Goal: Transaction & Acquisition: Purchase product/service

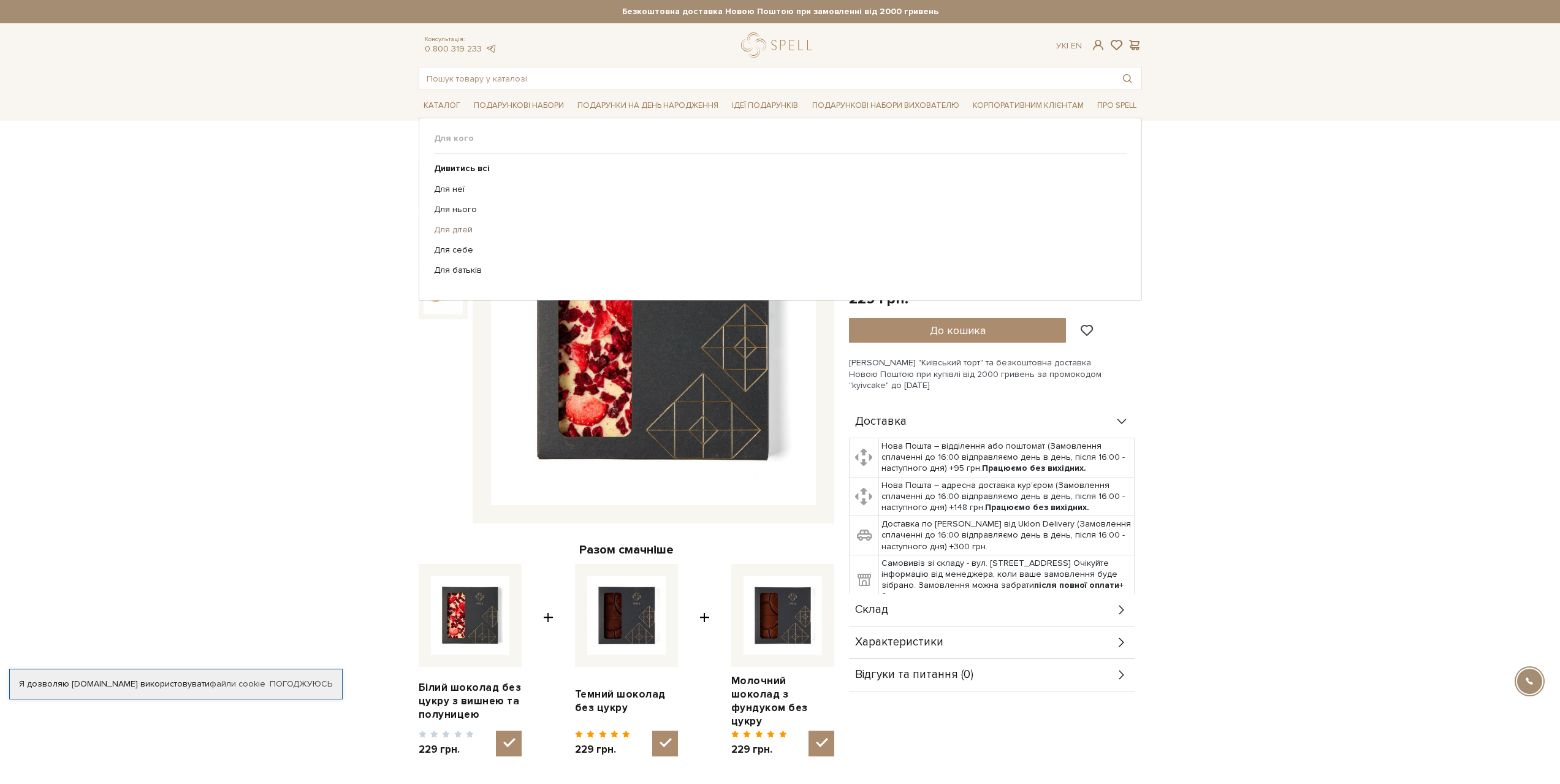
click at [450, 231] on link "Для дітей" at bounding box center [775, 230] width 683 height 11
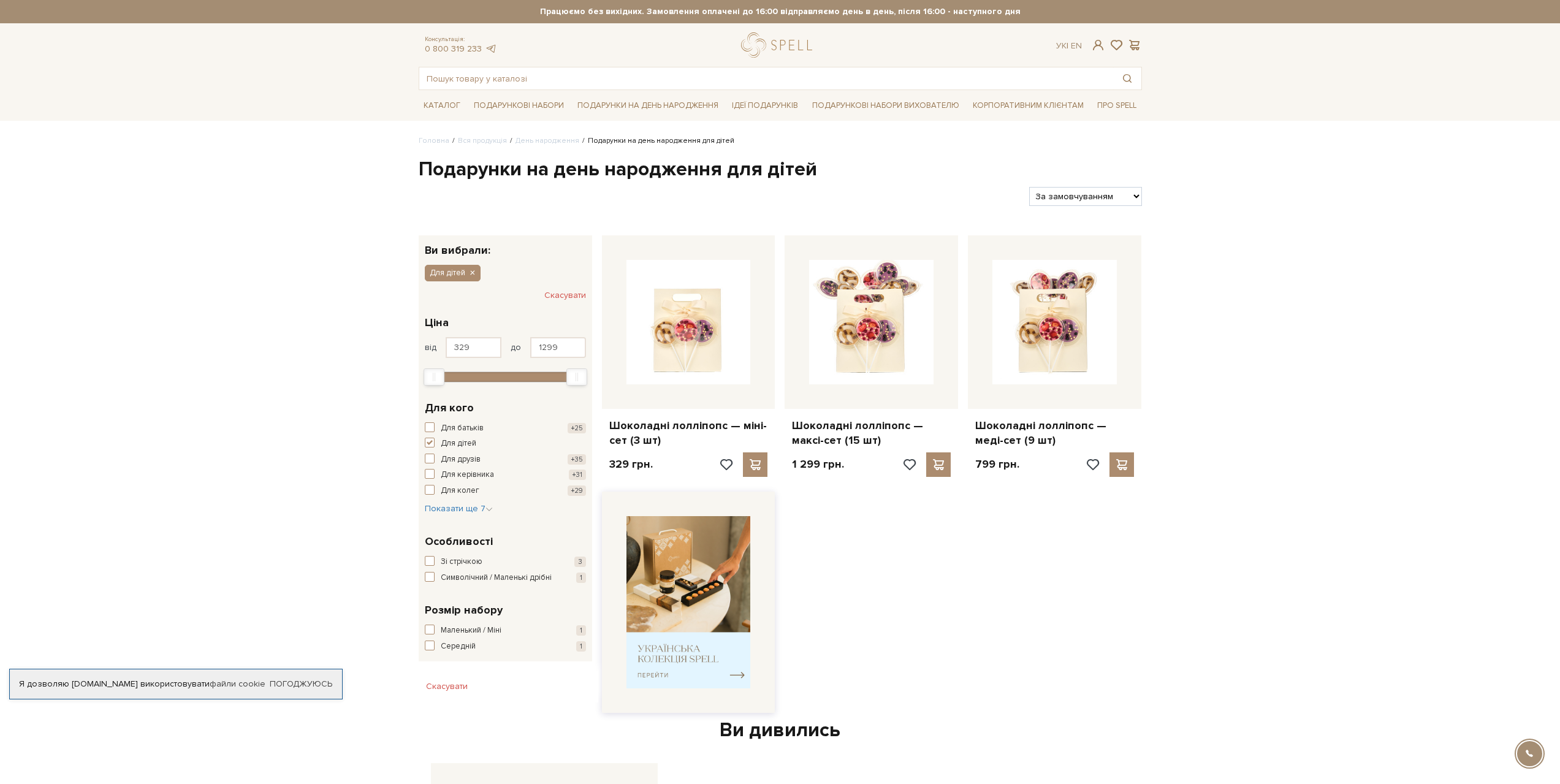
click at [655, 579] on img at bounding box center [688, 602] width 124 height 172
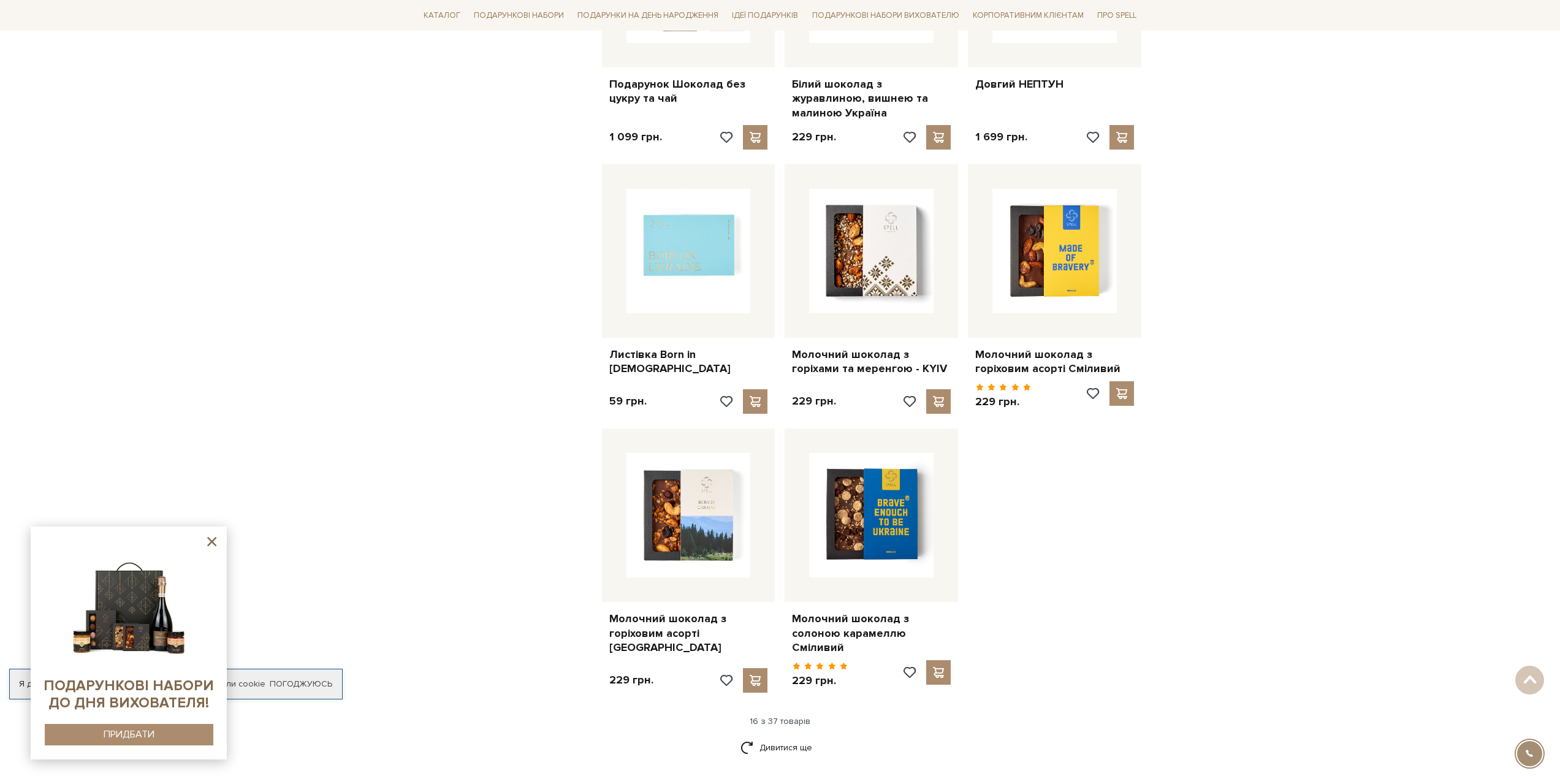
scroll to position [1226, 0]
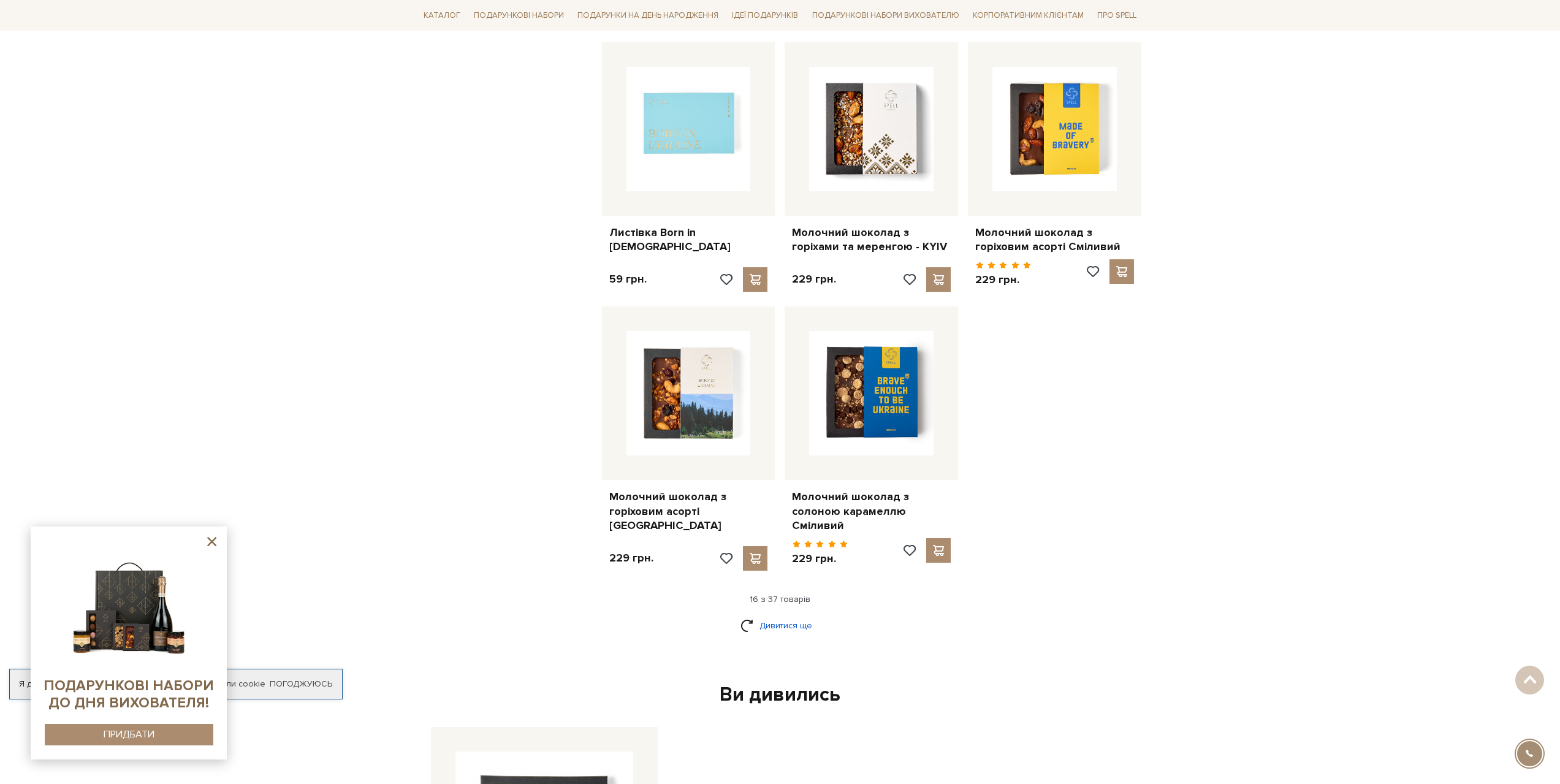
click at [795, 616] on link "Дивитися ще" at bounding box center [780, 625] width 79 height 21
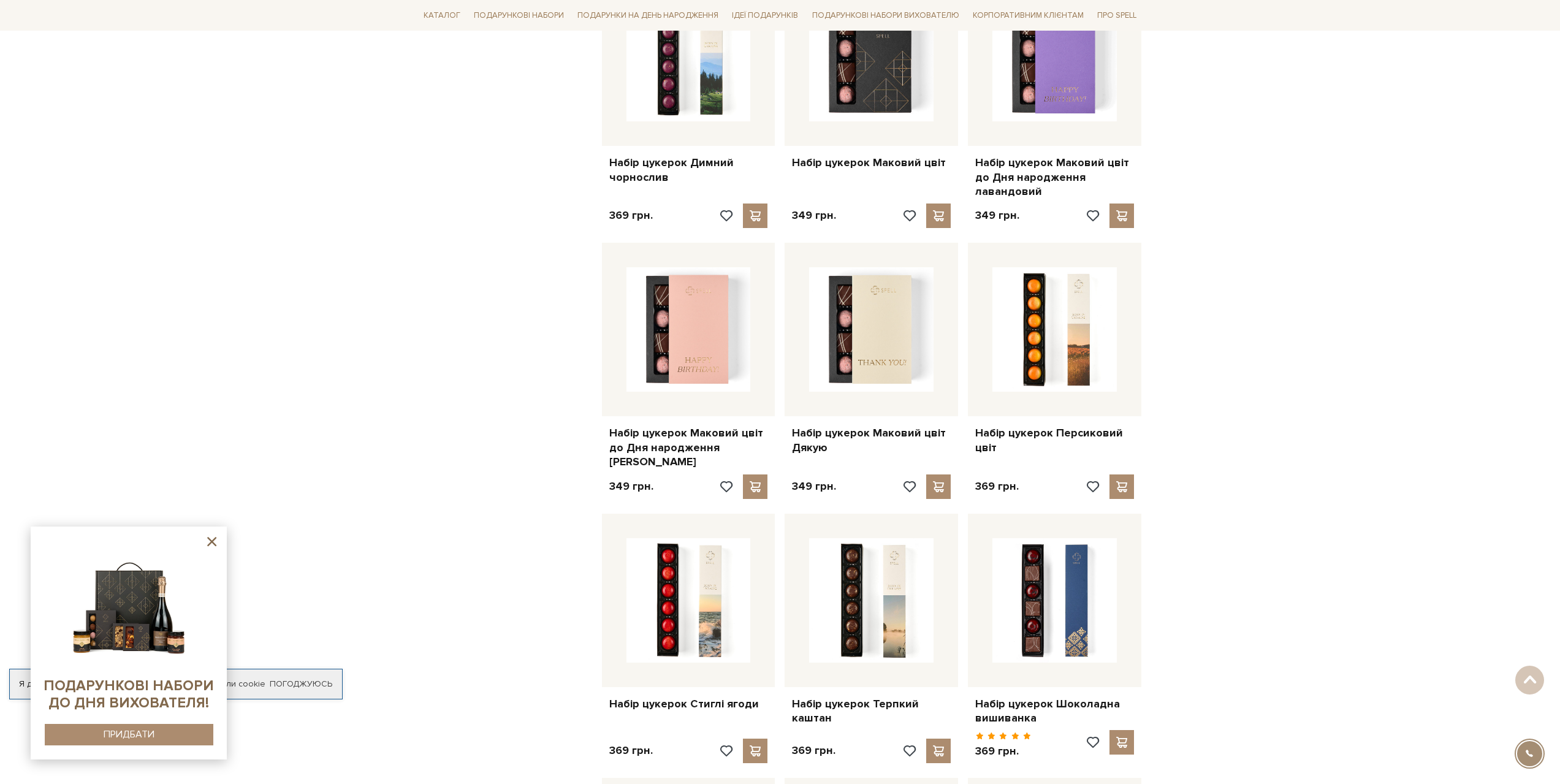
scroll to position [1593, 0]
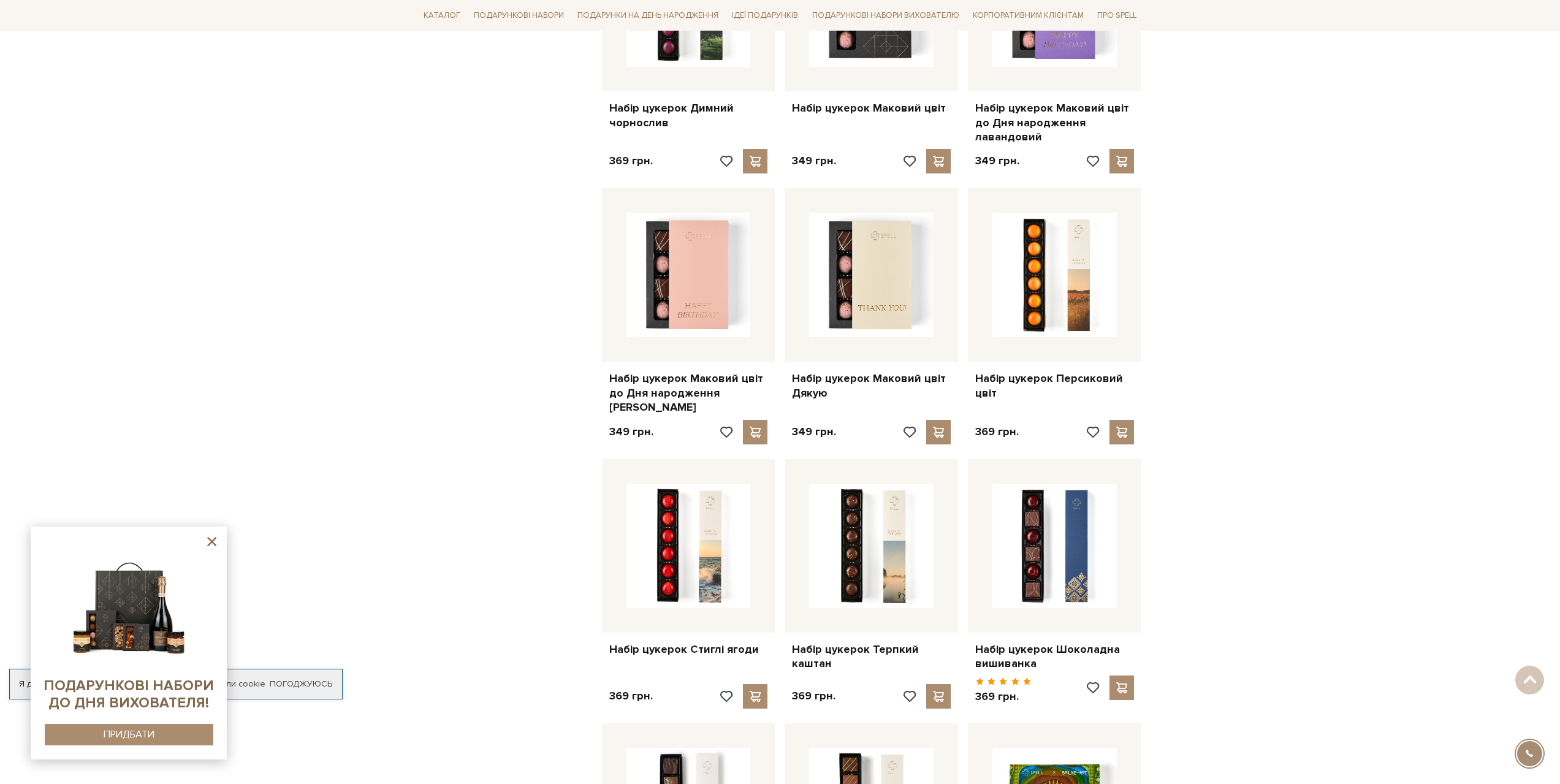
drag, startPoint x: 1303, startPoint y: 447, endPoint x: 1280, endPoint y: 517, distance: 73.7
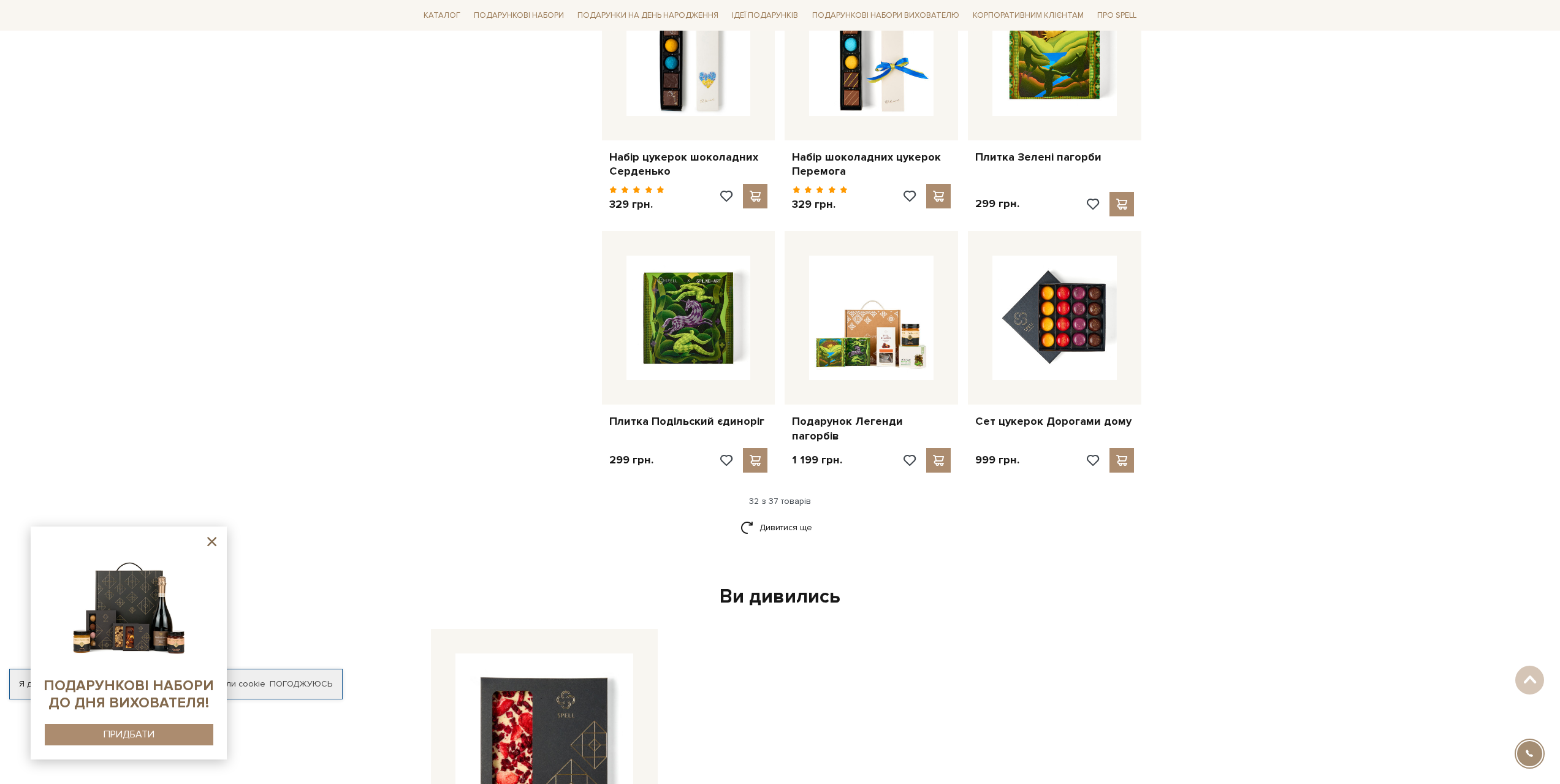
scroll to position [2668, 0]
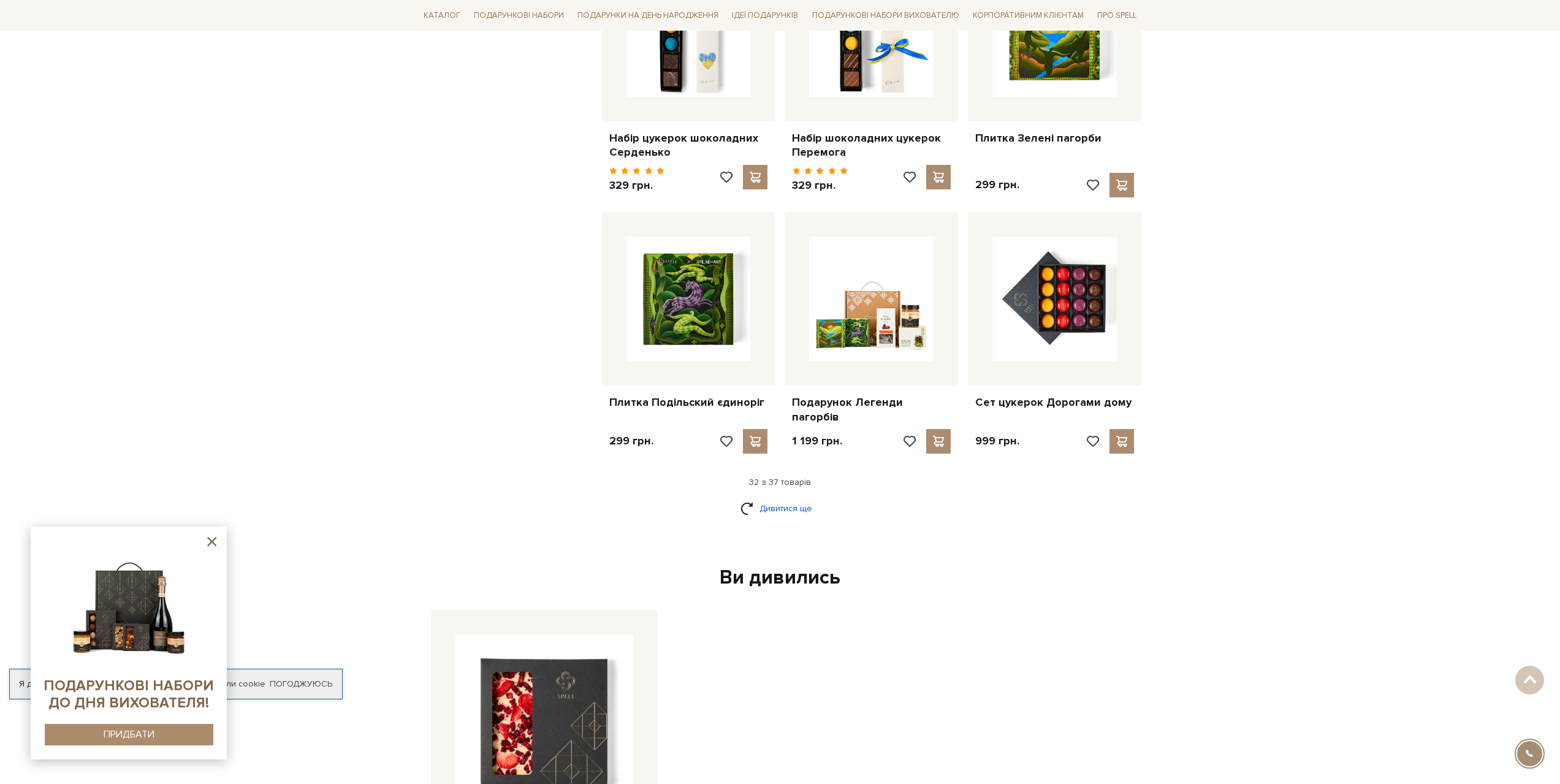
click at [794, 498] on link "Дивитися ще" at bounding box center [780, 508] width 79 height 21
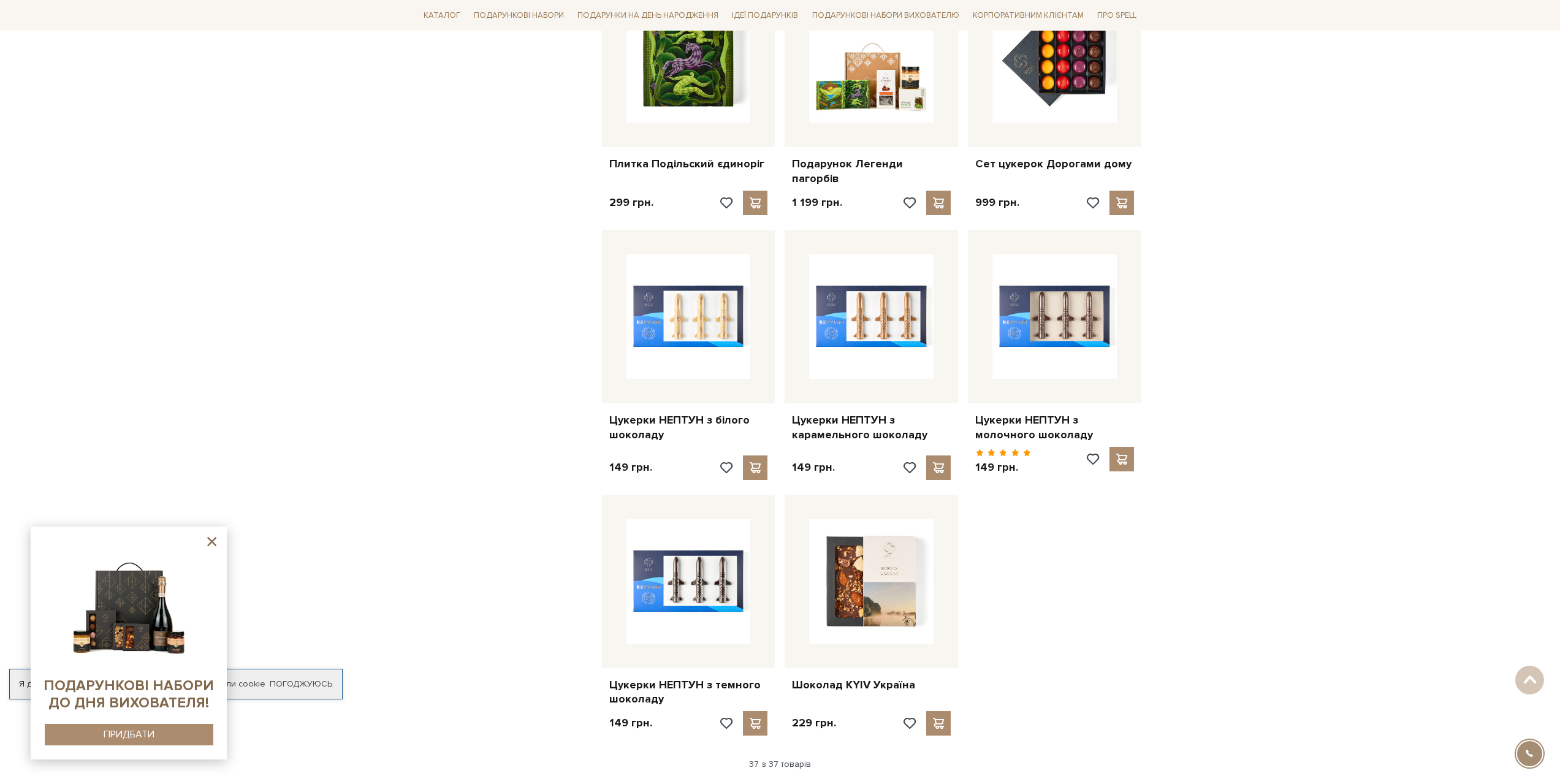
scroll to position [2914, 0]
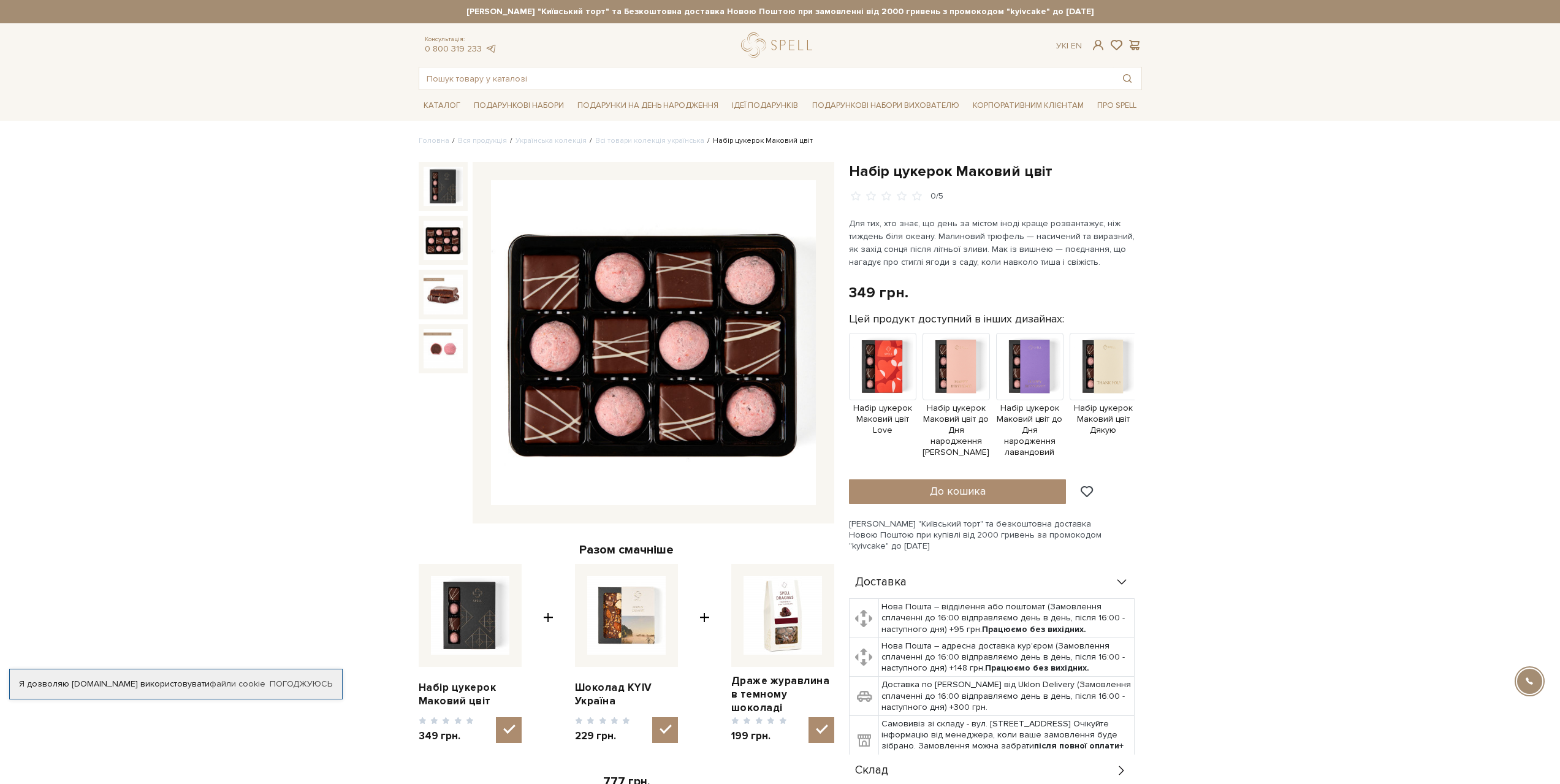
drag, startPoint x: 1191, startPoint y: 247, endPoint x: 1166, endPoint y: 78, distance: 170.8
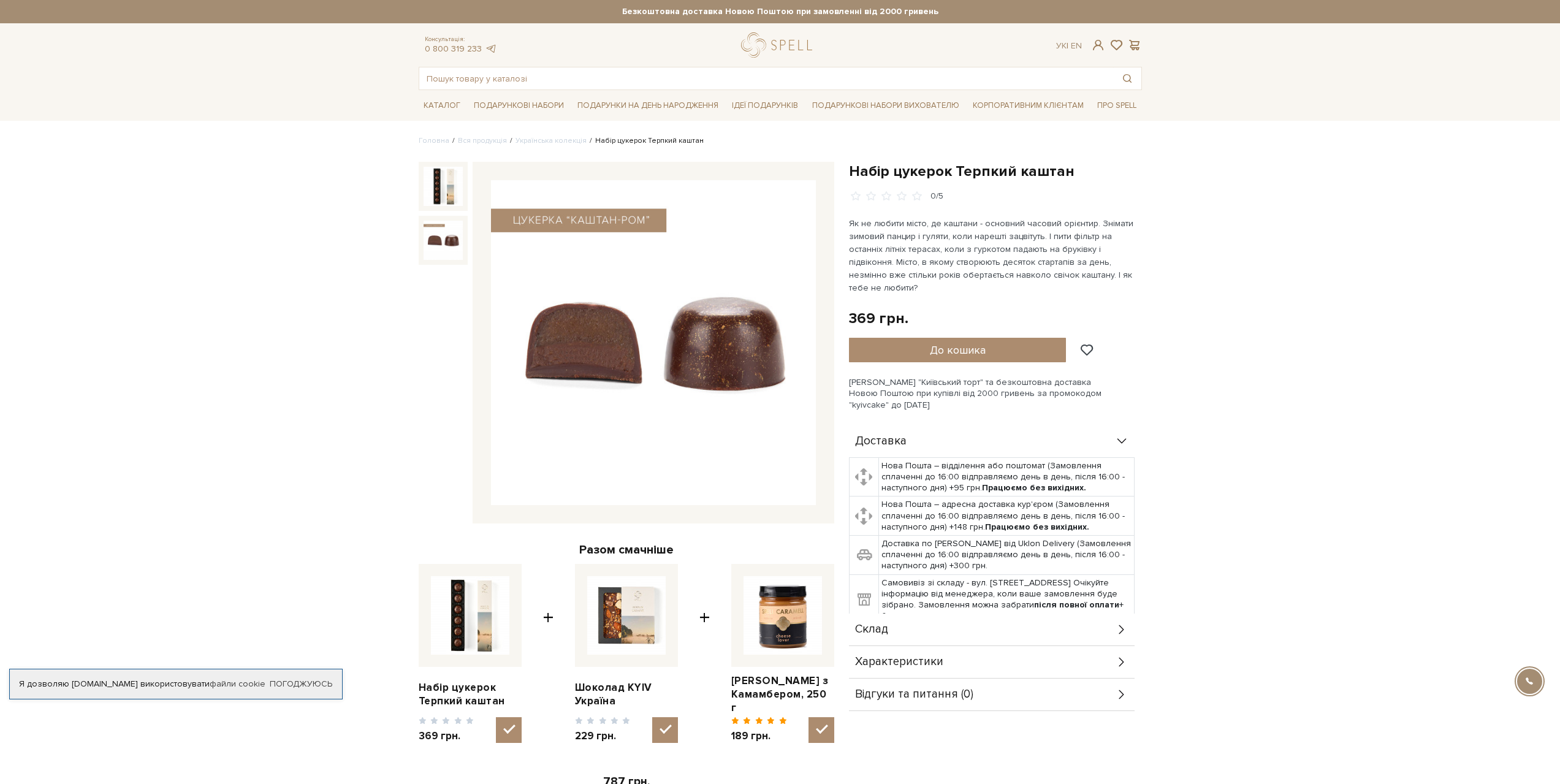
click at [432, 221] on img at bounding box center [443, 240] width 39 height 39
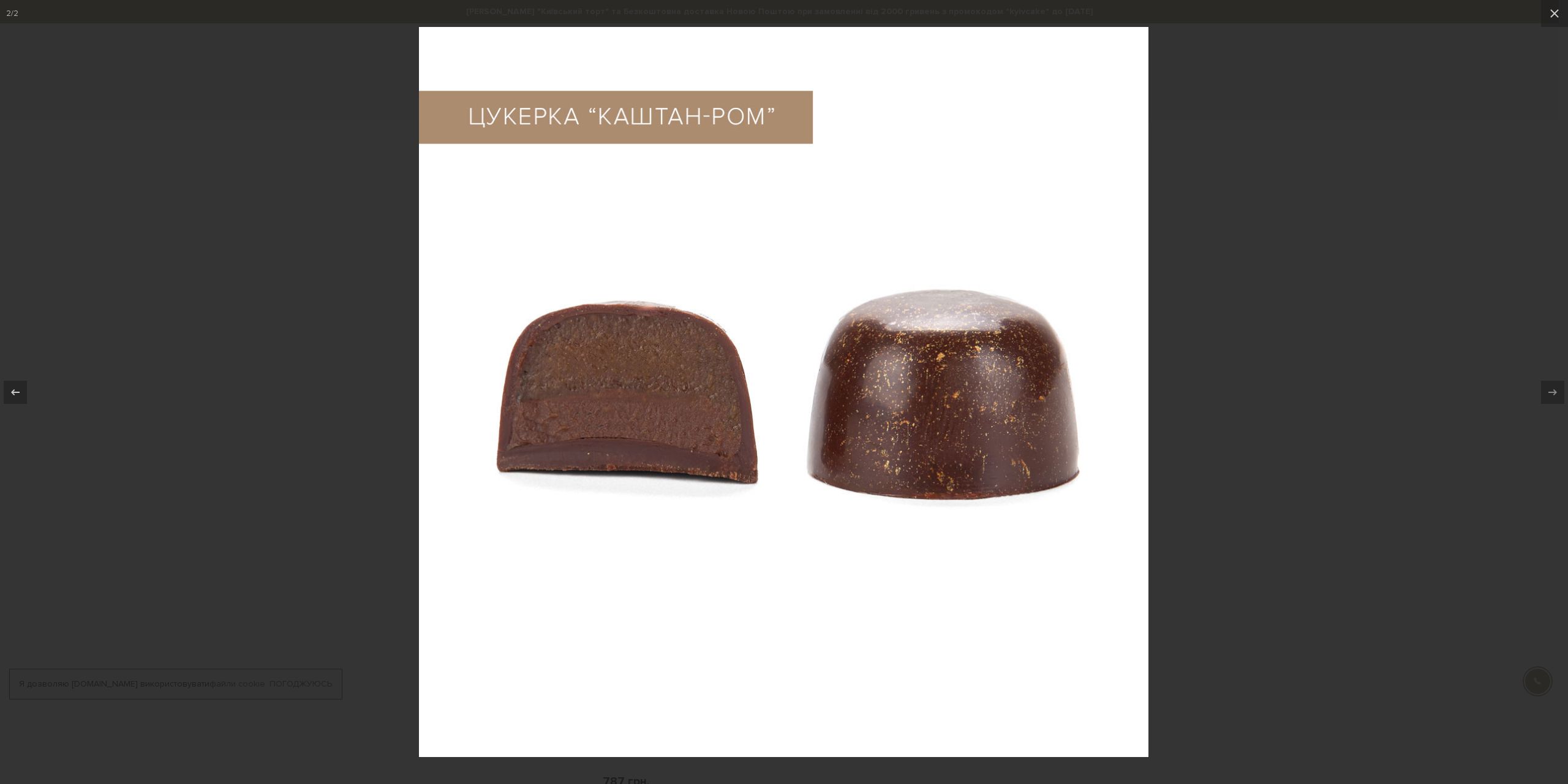
click at [1371, 255] on div at bounding box center [784, 392] width 1568 height 784
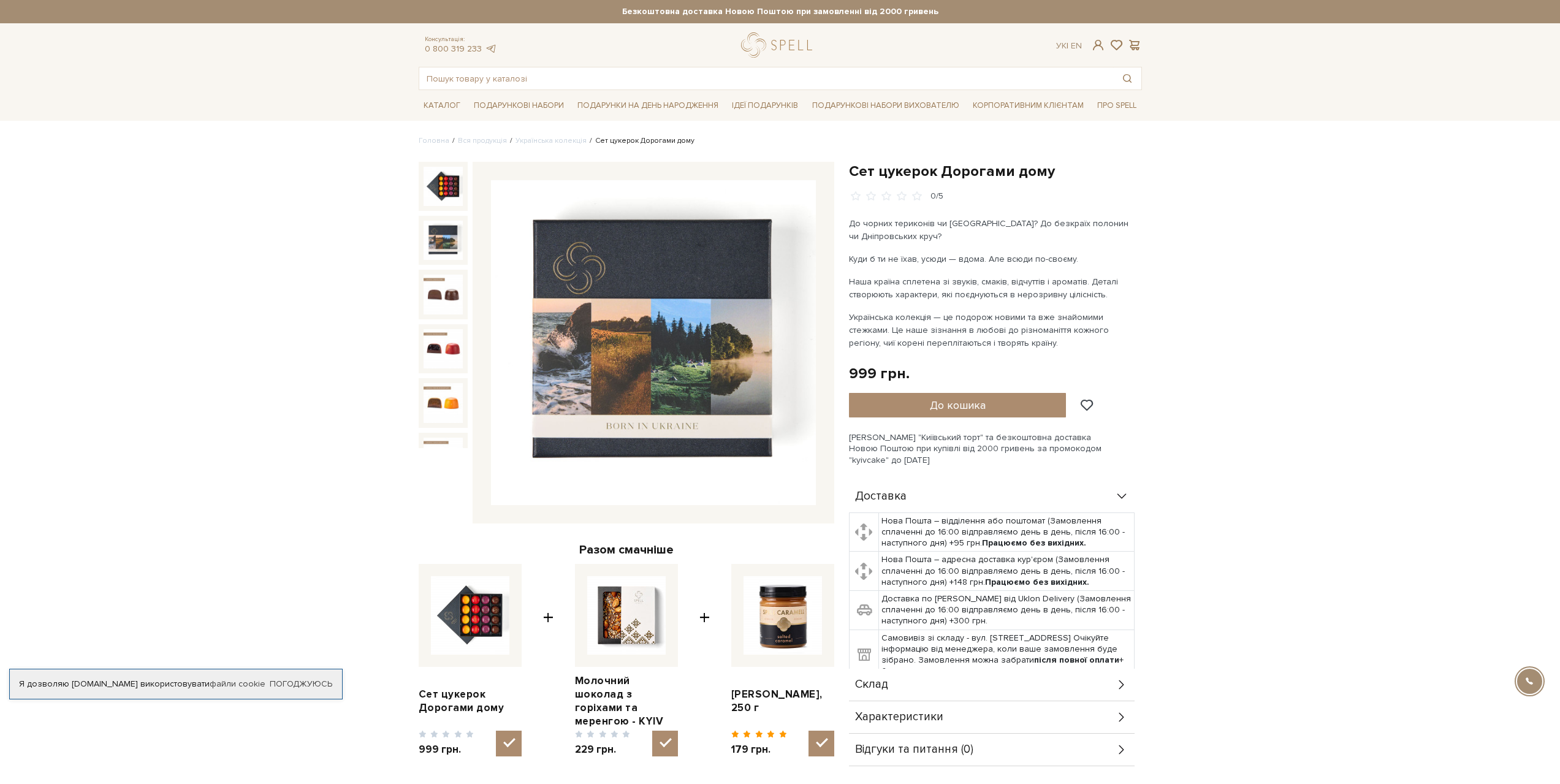
click at [441, 227] on img at bounding box center [443, 240] width 39 height 39
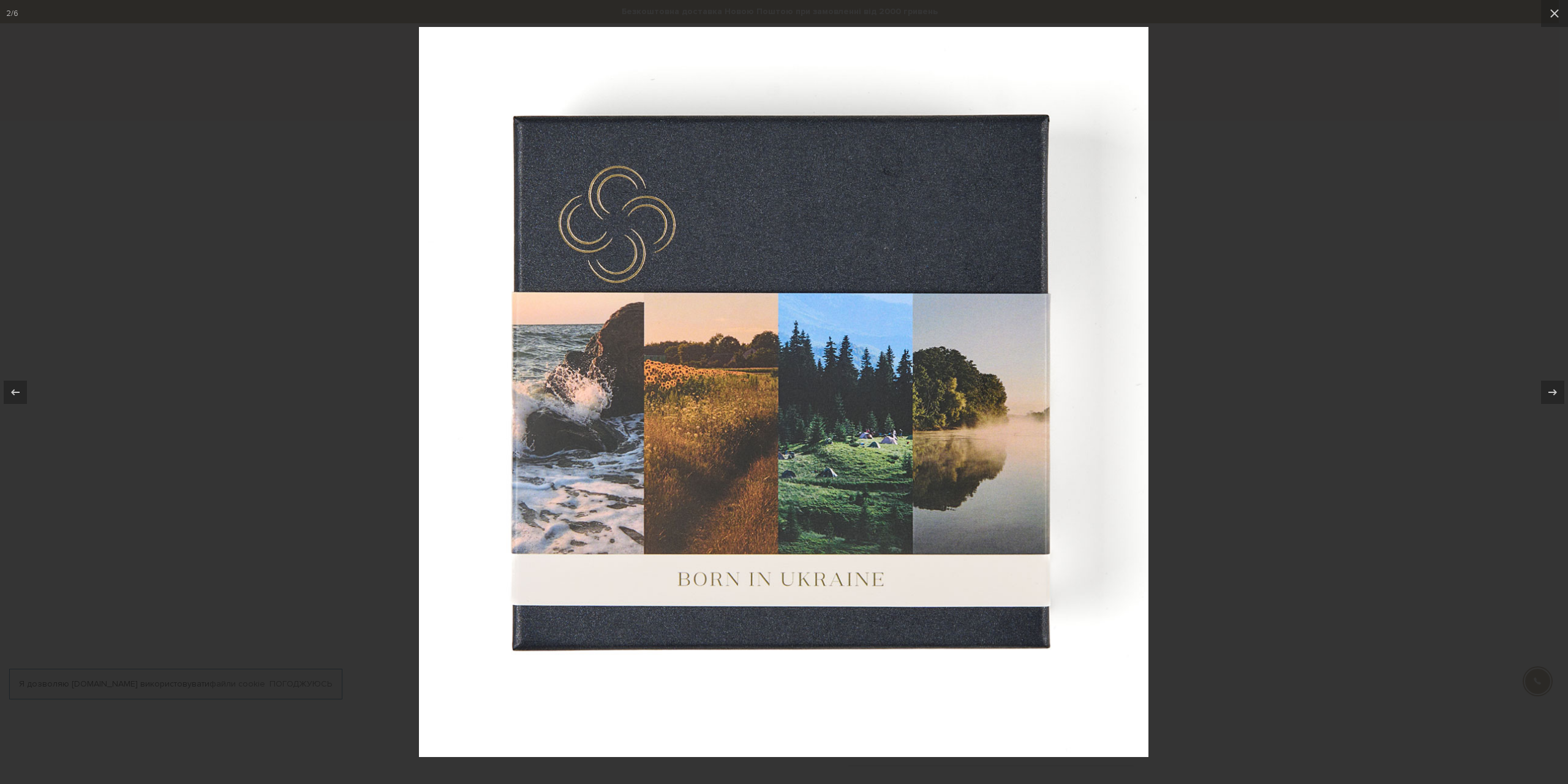
click at [1377, 305] on div at bounding box center [784, 392] width 1568 height 784
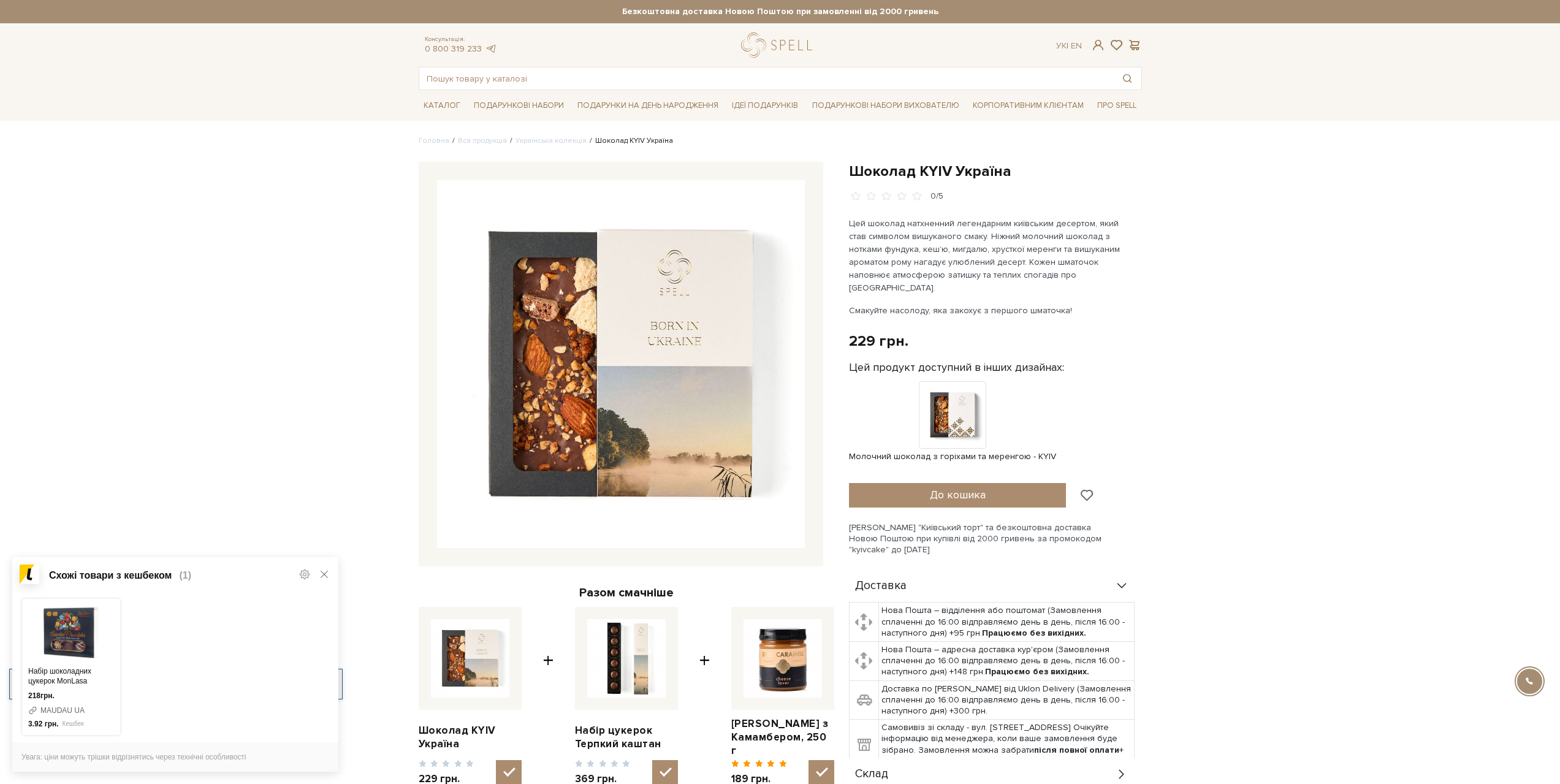
click at [1089, 490] on span at bounding box center [1086, 495] width 15 height 11
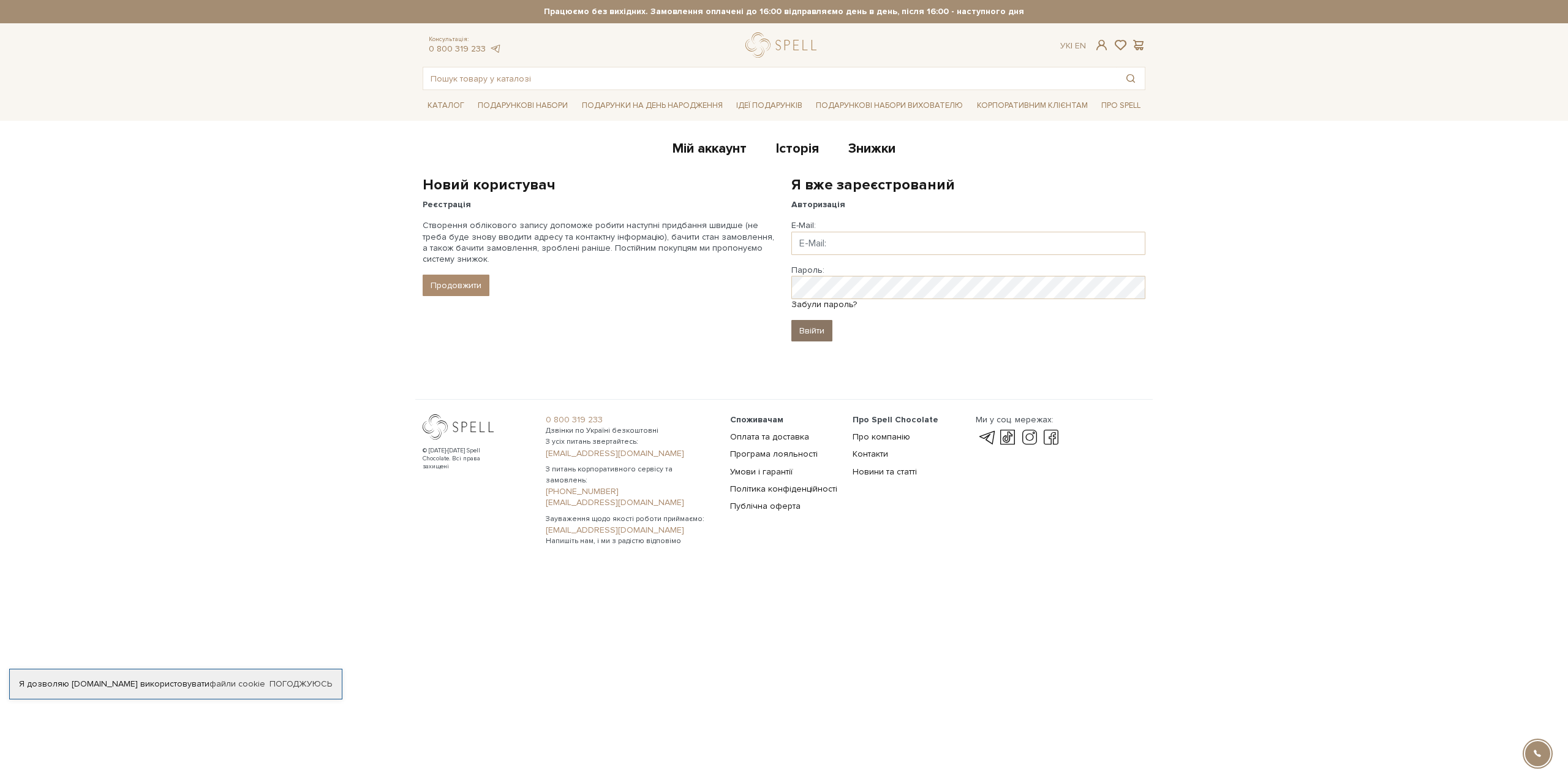
type input "[EMAIL_ADDRESS][DOMAIN_NAME]"
click at [821, 328] on input "Ввійти" at bounding box center [812, 330] width 41 height 21
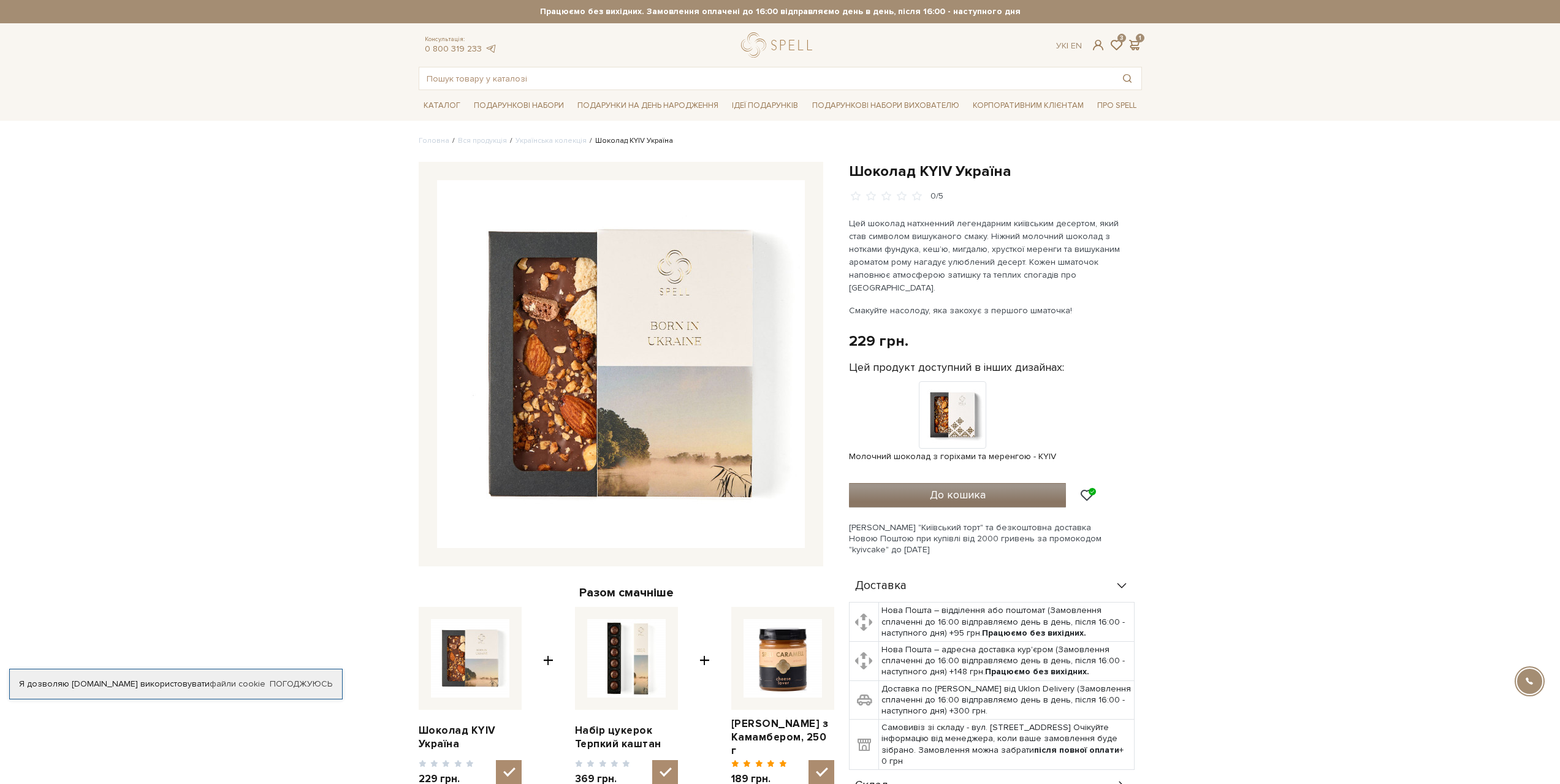
click at [1032, 483] on button "До кошика" at bounding box center [957, 495] width 218 height 24
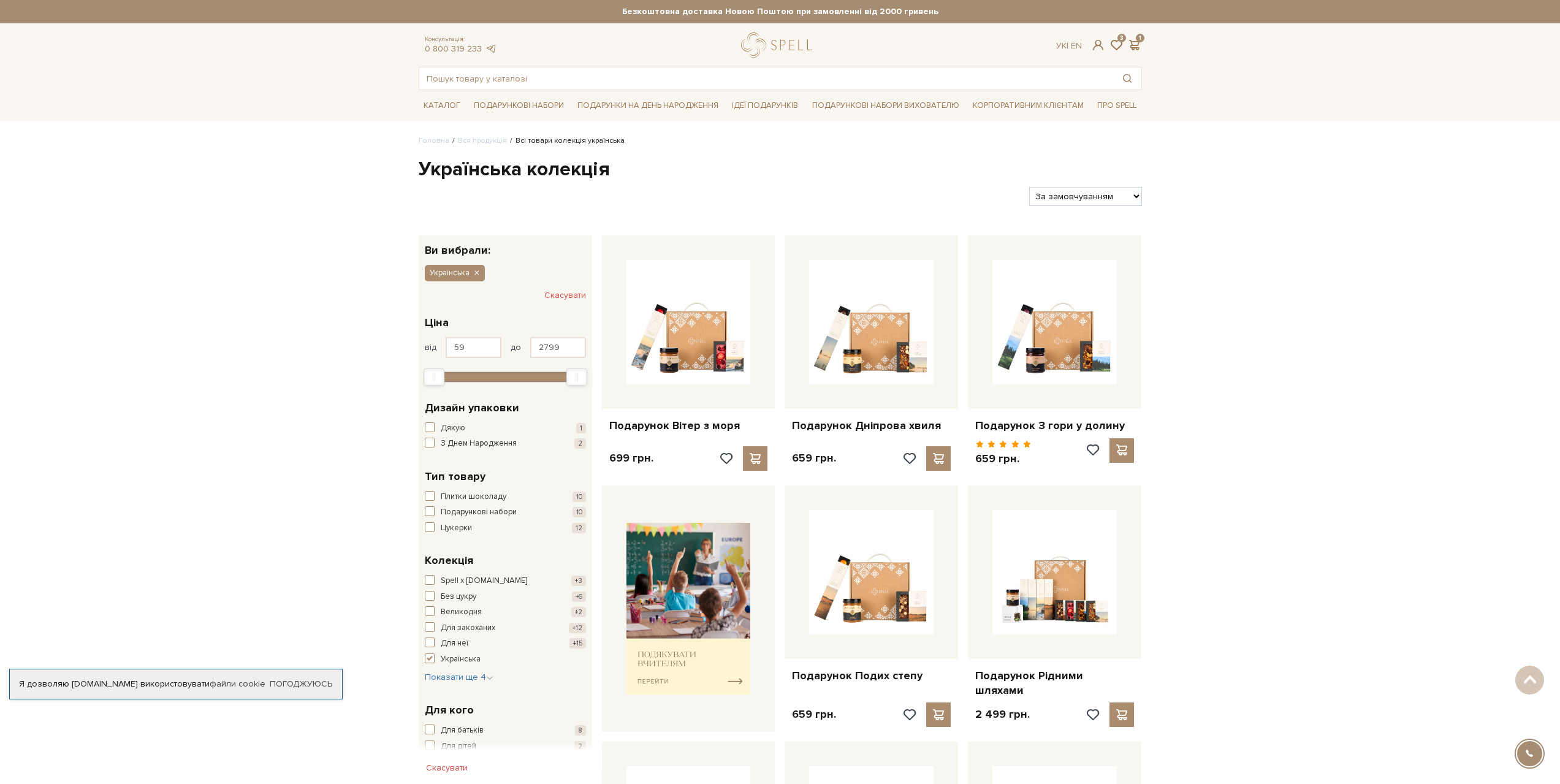
drag, startPoint x: 1217, startPoint y: 406, endPoint x: 1164, endPoint y: 156, distance: 255.6
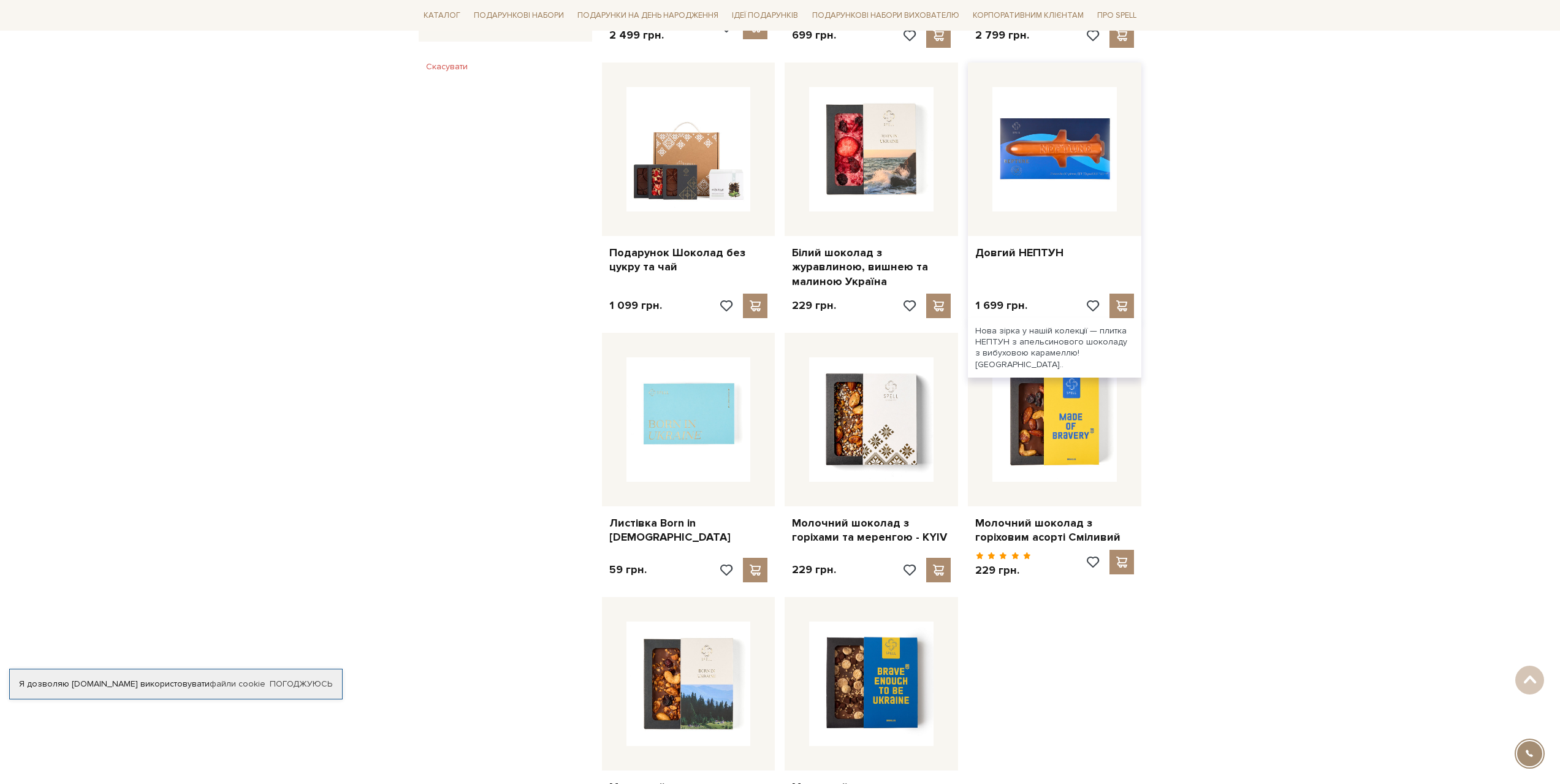
scroll to position [919, 0]
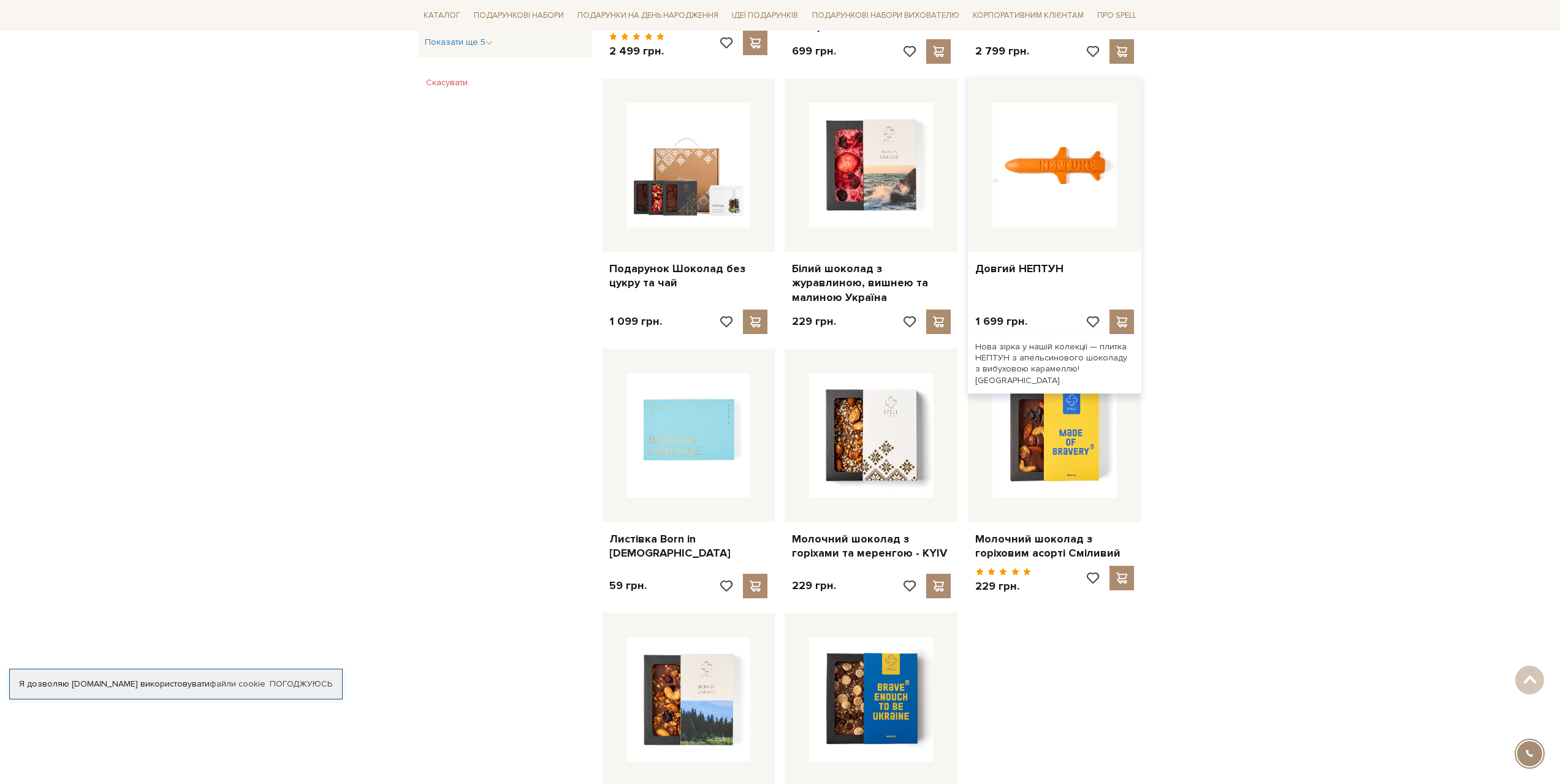
click at [1028, 171] on img at bounding box center [1054, 164] width 124 height 124
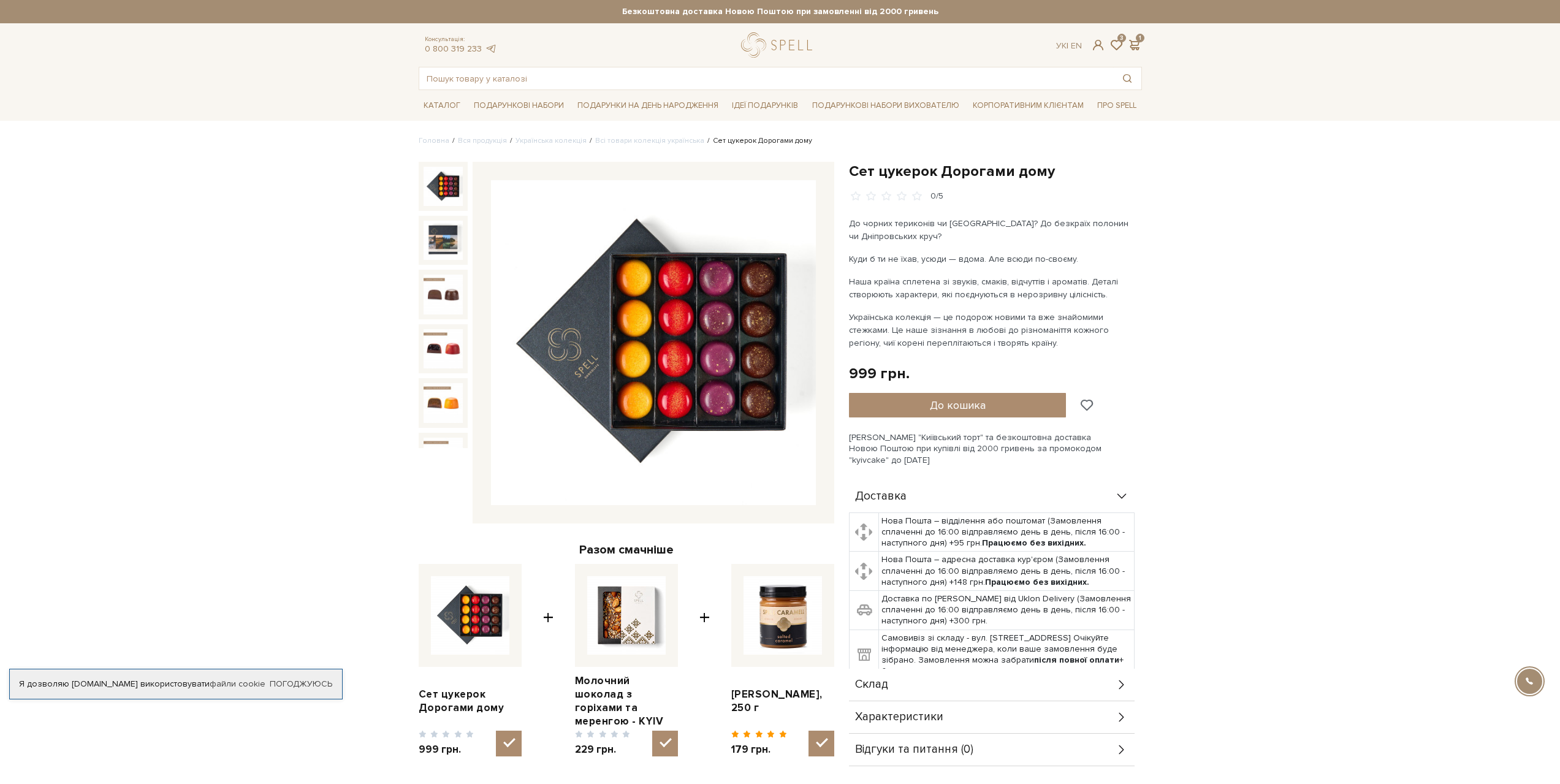
click at [1082, 407] on span at bounding box center [1086, 406] width 15 height 11
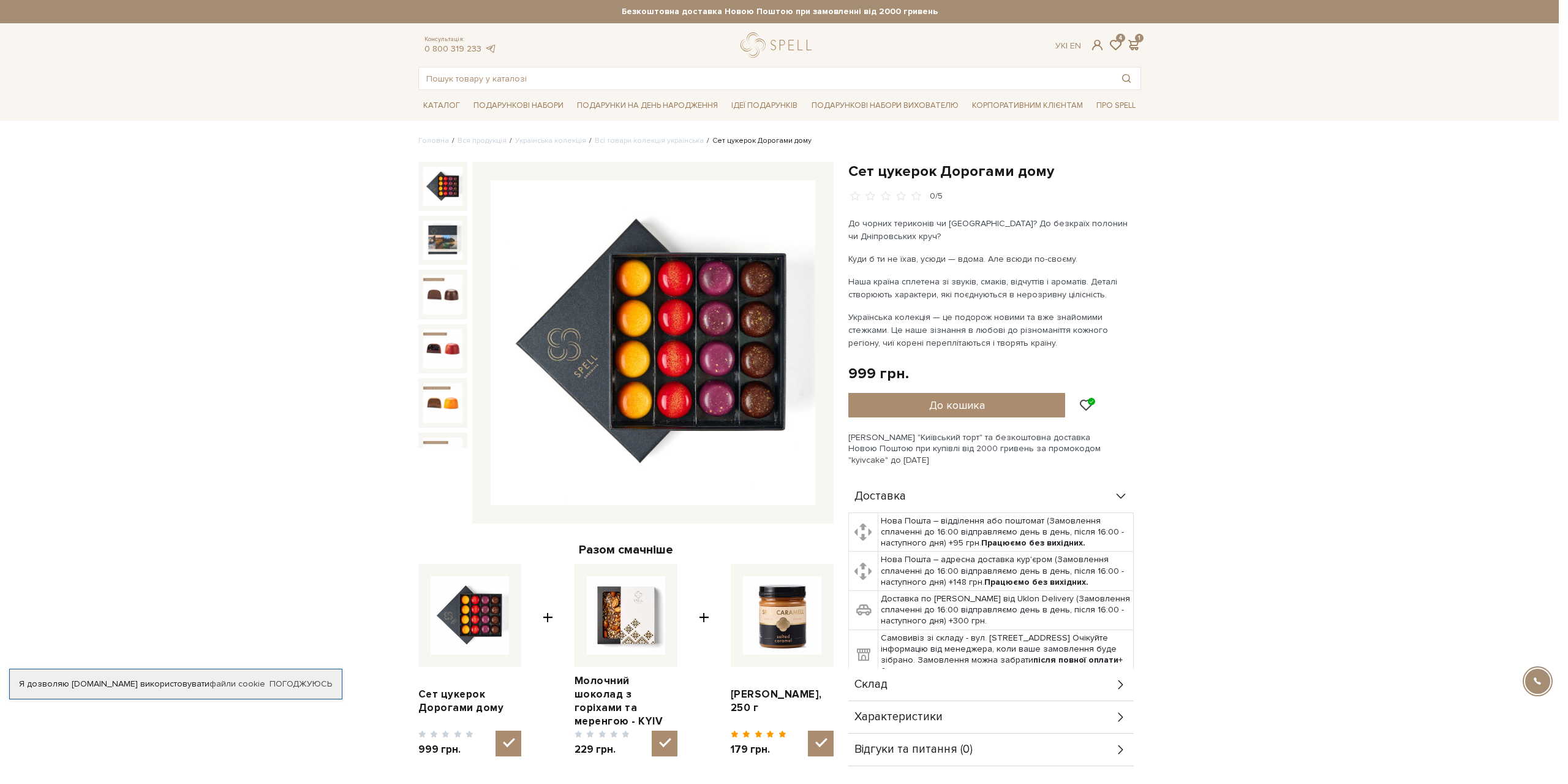
click at [1020, 409] on div at bounding box center [784, 392] width 1568 height 784
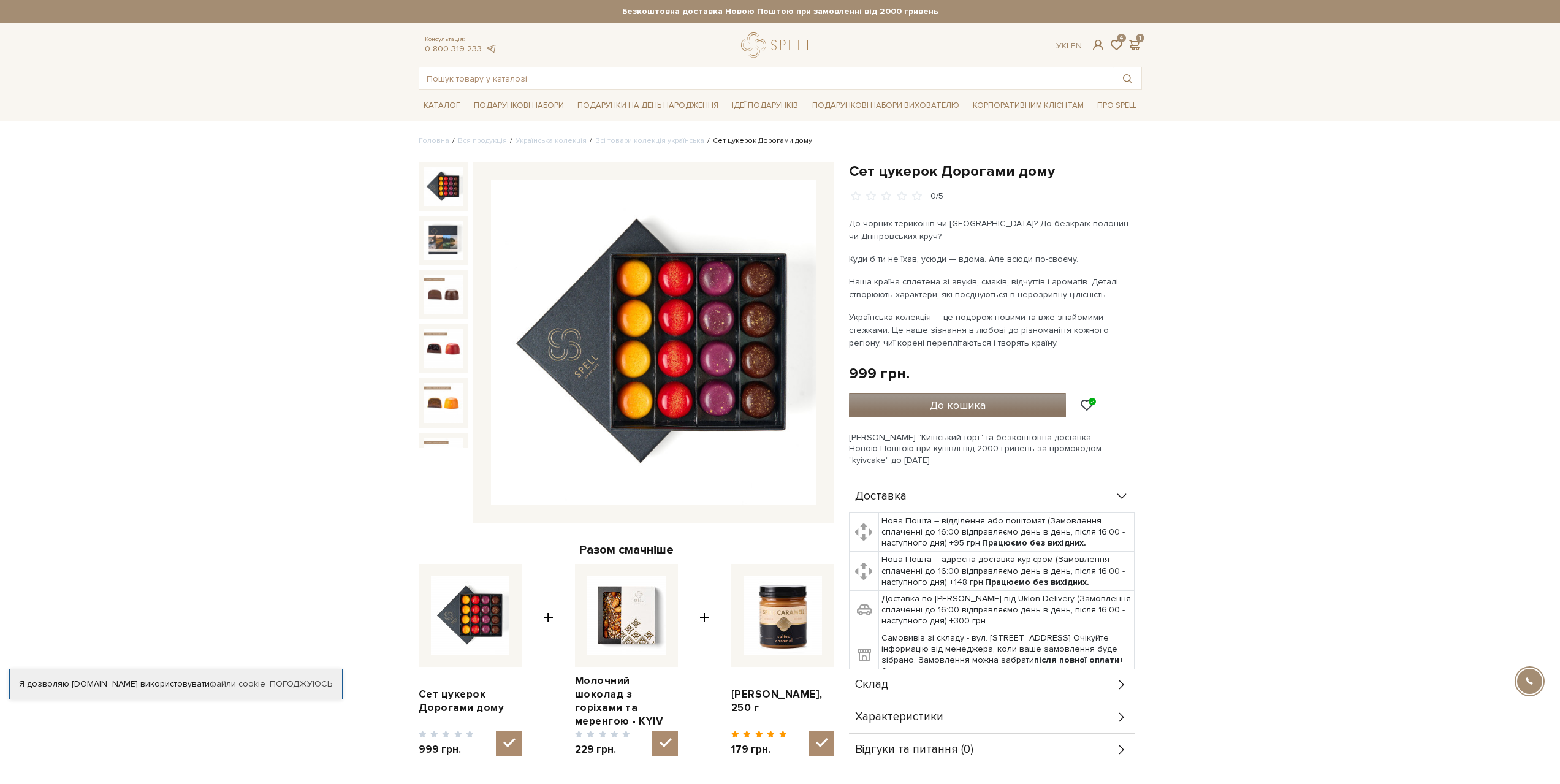
click at [975, 405] on span "До кошика" at bounding box center [958, 405] width 56 height 13
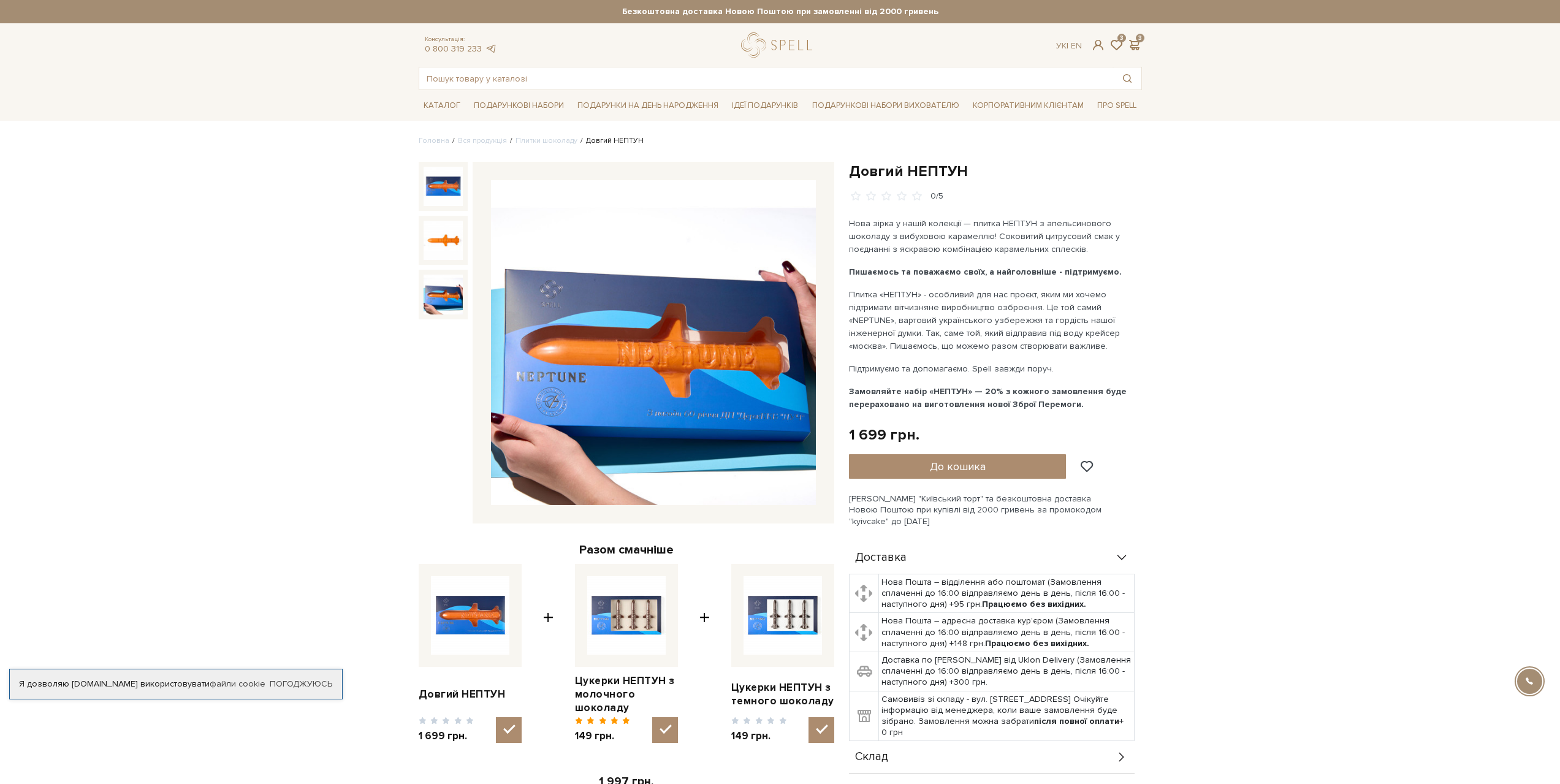
click at [444, 287] on img at bounding box center [443, 294] width 39 height 39
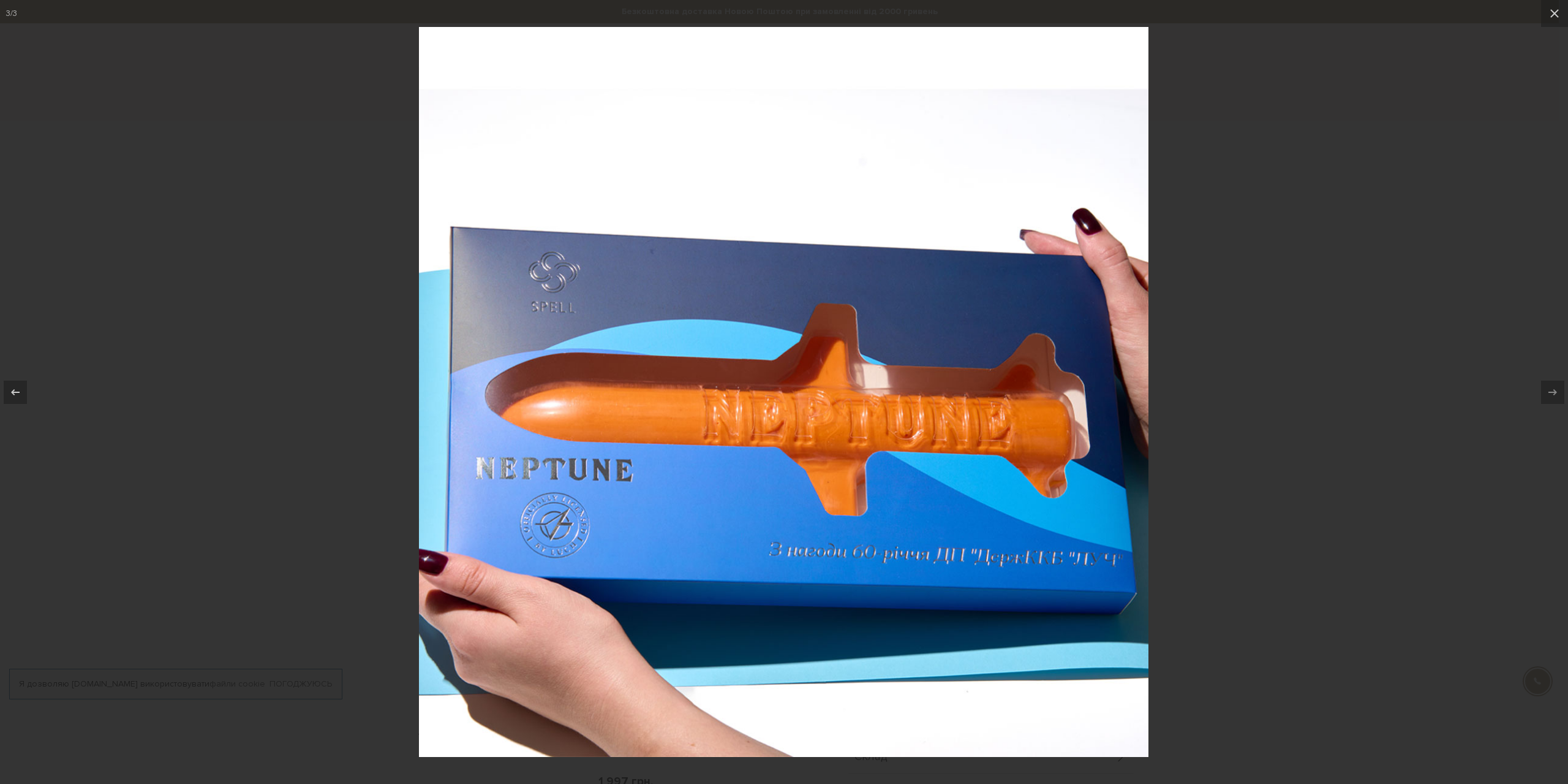
click at [1381, 279] on div at bounding box center [784, 392] width 1568 height 784
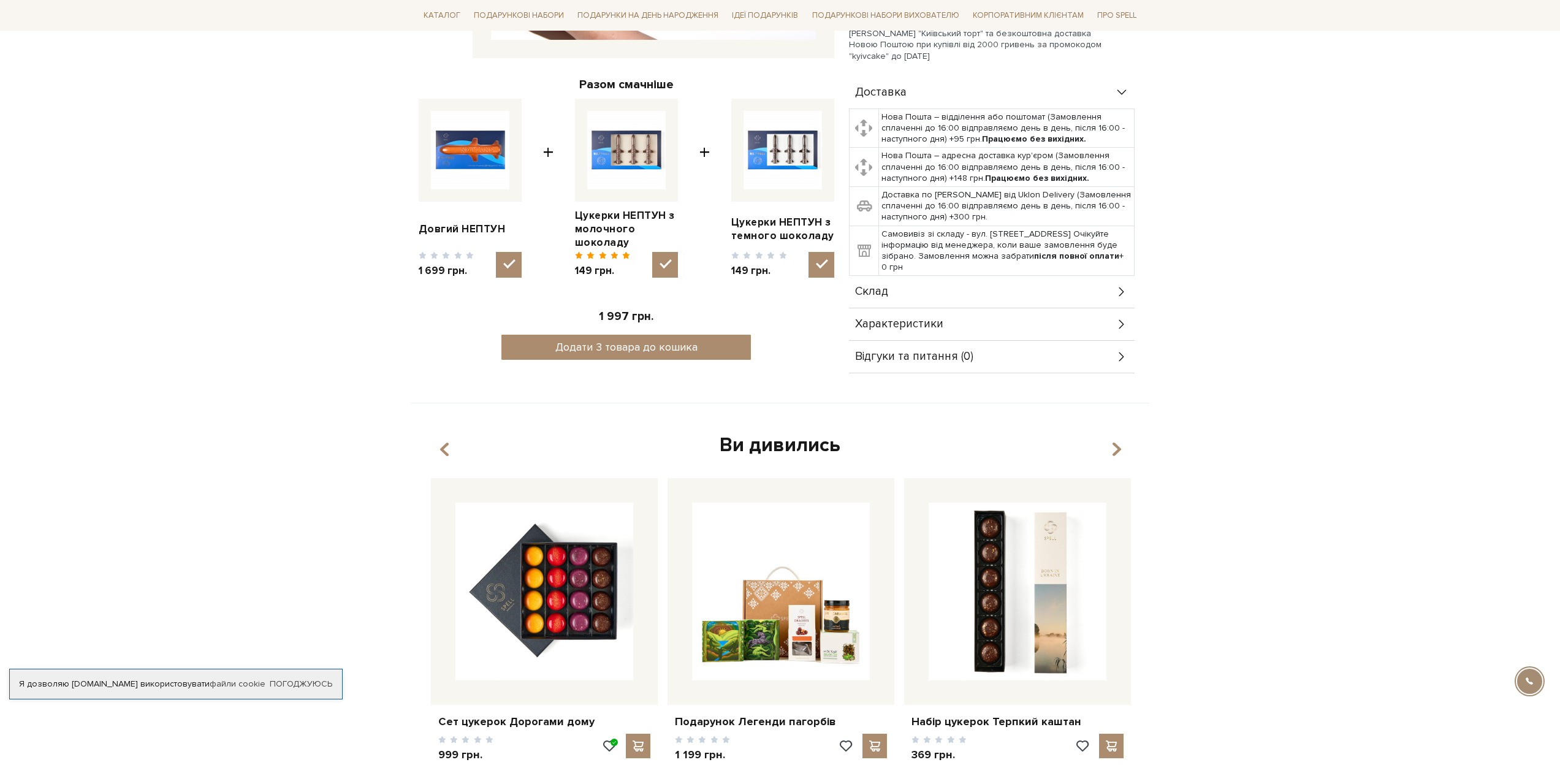
scroll to position [491, 0]
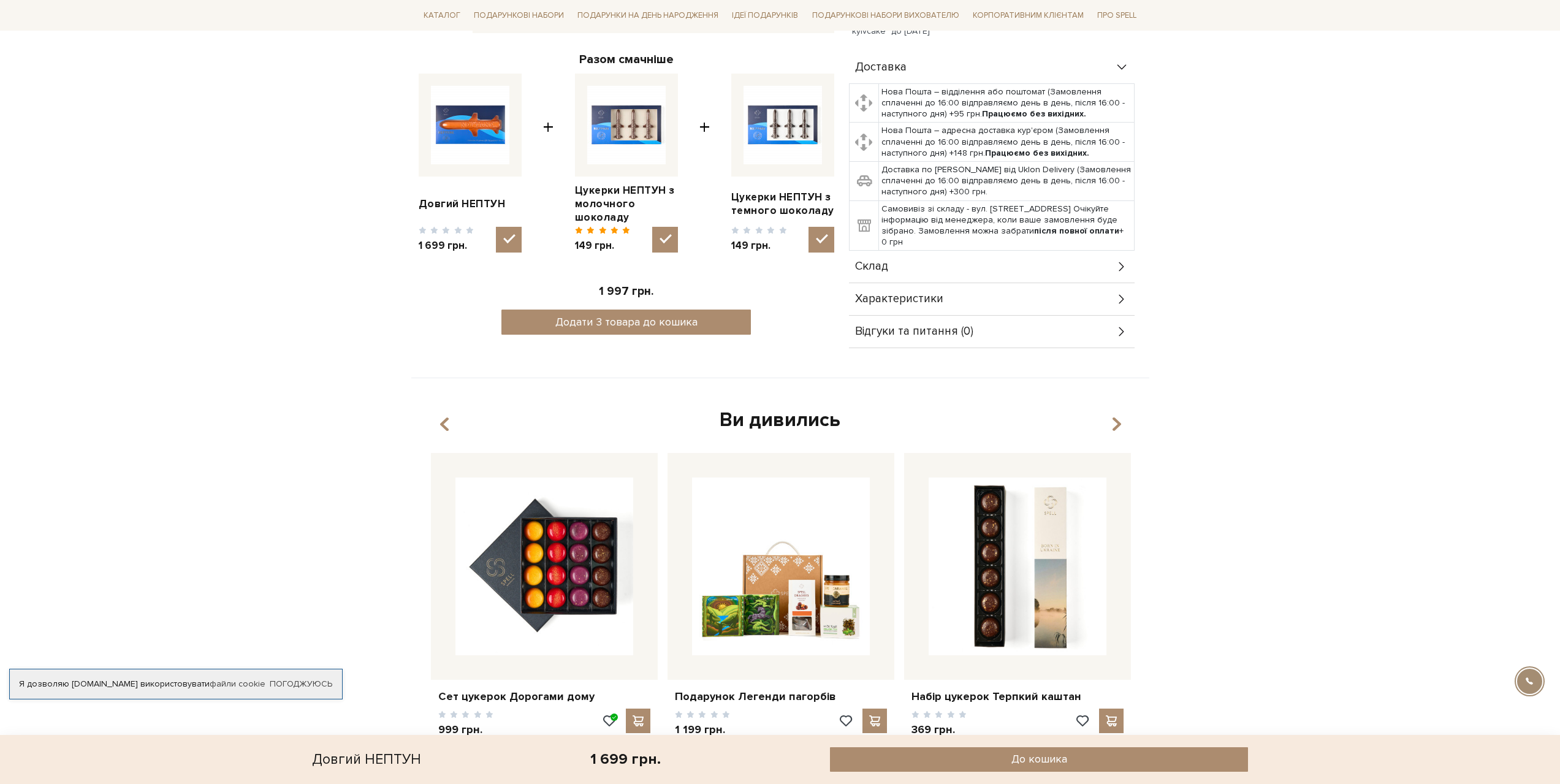
click at [931, 293] on span "Характеристики" at bounding box center [899, 299] width 88 height 11
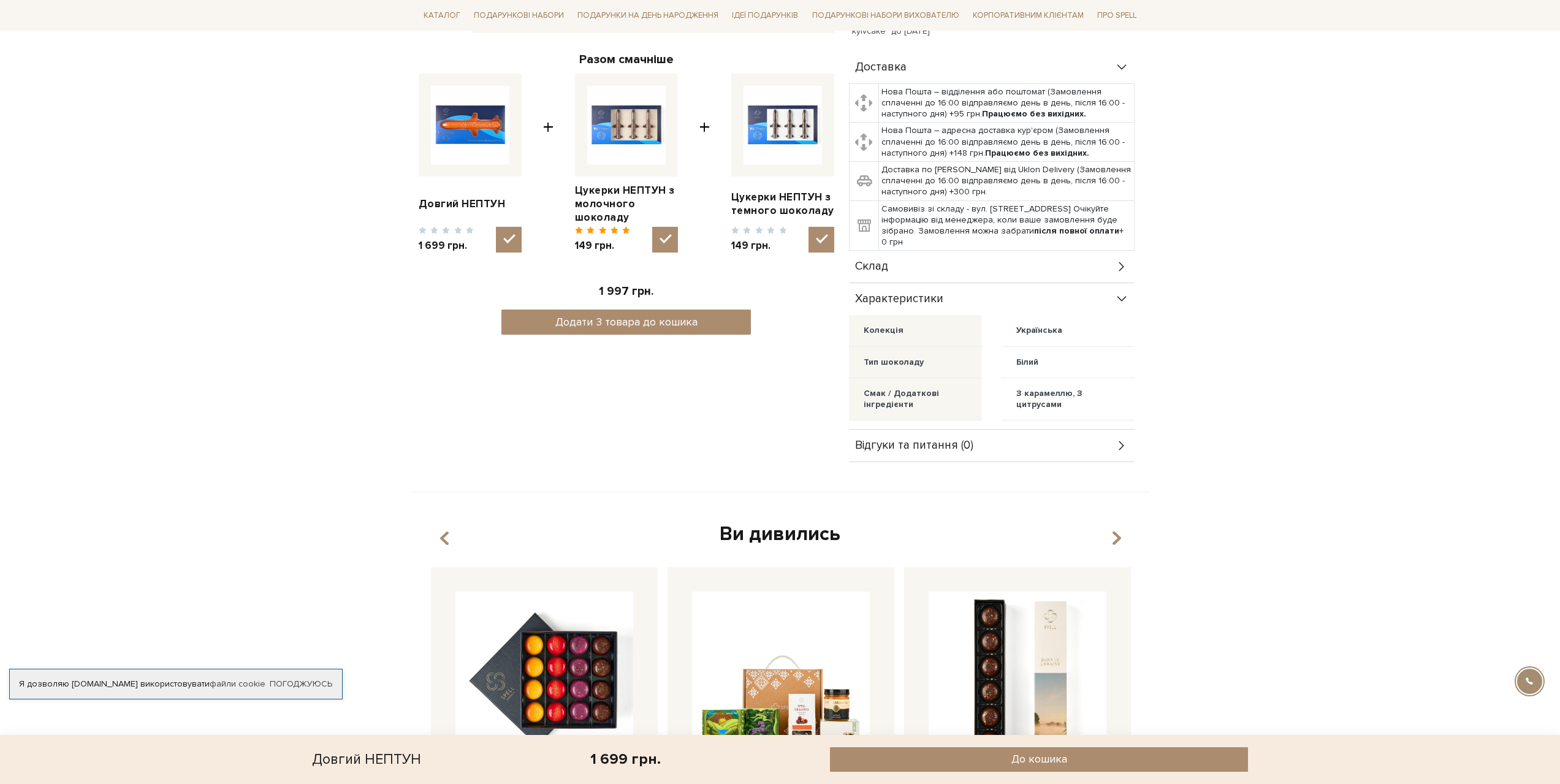
click at [919, 264] on div "Склад" at bounding box center [992, 266] width 286 height 32
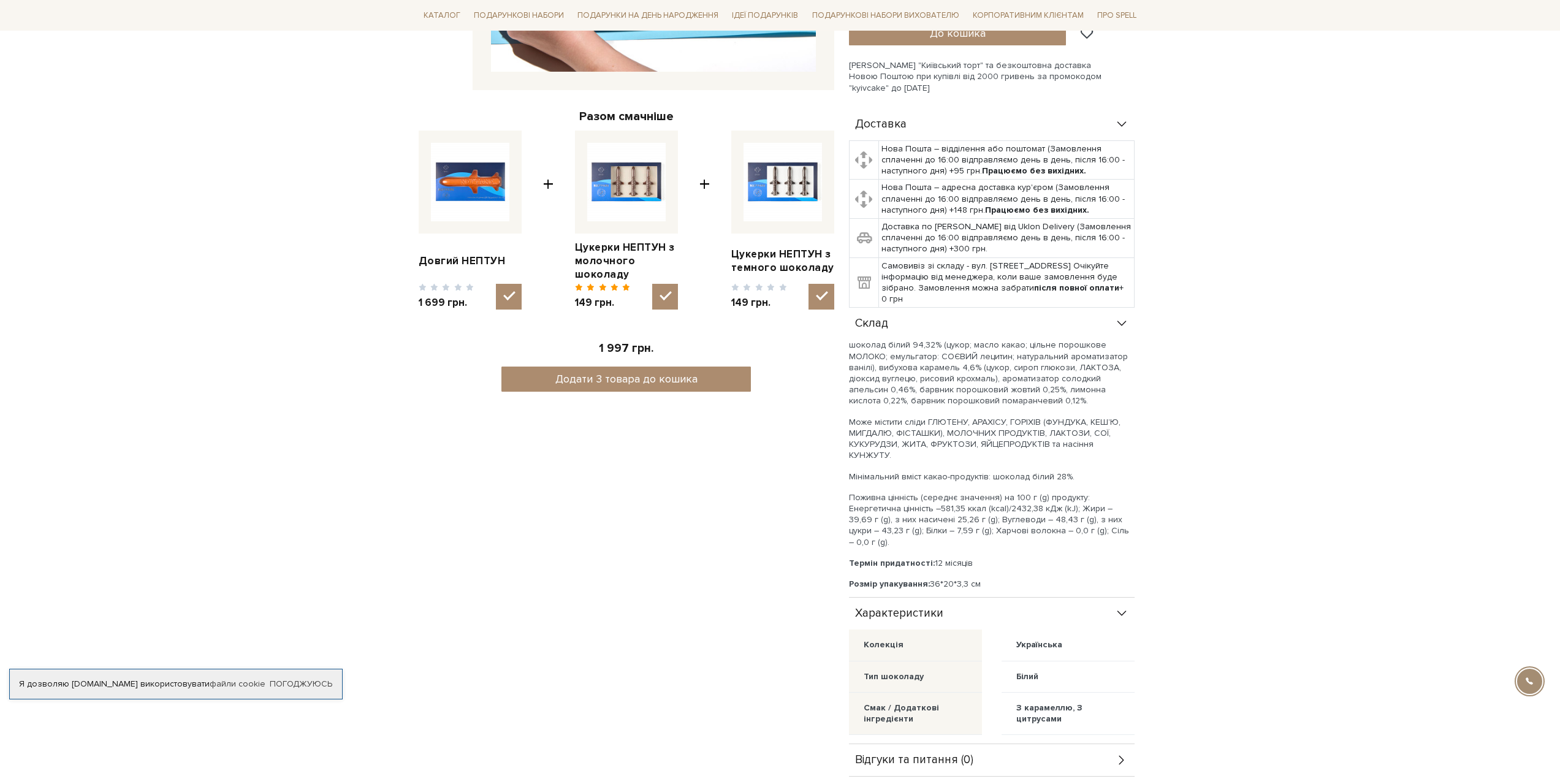
scroll to position [0, 0]
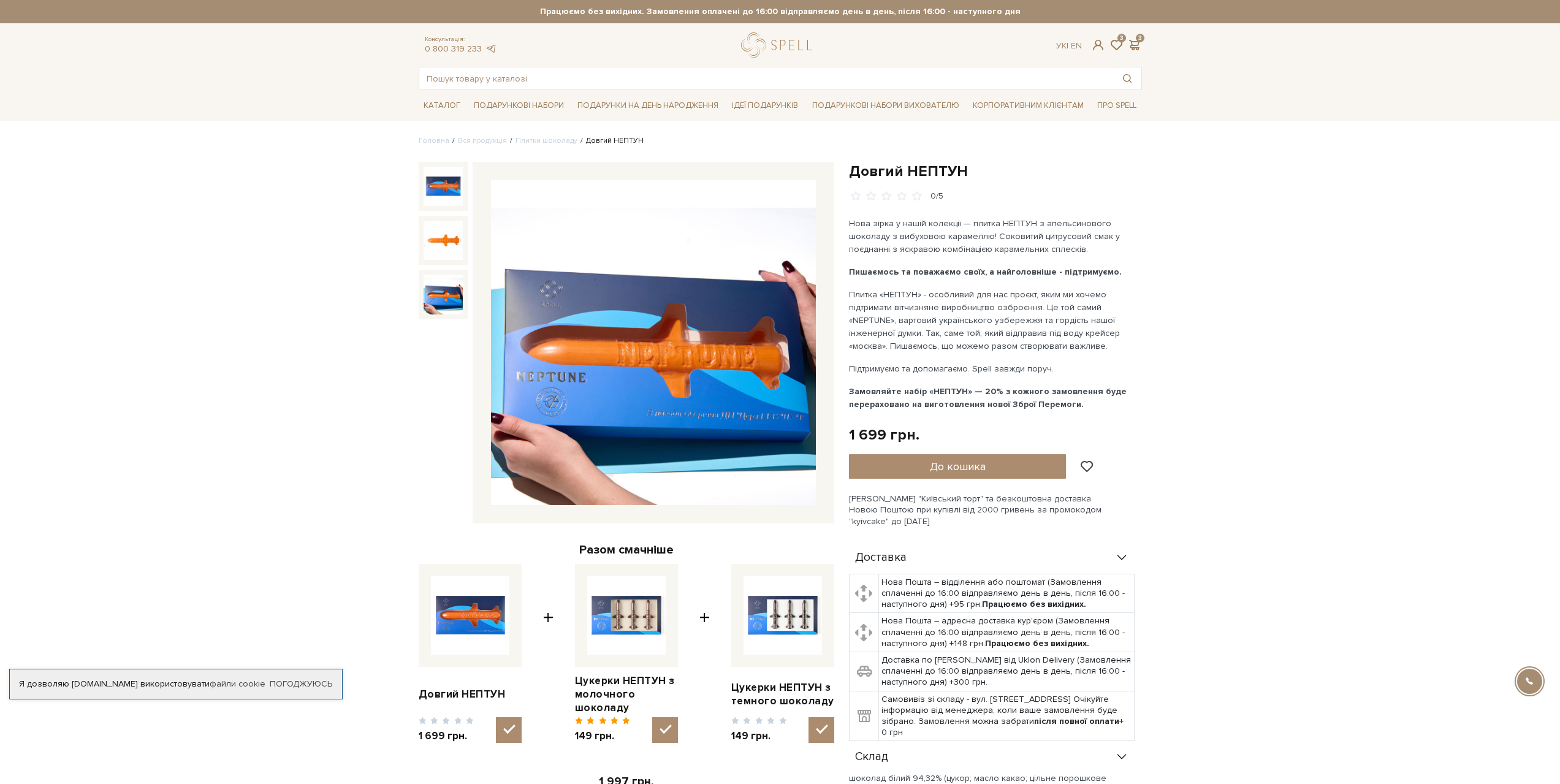
drag, startPoint x: 1274, startPoint y: 312, endPoint x: 1258, endPoint y: 58, distance: 254.5
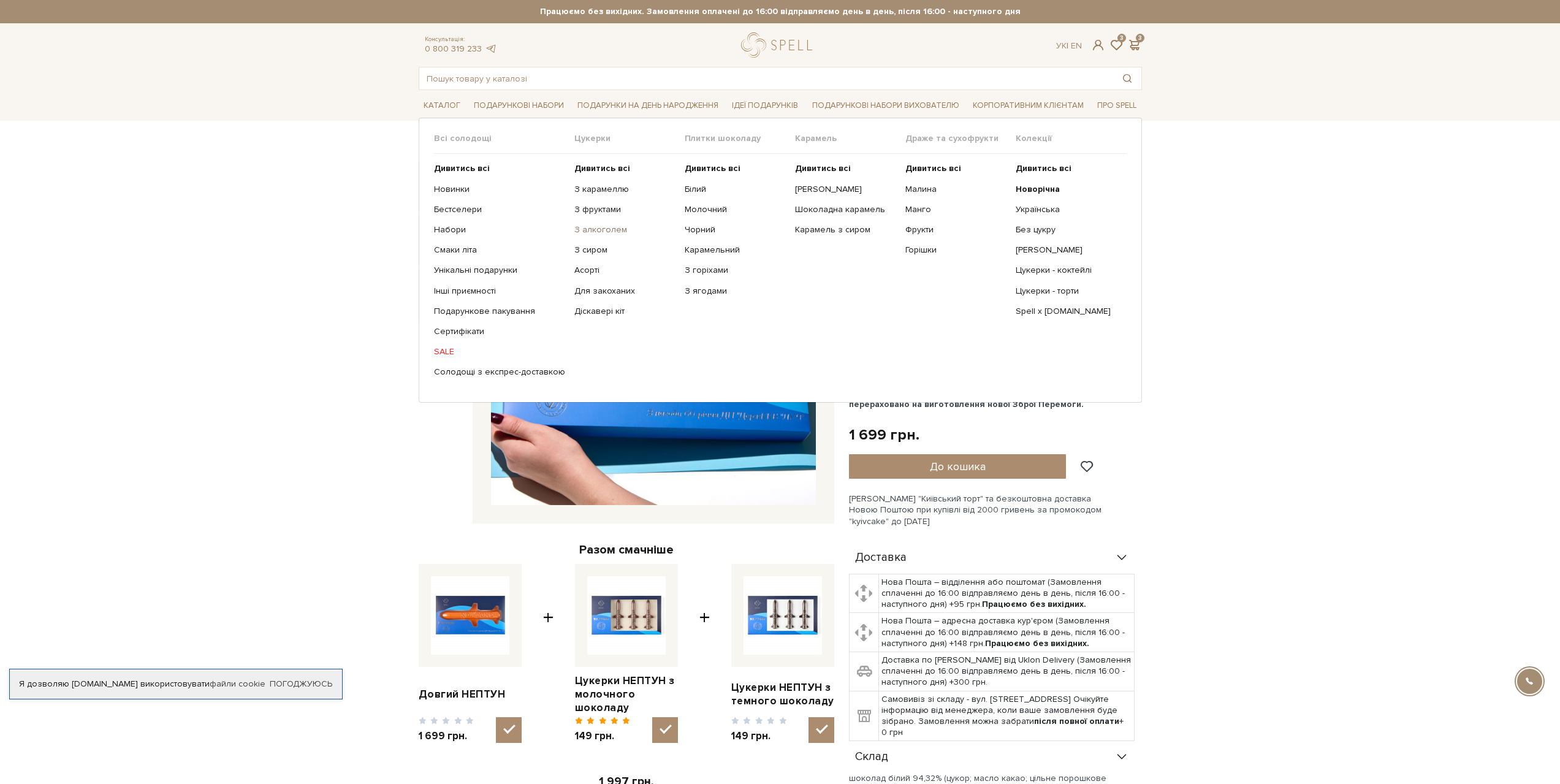
click at [601, 224] on link "З алкоголем" at bounding box center [625, 230] width 101 height 11
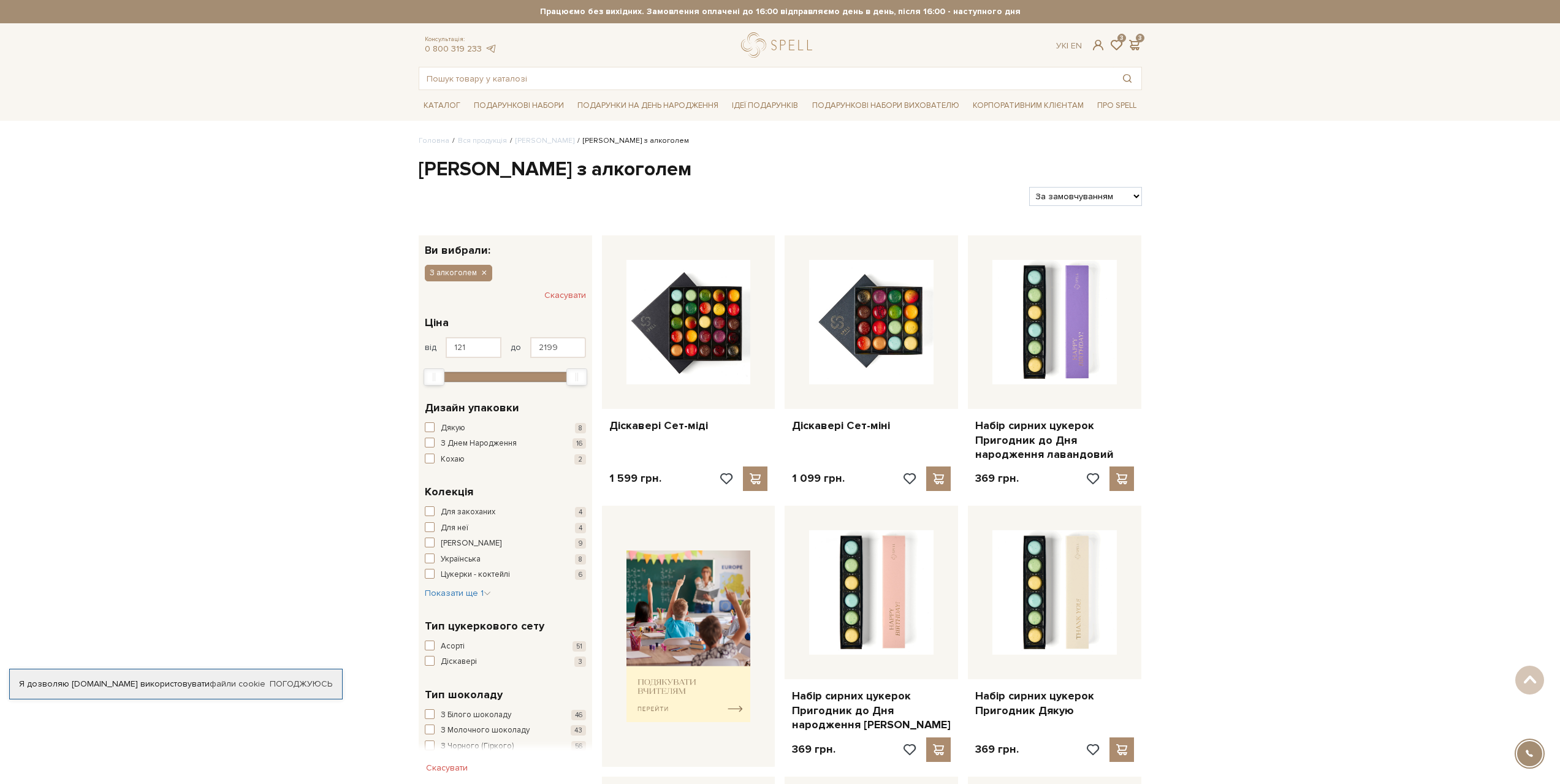
drag, startPoint x: 1217, startPoint y: 210, endPoint x: 1191, endPoint y: 72, distance: 140.4
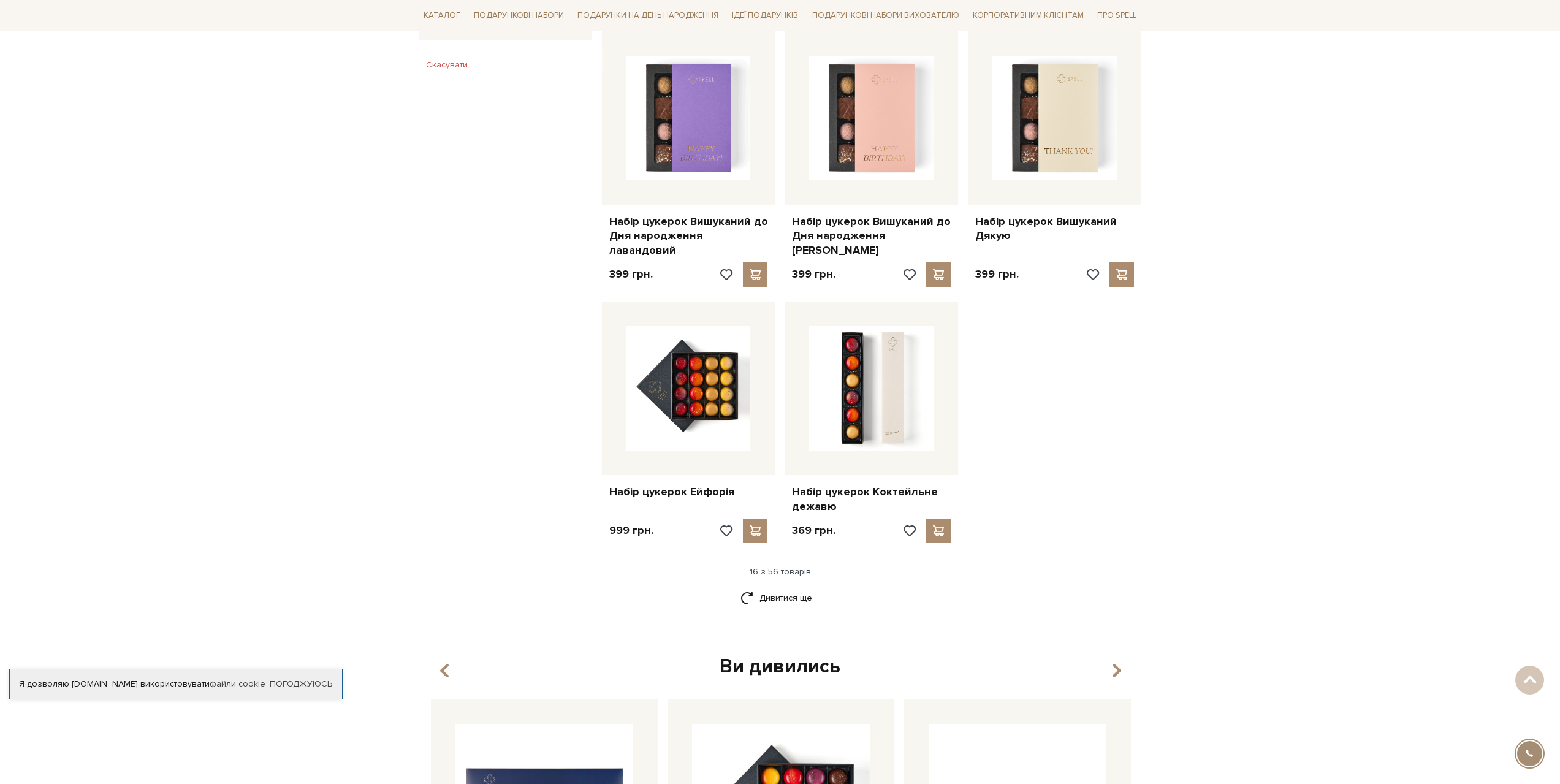
scroll to position [1287, 0]
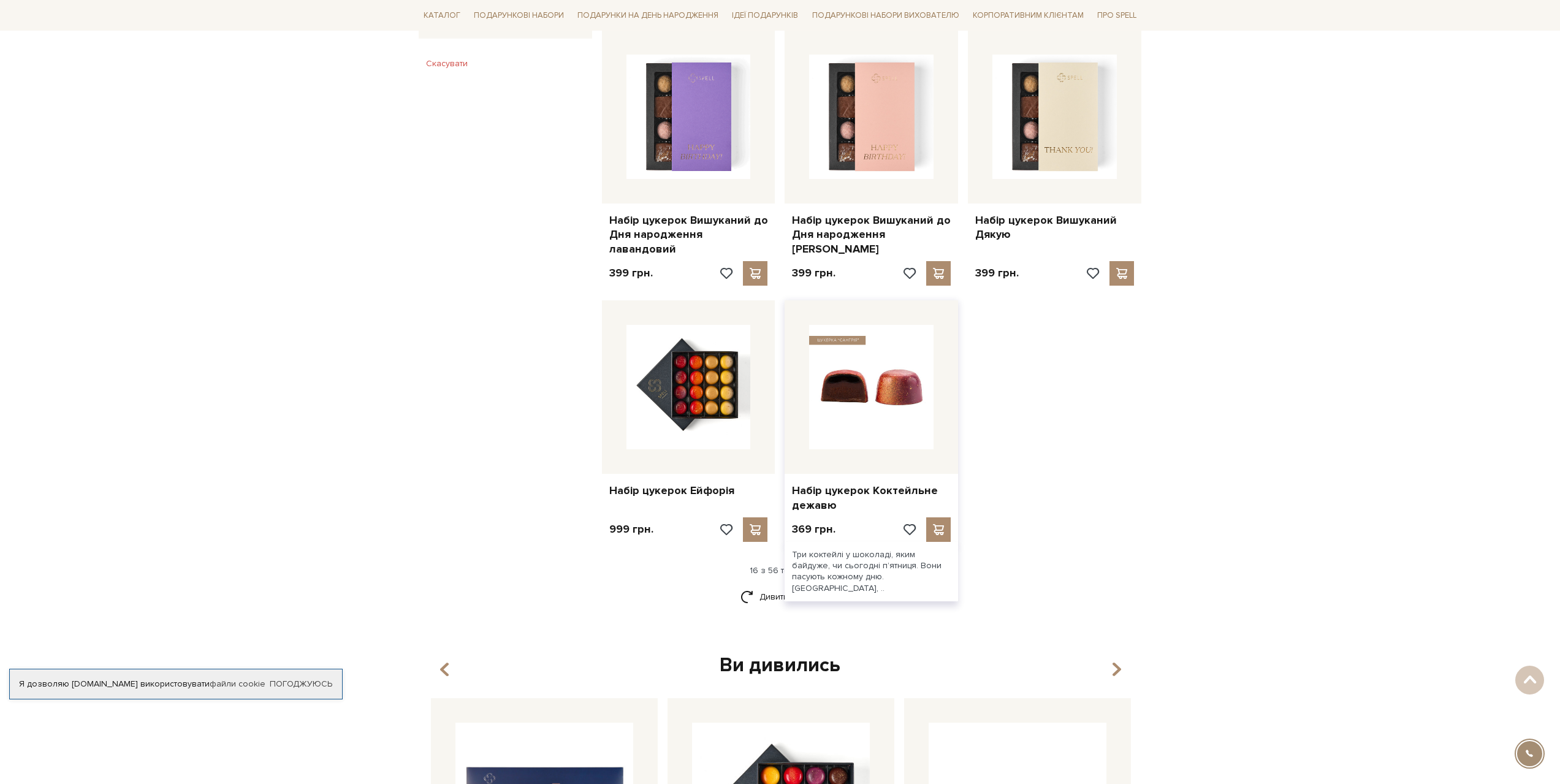
click at [858, 373] on img at bounding box center [871, 387] width 124 height 124
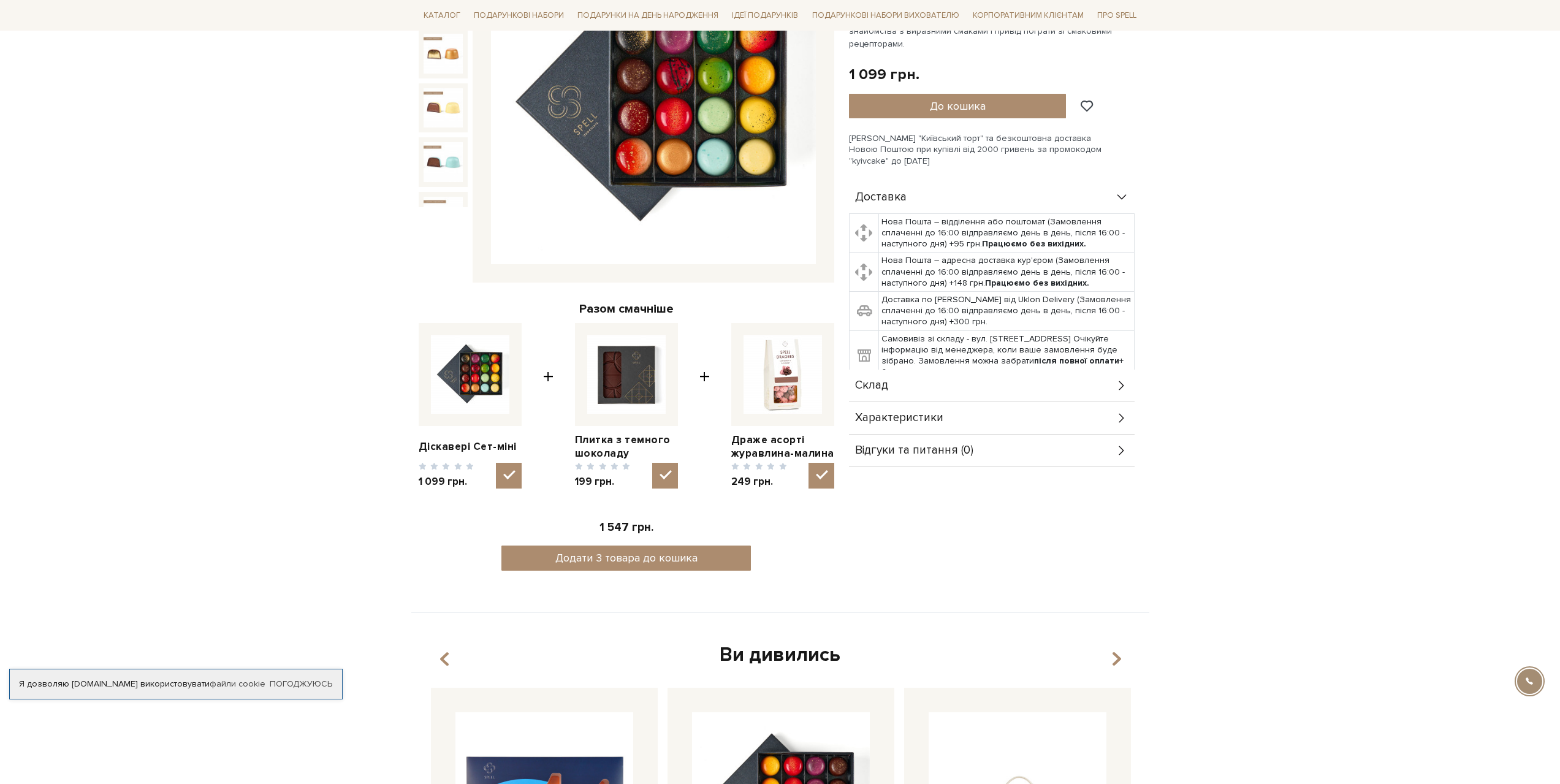
scroll to position [245, 0]
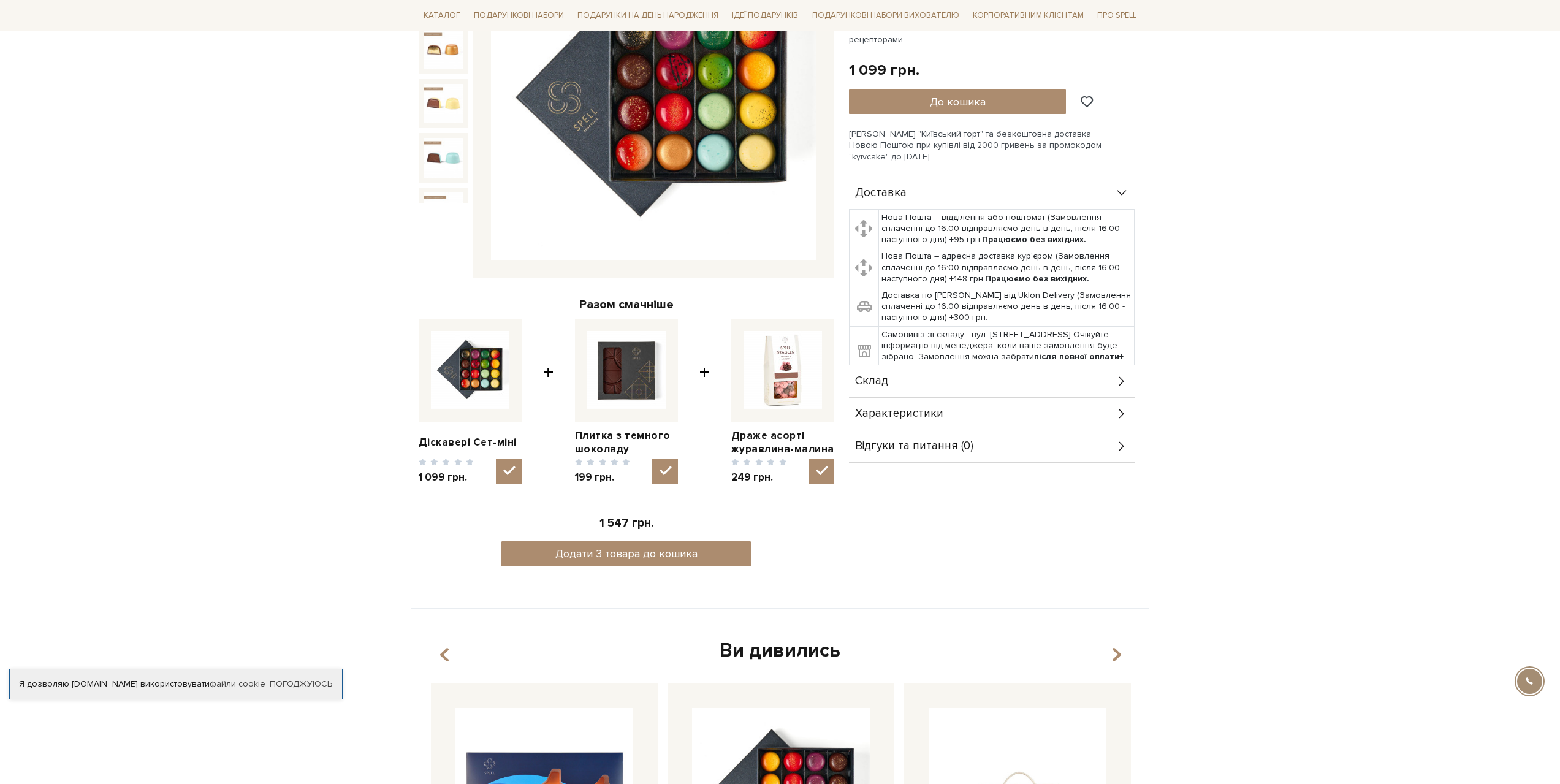
click at [904, 393] on div "Склад" at bounding box center [992, 381] width 286 height 32
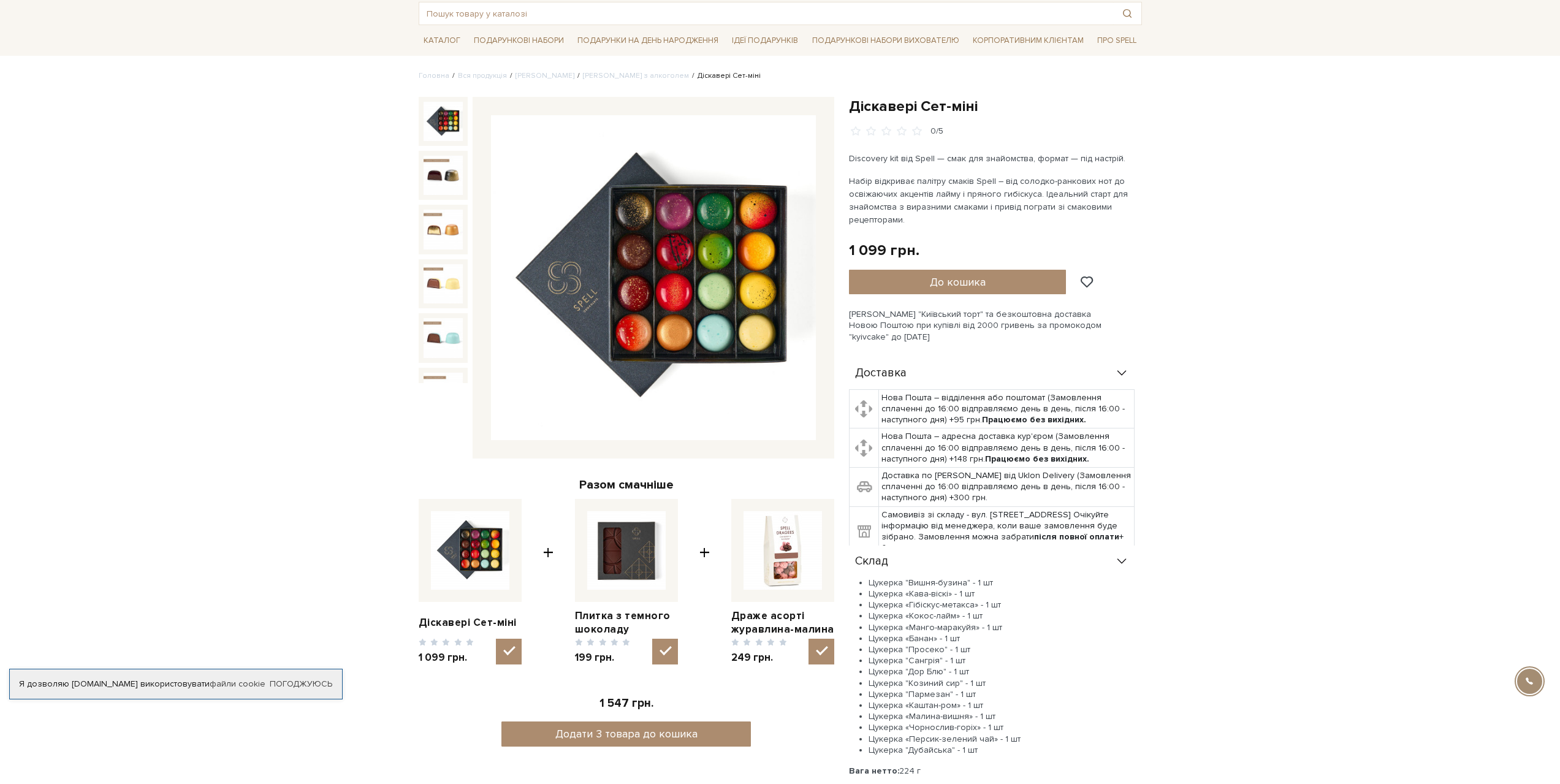
scroll to position [0, 0]
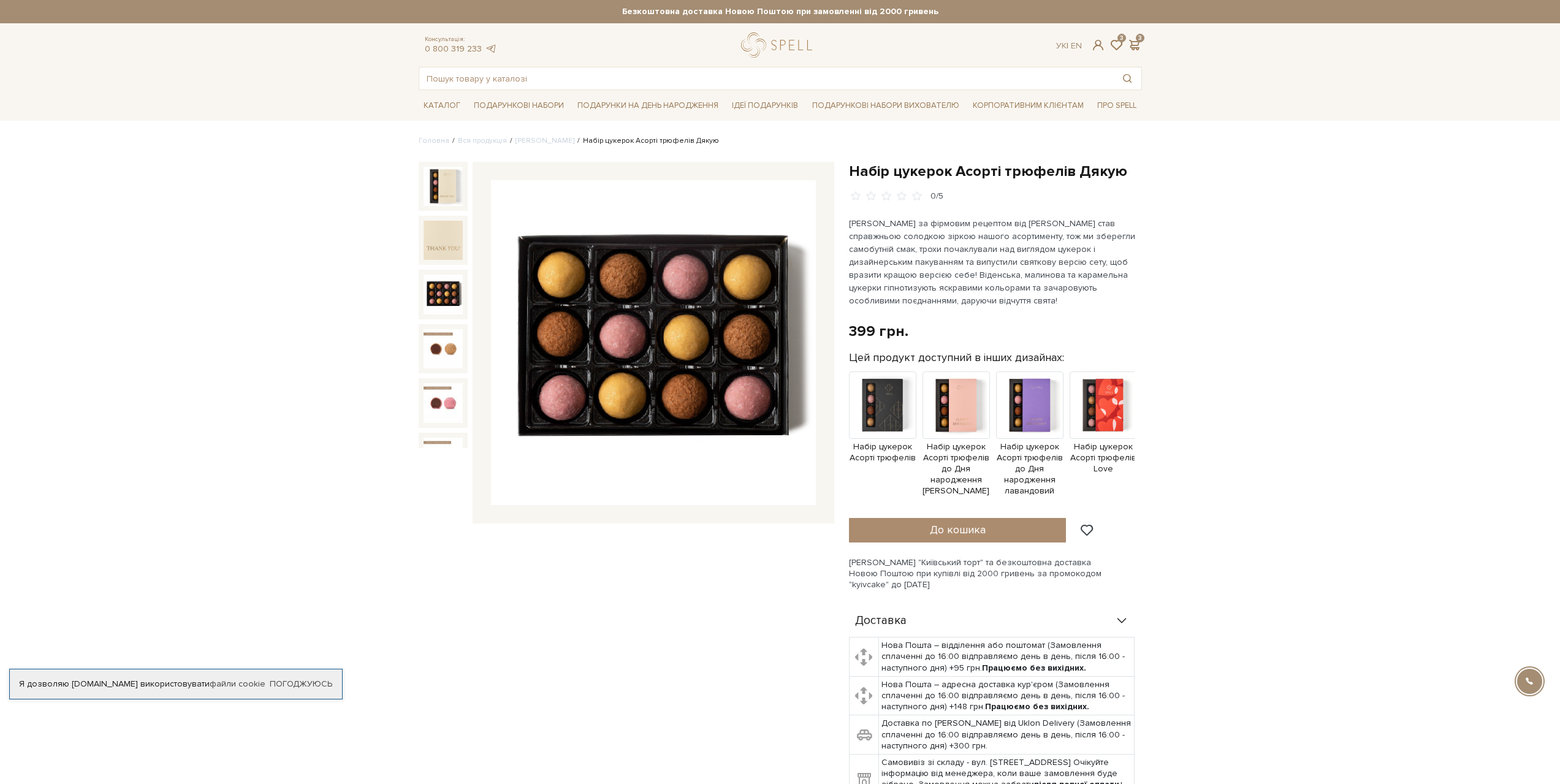
click at [448, 283] on img at bounding box center [443, 294] width 39 height 39
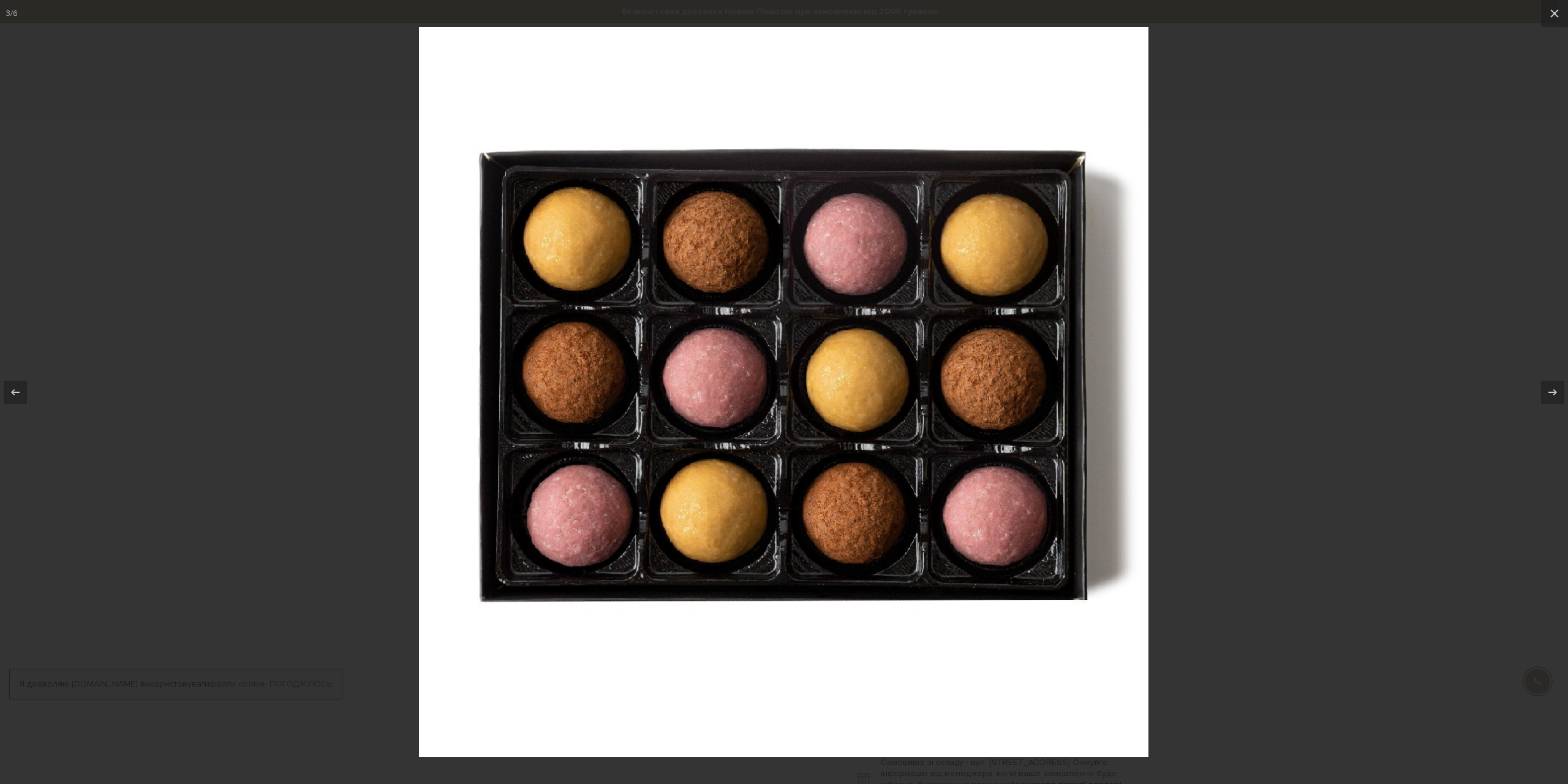
click at [1353, 229] on div at bounding box center [784, 392] width 1568 height 784
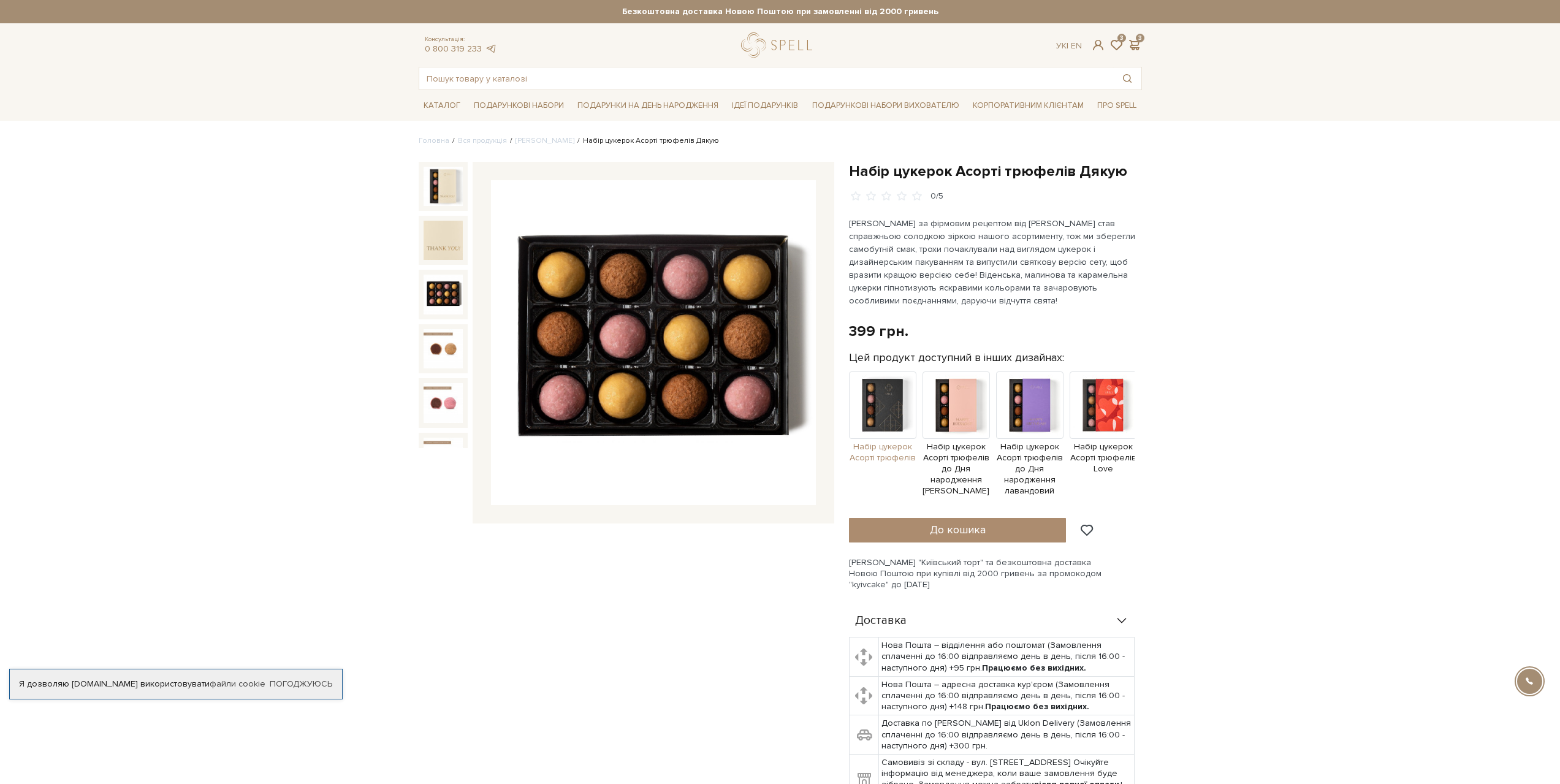
click at [882, 400] on img at bounding box center [882, 405] width 67 height 67
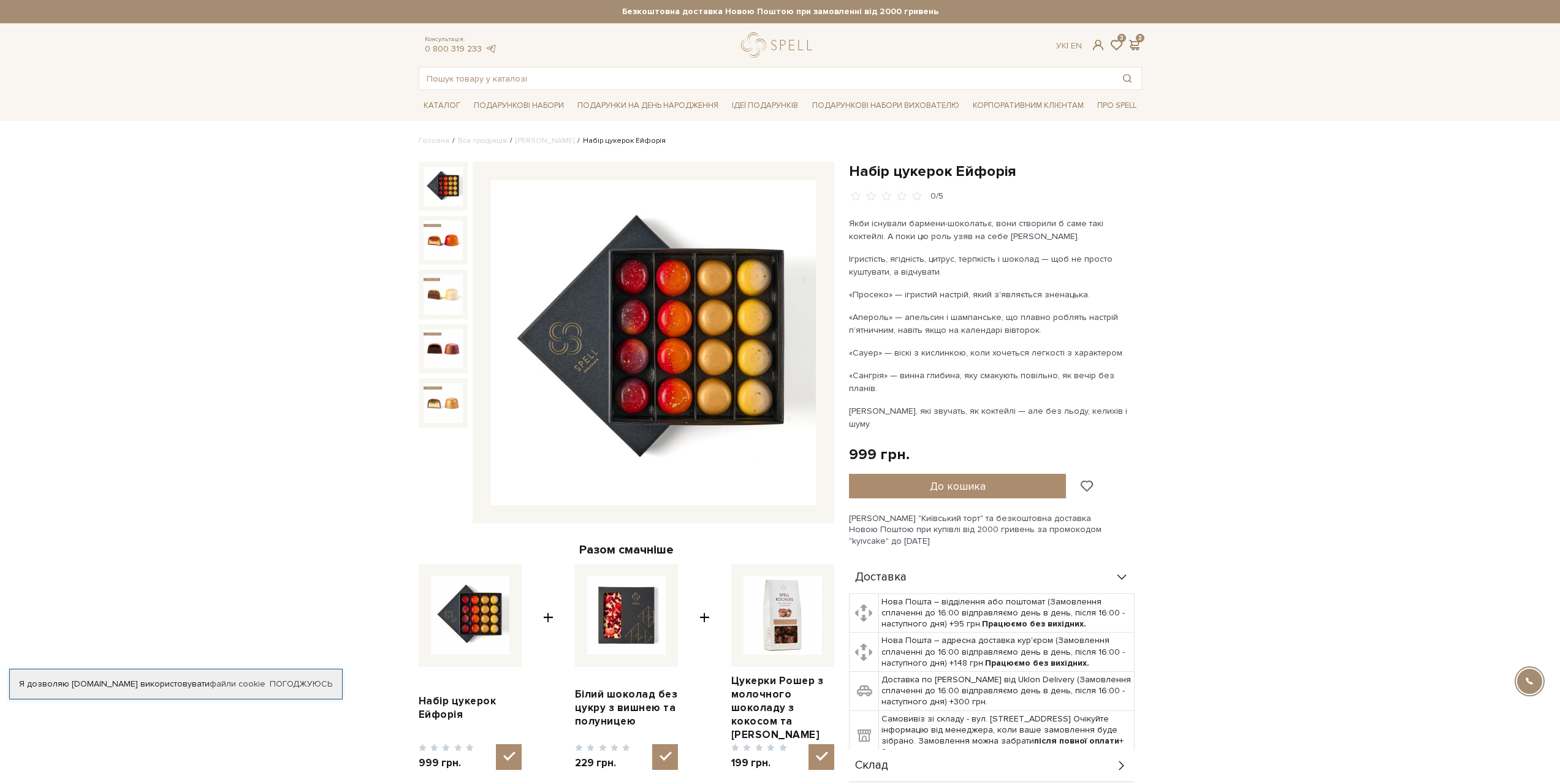
click at [1091, 480] on span at bounding box center [1086, 486] width 15 height 11
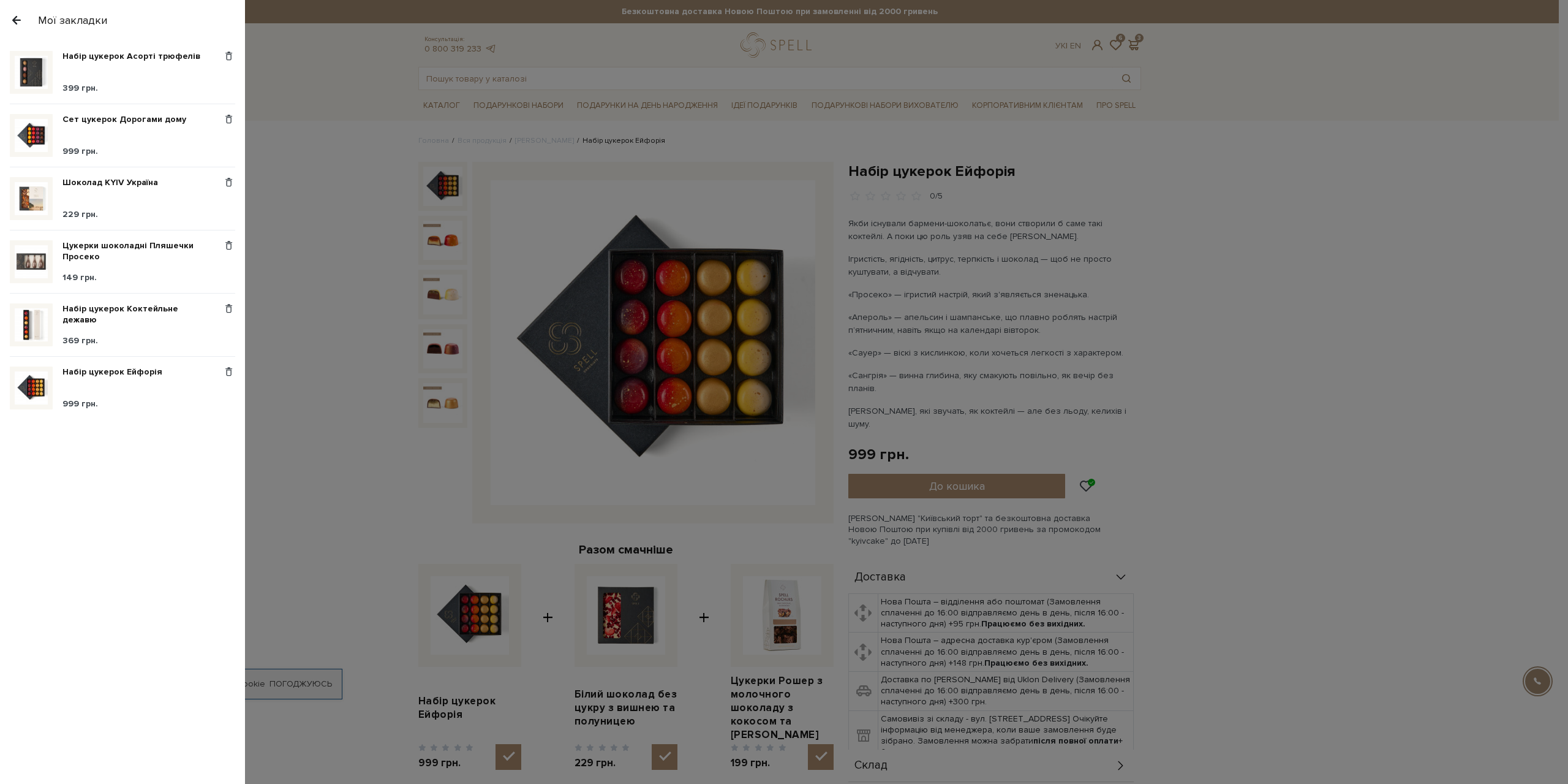
click at [1239, 356] on div at bounding box center [784, 392] width 1568 height 784
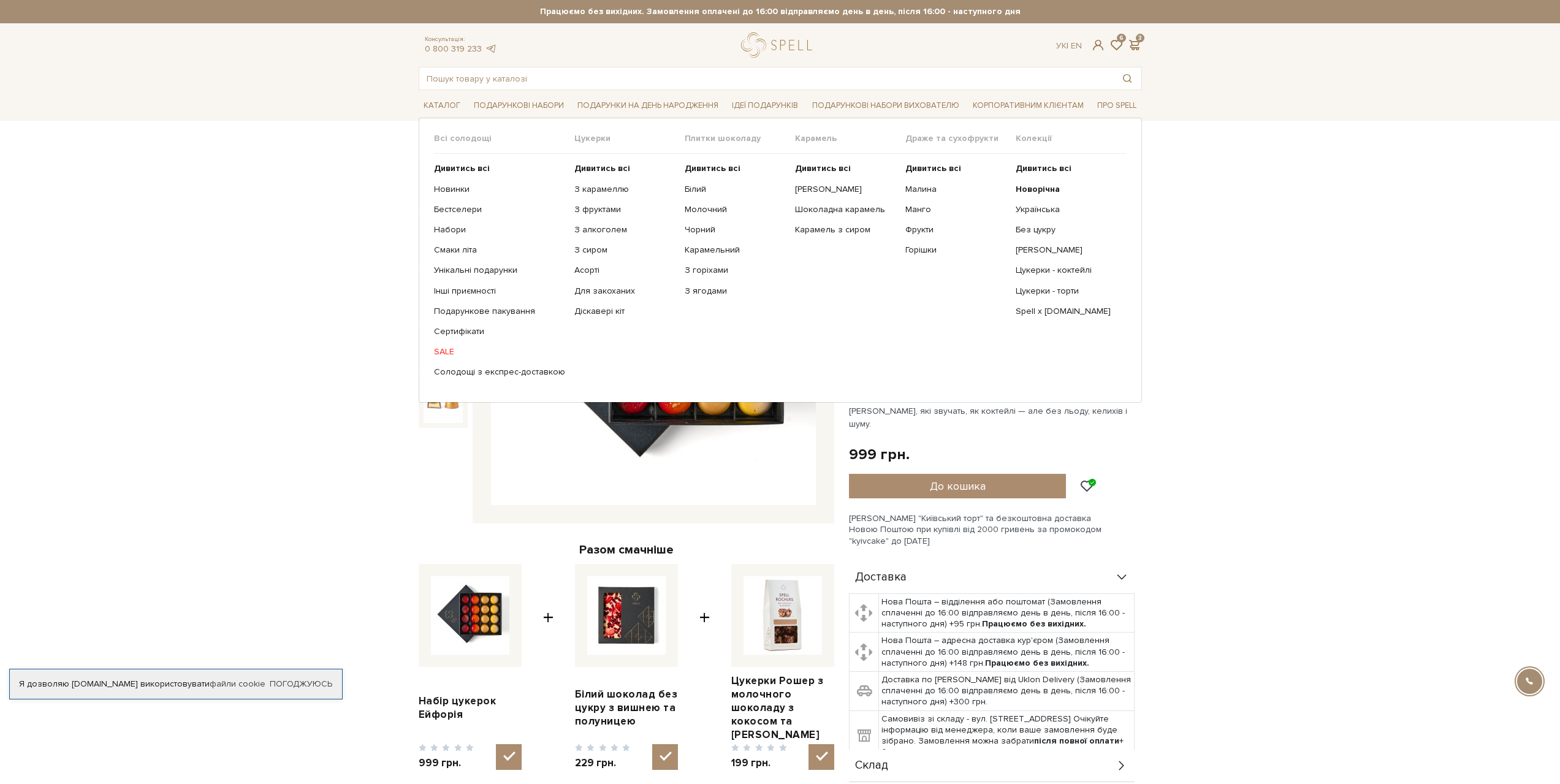
click at [450, 350] on link "SALE" at bounding box center [499, 352] width 131 height 11
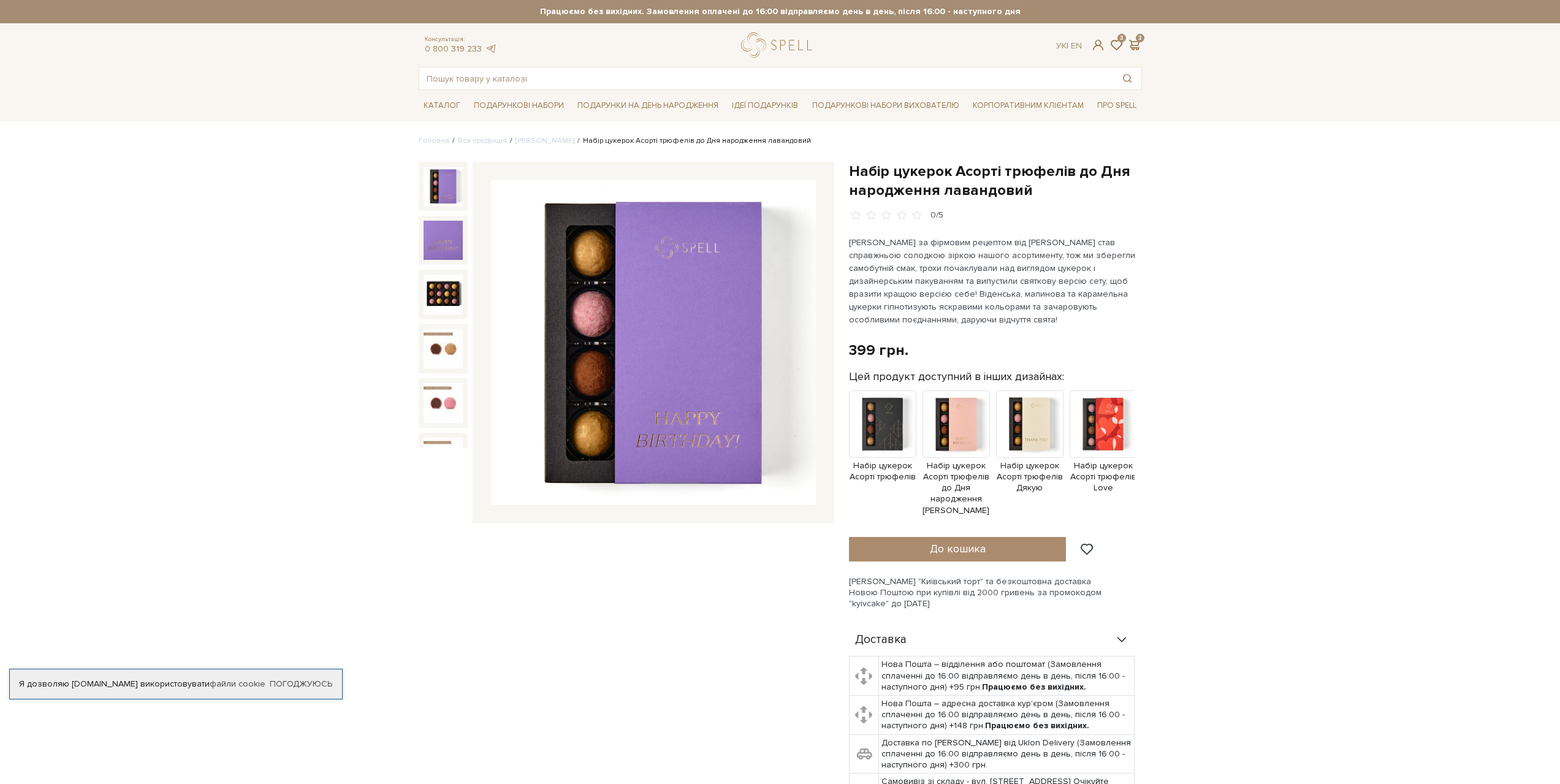
click at [906, 427] on img at bounding box center [882, 424] width 67 height 67
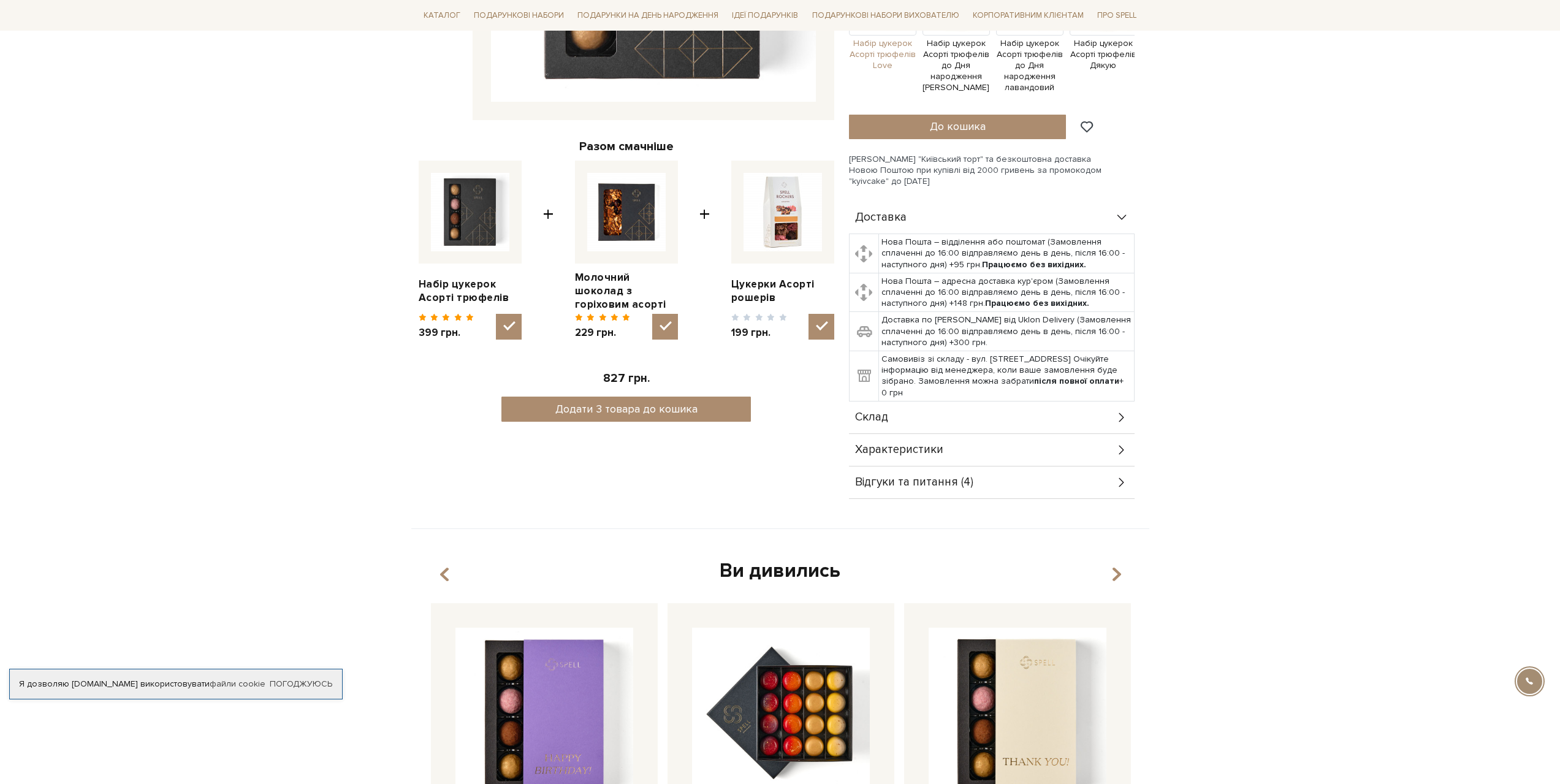
scroll to position [429, 0]
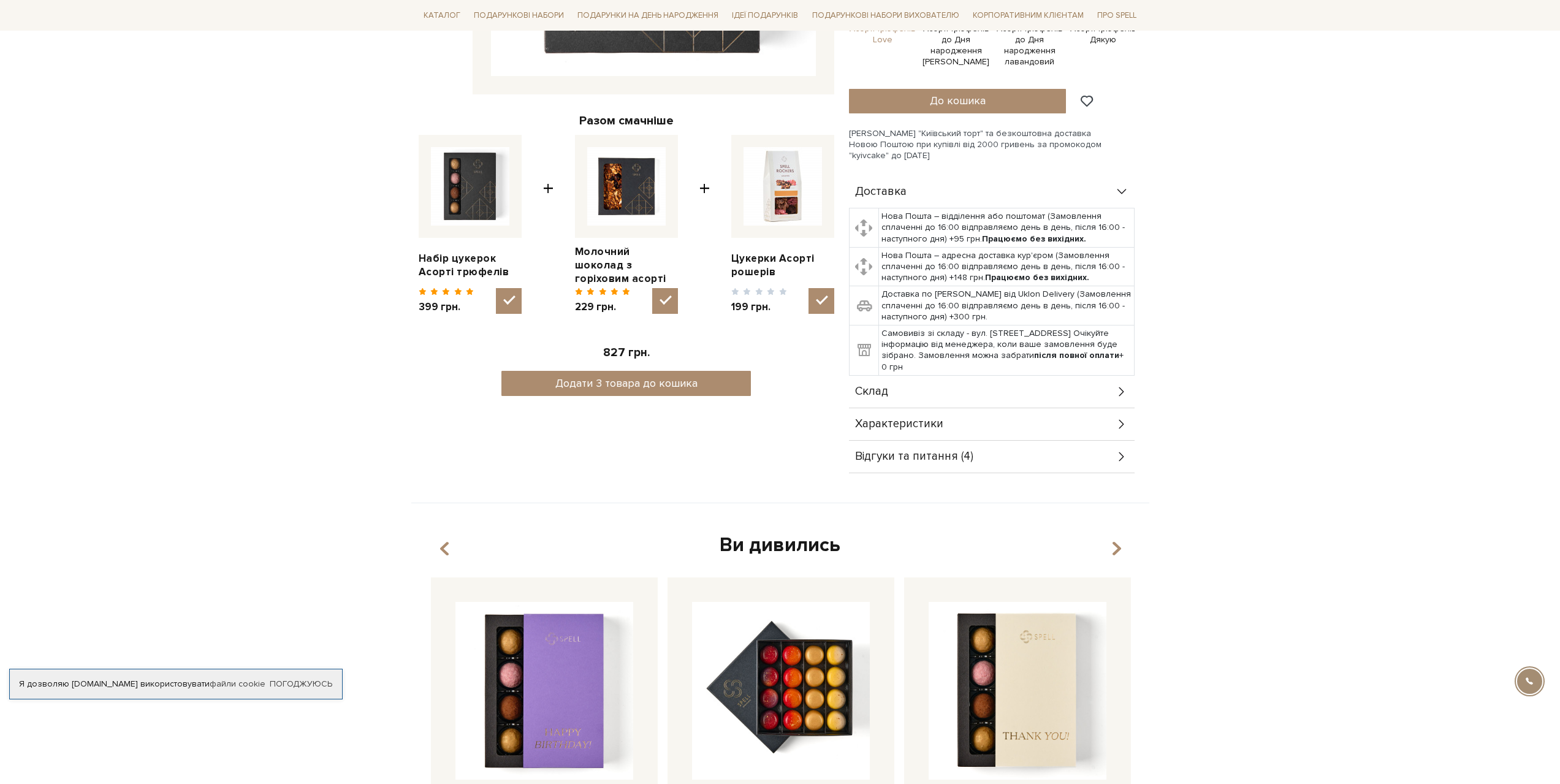
click at [902, 406] on div "Склад" at bounding box center [992, 392] width 286 height 32
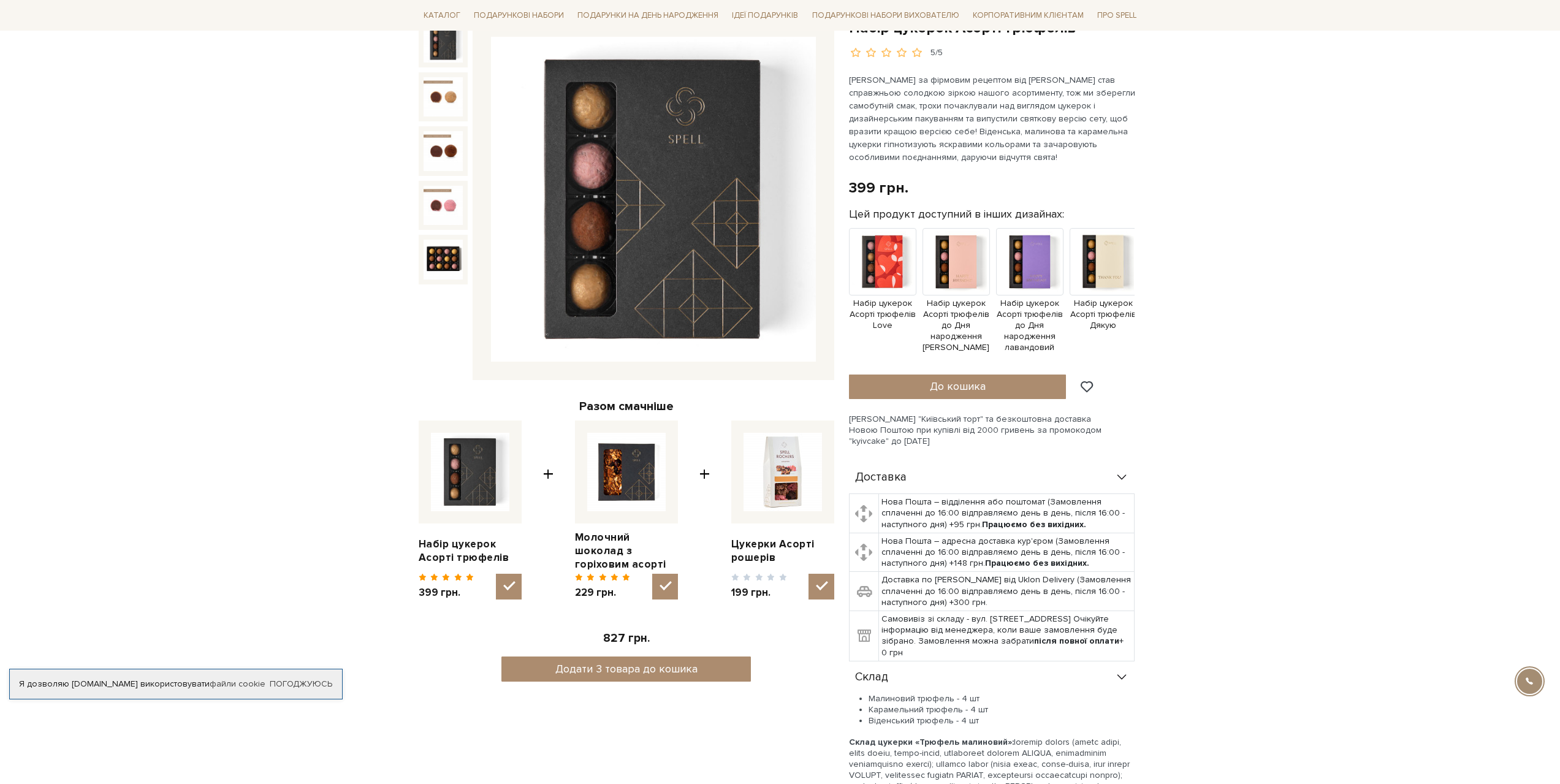
scroll to position [0, 0]
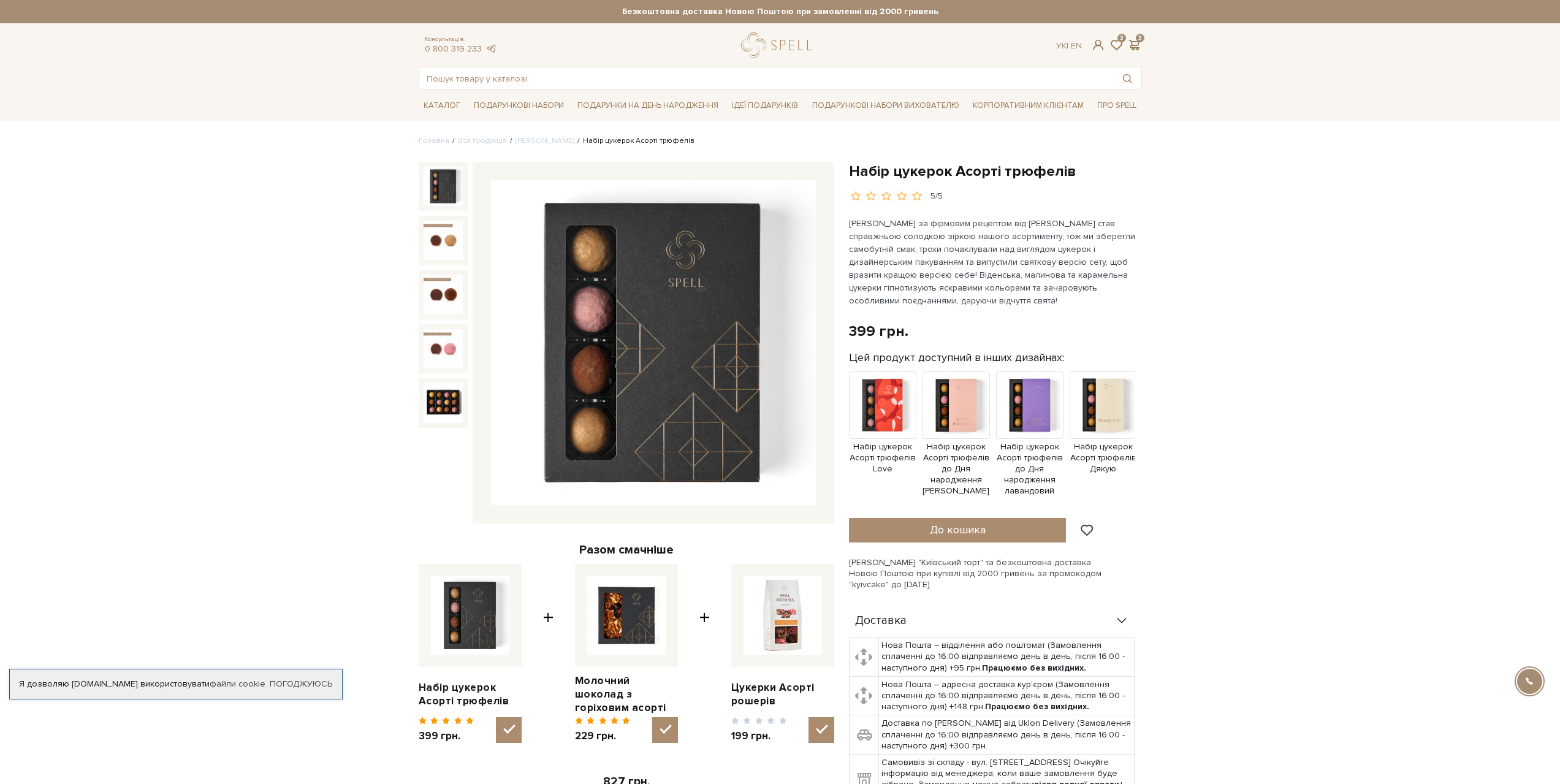
drag, startPoint x: 1213, startPoint y: 441, endPoint x: 1197, endPoint y: 225, distance: 216.6
click at [1082, 532] on span at bounding box center [1086, 530] width 15 height 11
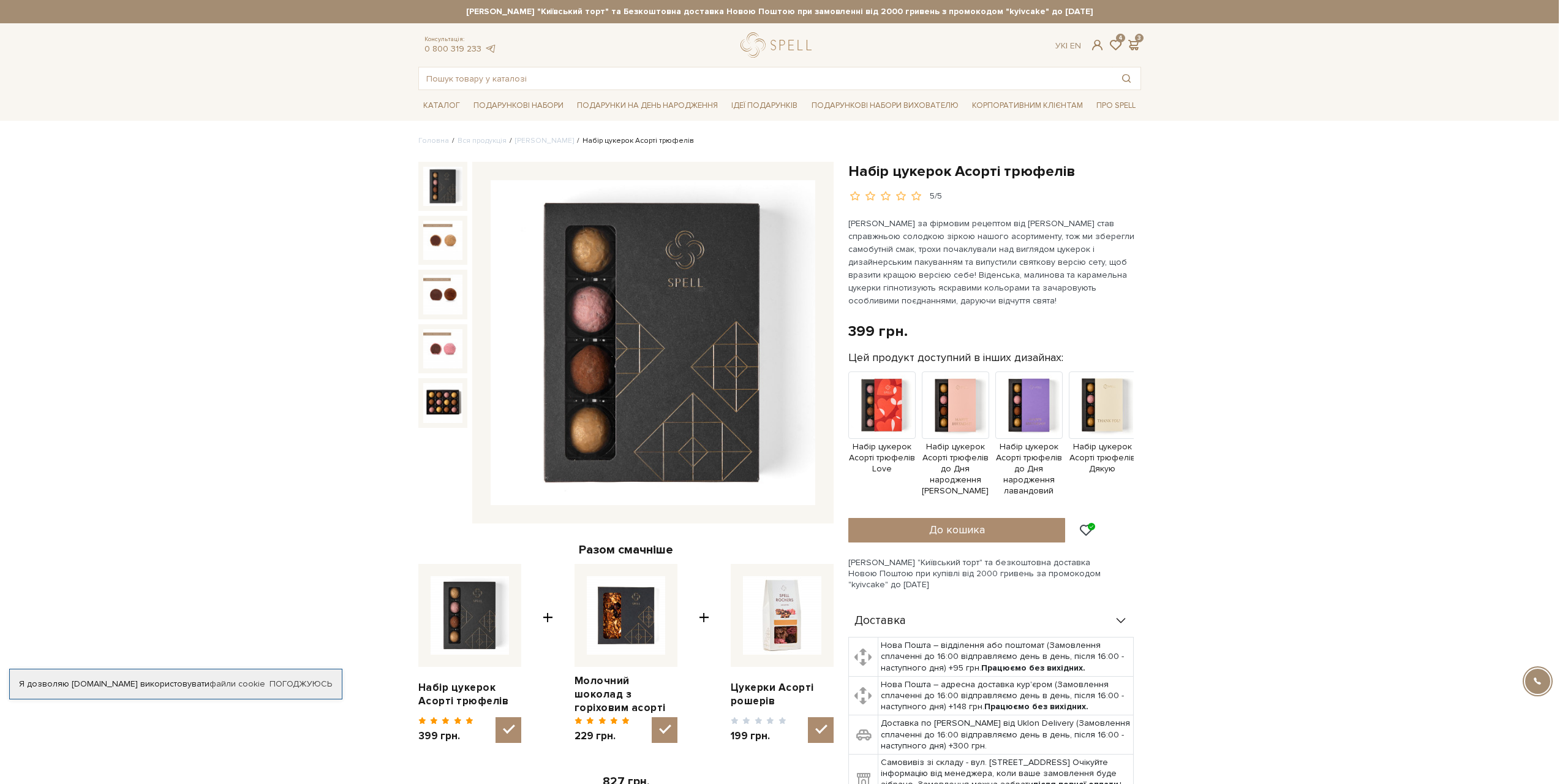
click at [997, 529] on div at bounding box center [784, 392] width 1568 height 784
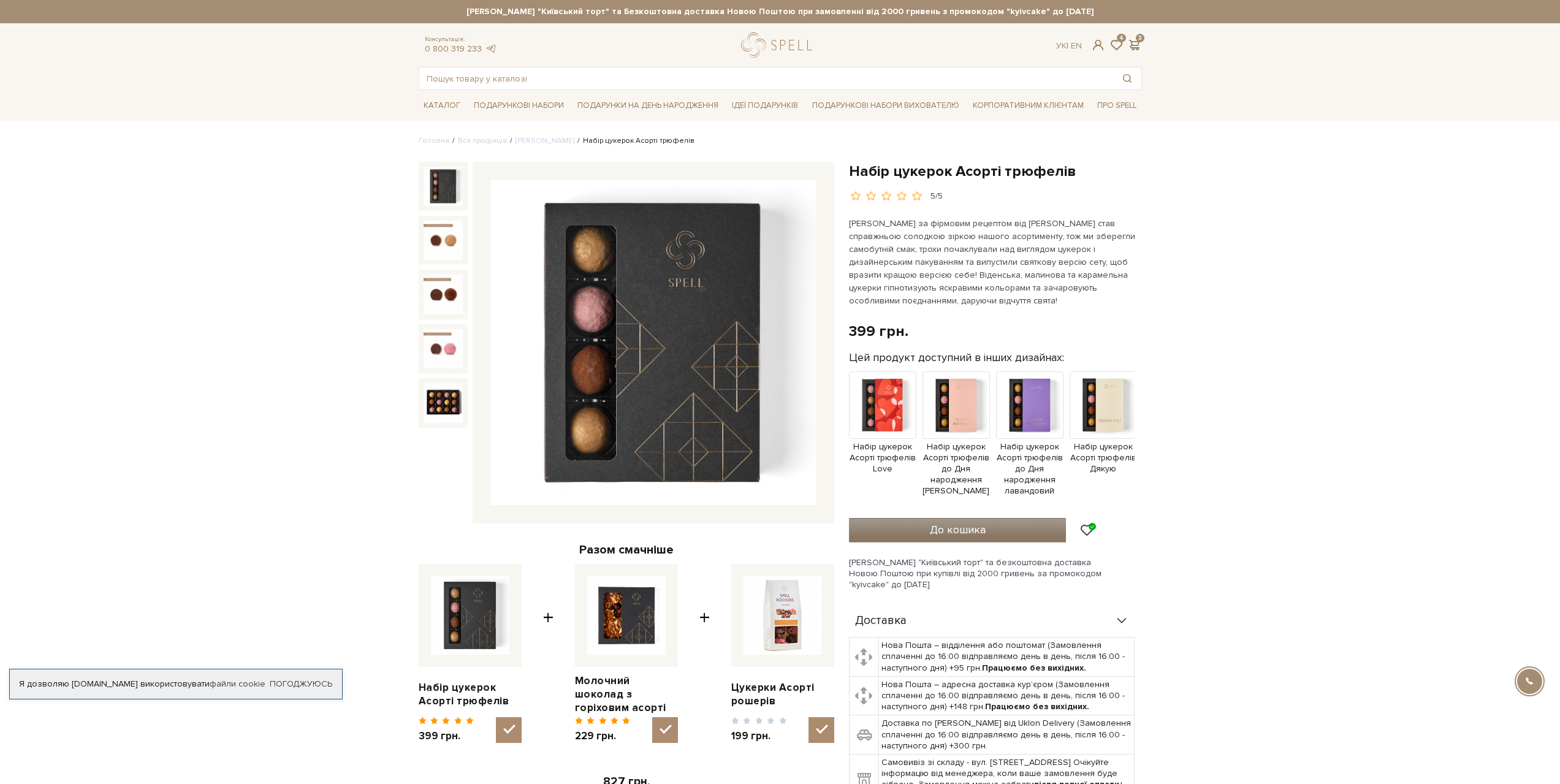
click at [963, 532] on span "До кошика" at bounding box center [958, 529] width 56 height 13
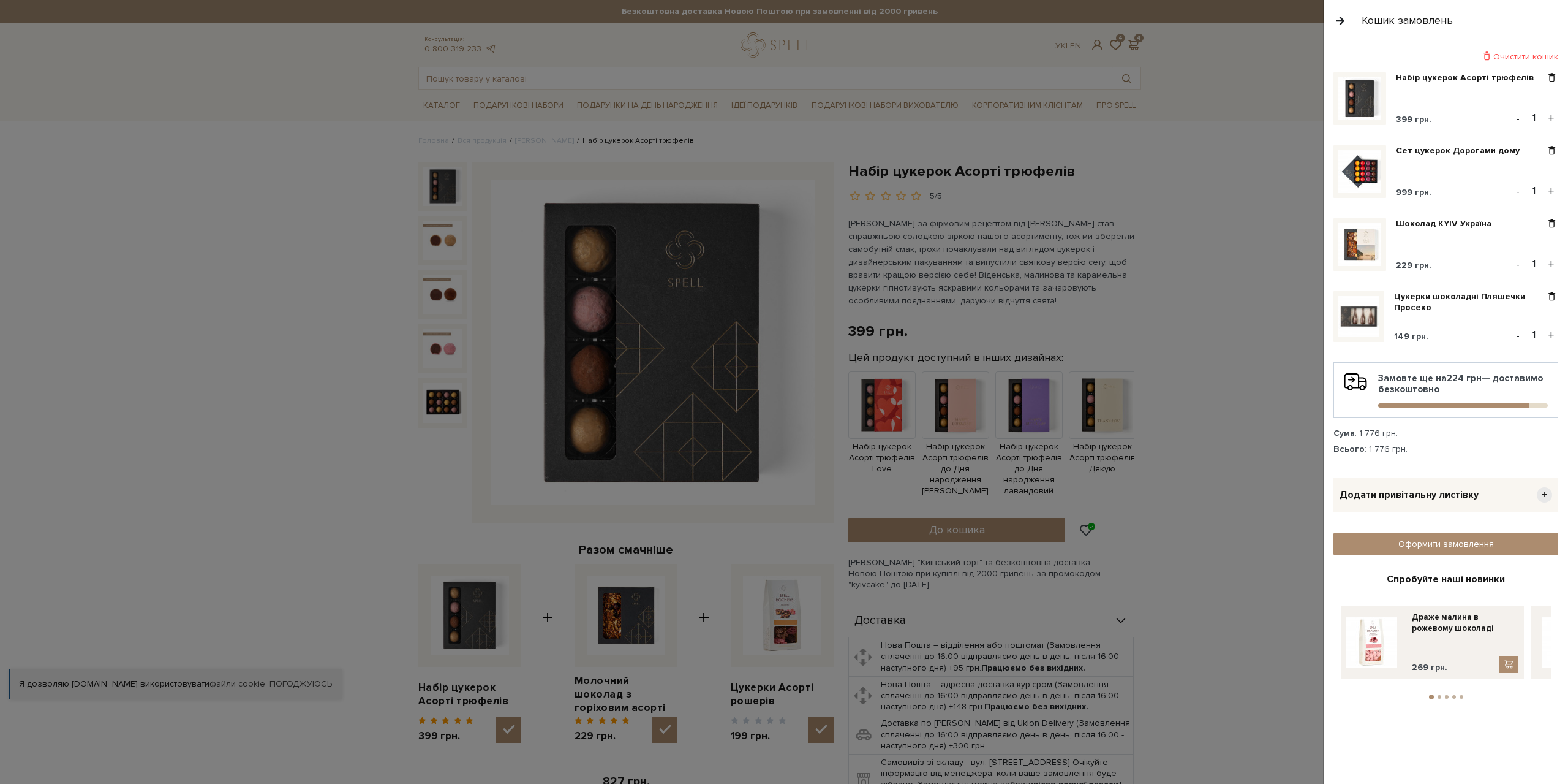
click at [1555, 291] on div "Набір цукерок Асорті трюфелів 399 грн. - 1 + Сет цукерок Дорогами дому 999 грн.…" at bounding box center [1450, 265] width 234 height 387
click at [1556, 302] on div at bounding box center [1552, 317] width 13 height 50
click at [1552, 296] on span at bounding box center [1552, 297] width 13 height 11
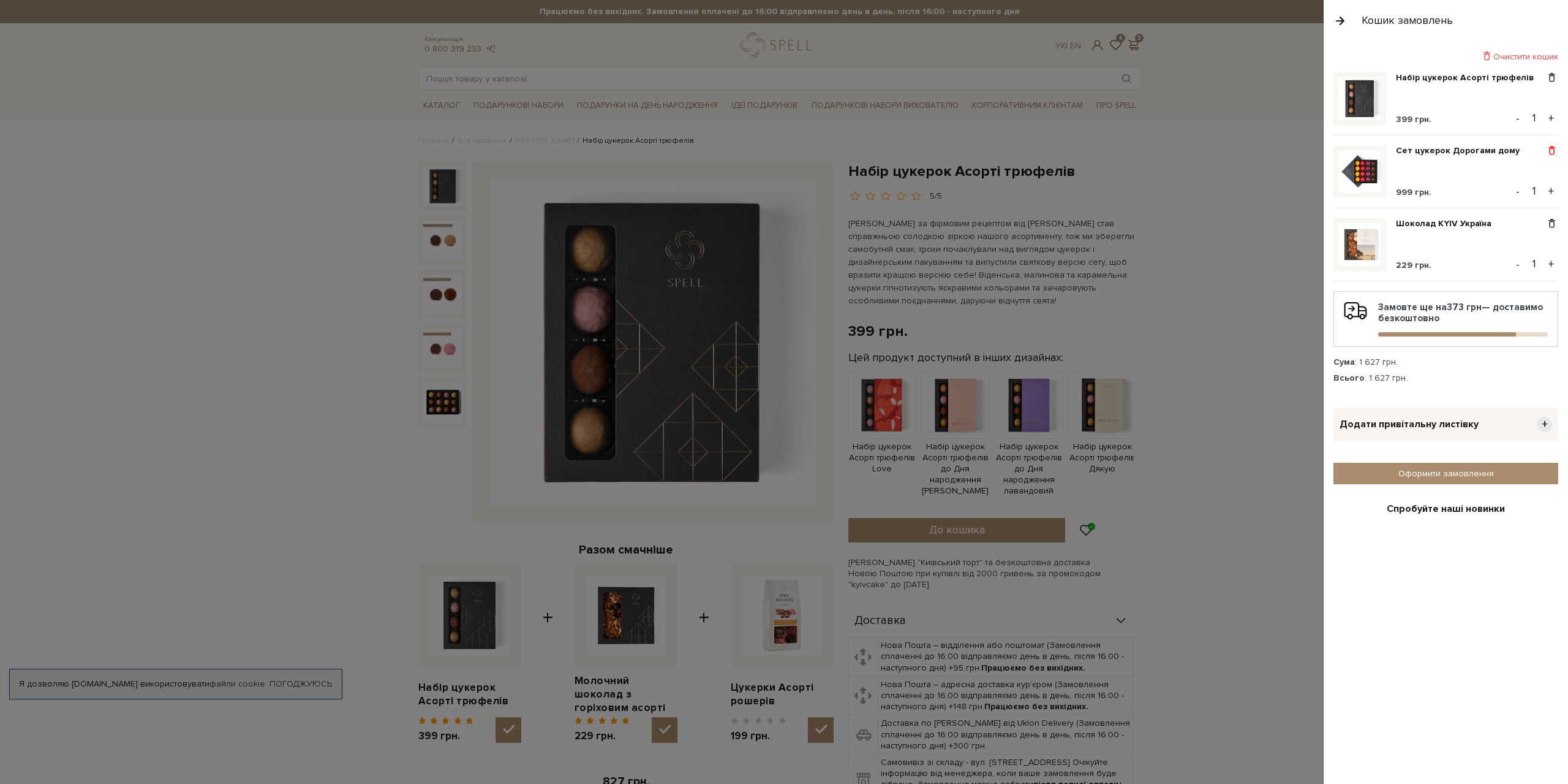
click at [1549, 154] on span at bounding box center [1552, 150] width 13 height 11
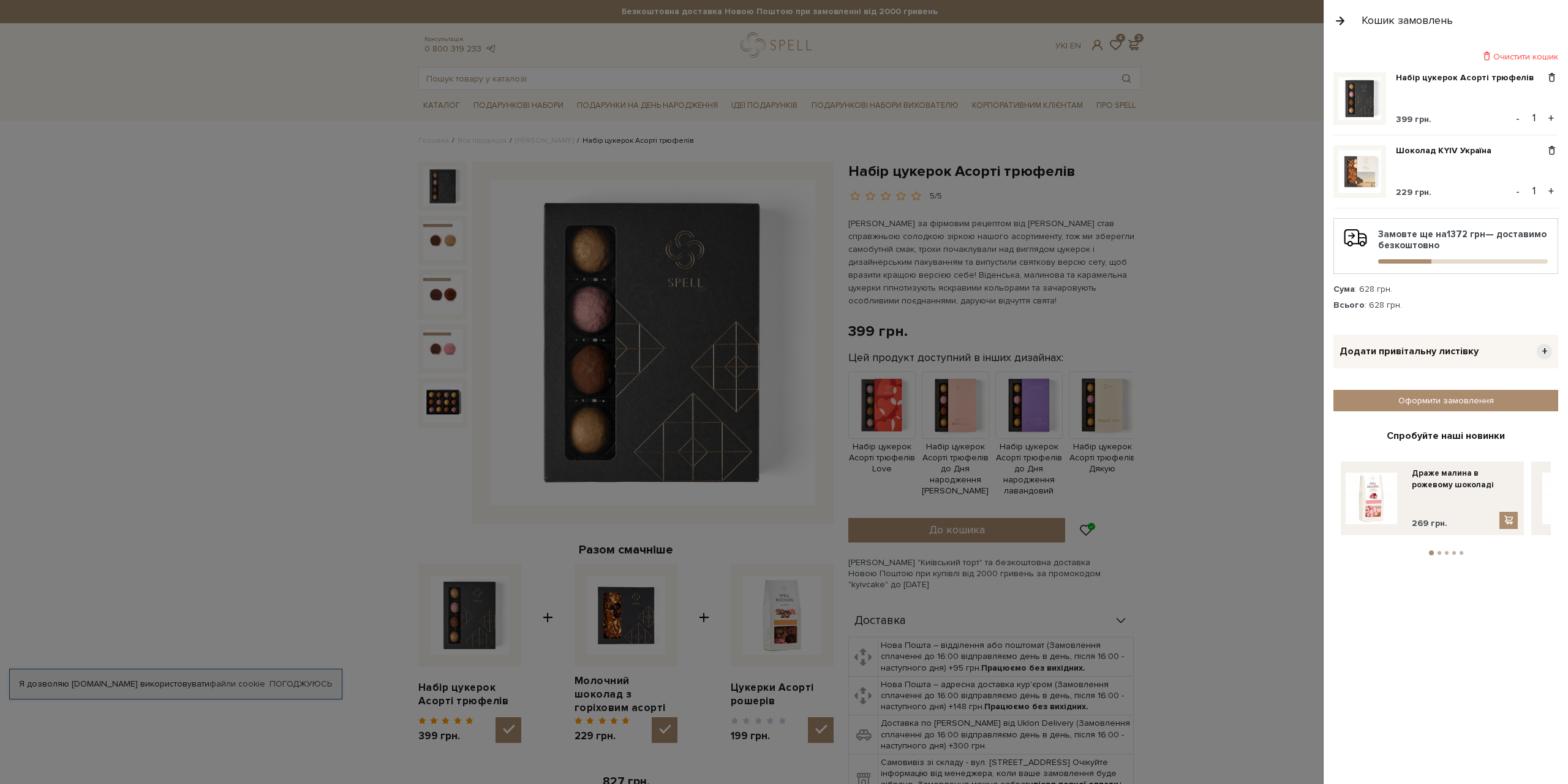
click at [1213, 219] on div at bounding box center [784, 392] width 1568 height 784
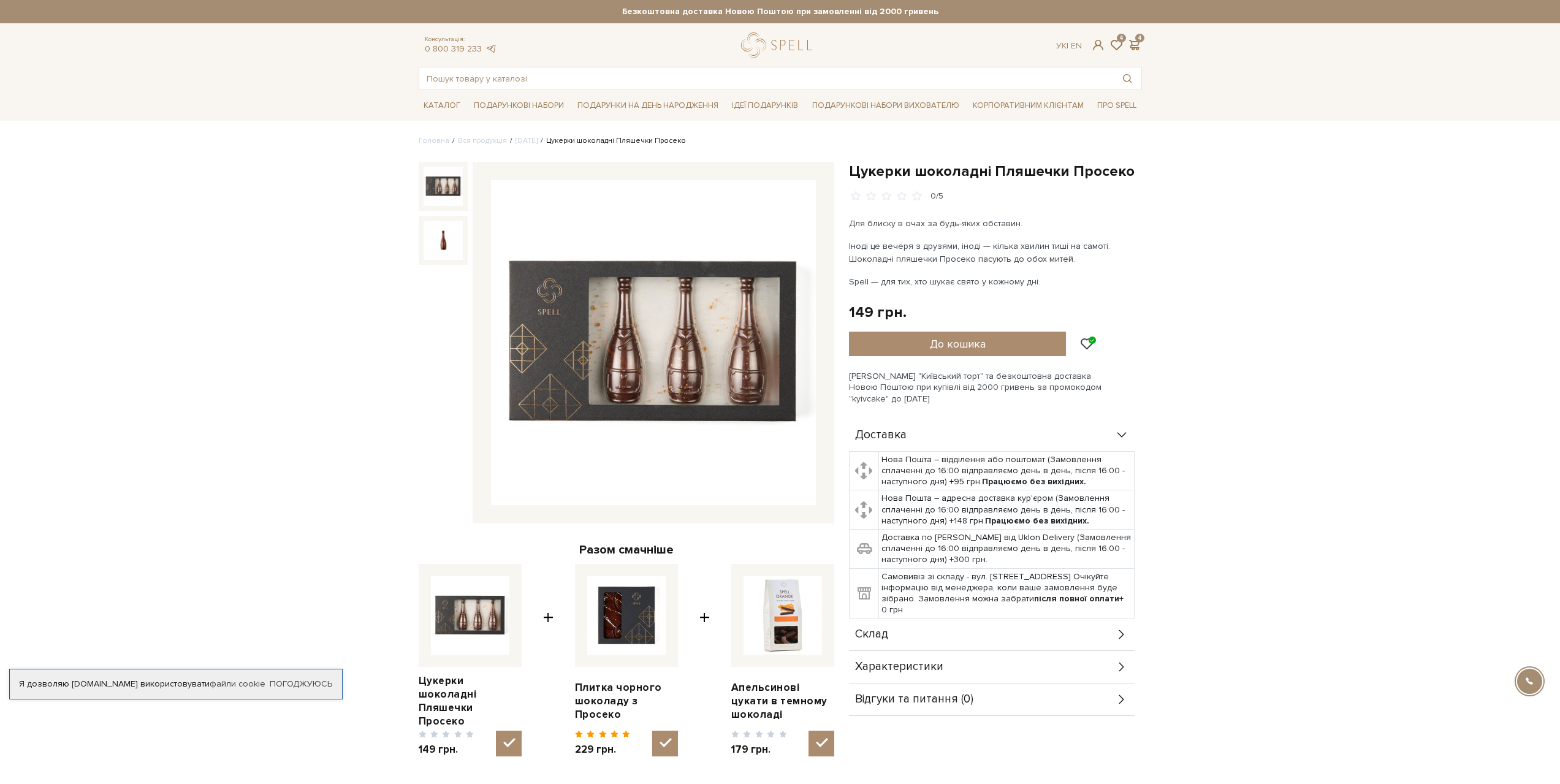
scroll to position [367, 0]
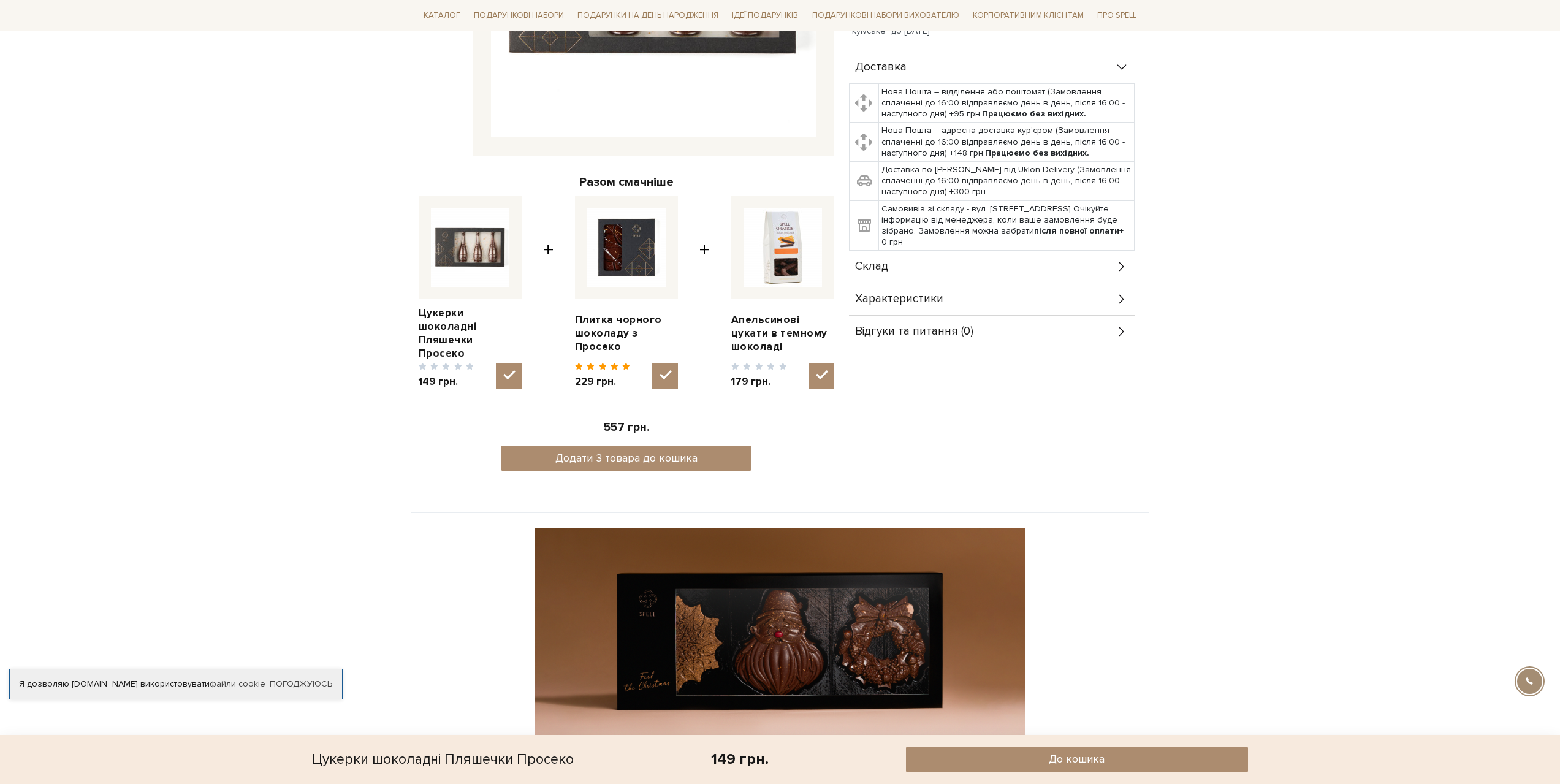
click at [971, 267] on div "Склад" at bounding box center [992, 266] width 286 height 32
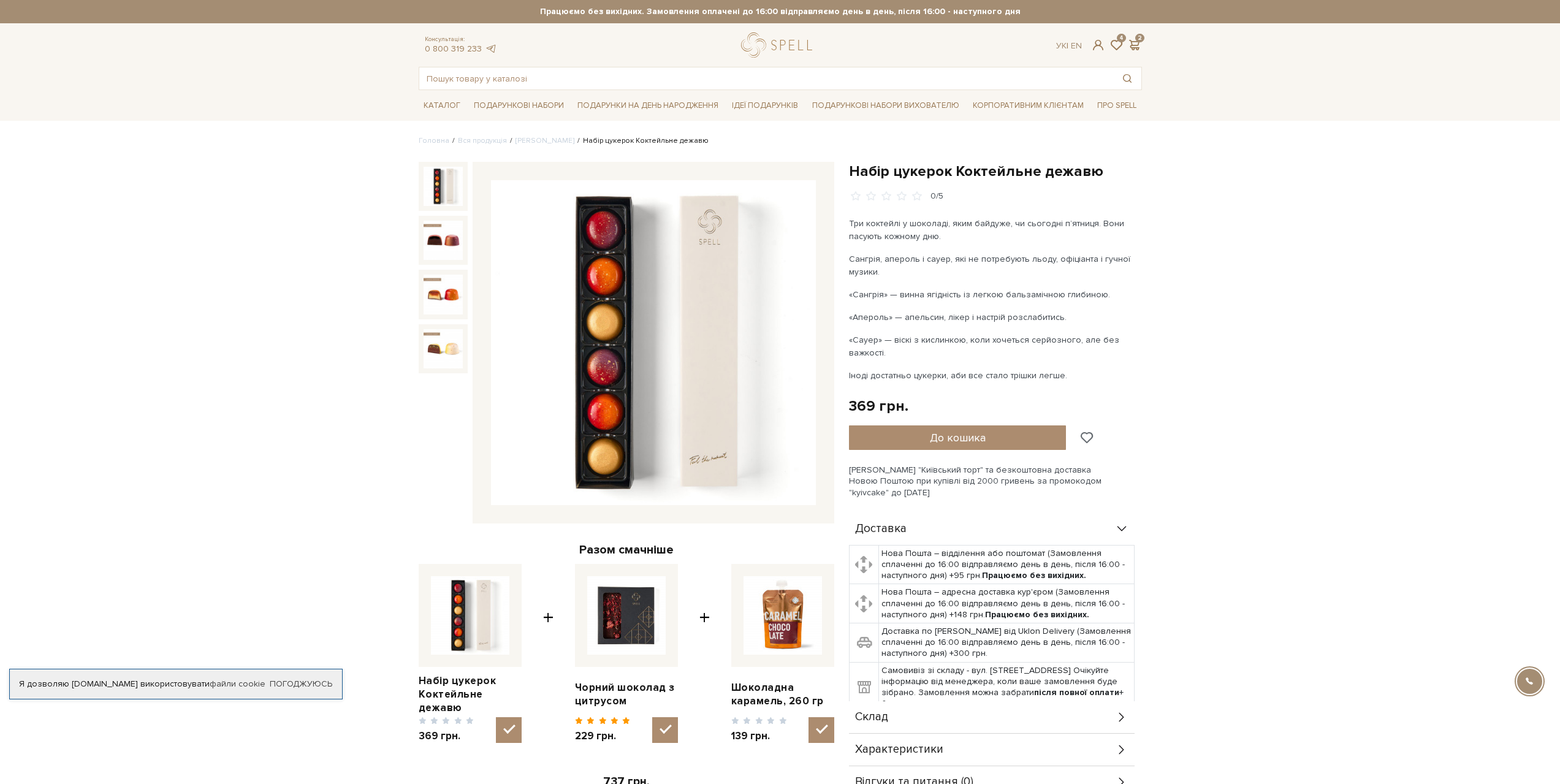
click at [1091, 439] on span at bounding box center [1086, 437] width 15 height 11
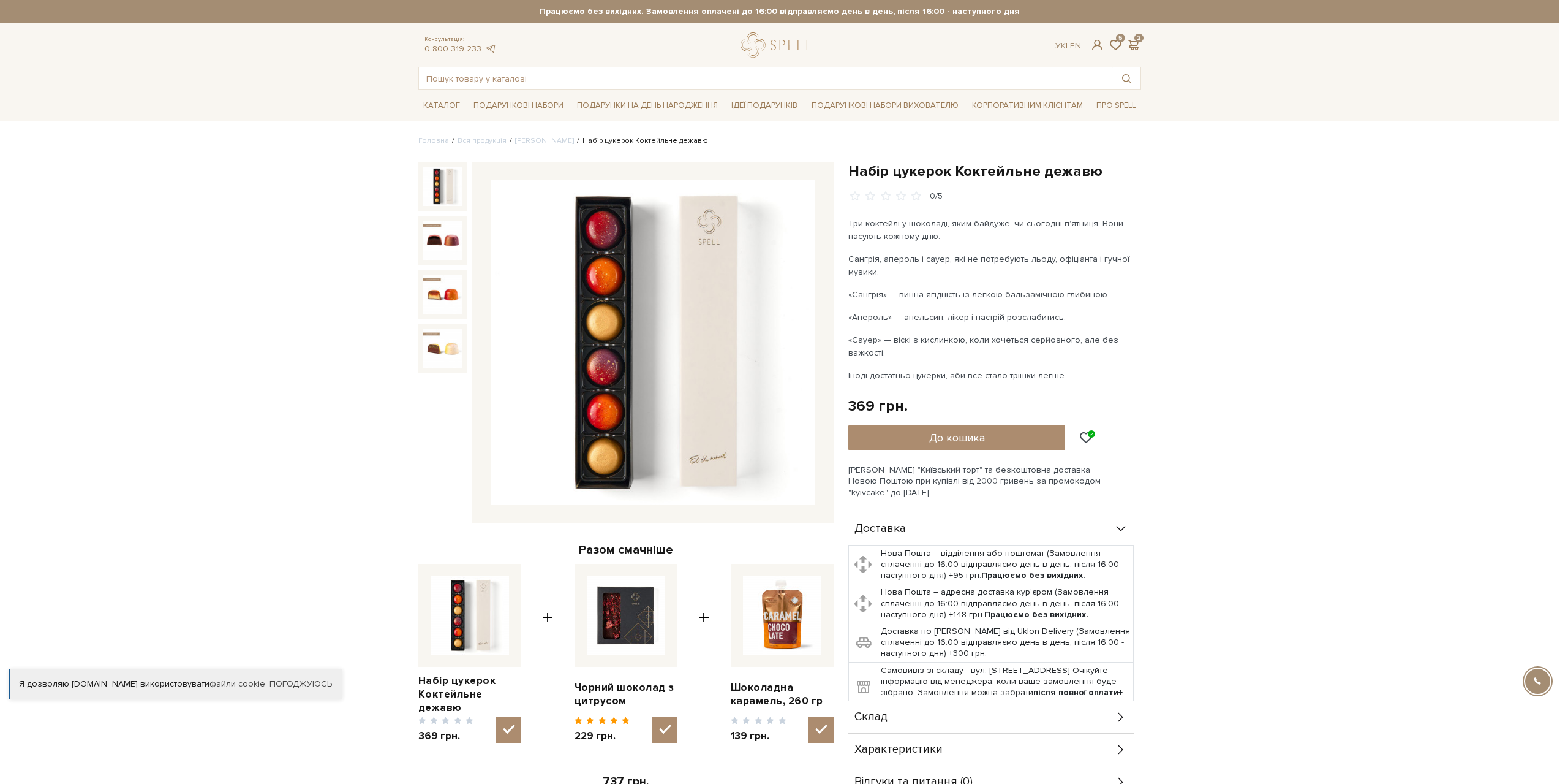
click at [1038, 435] on div at bounding box center [784, 392] width 1568 height 784
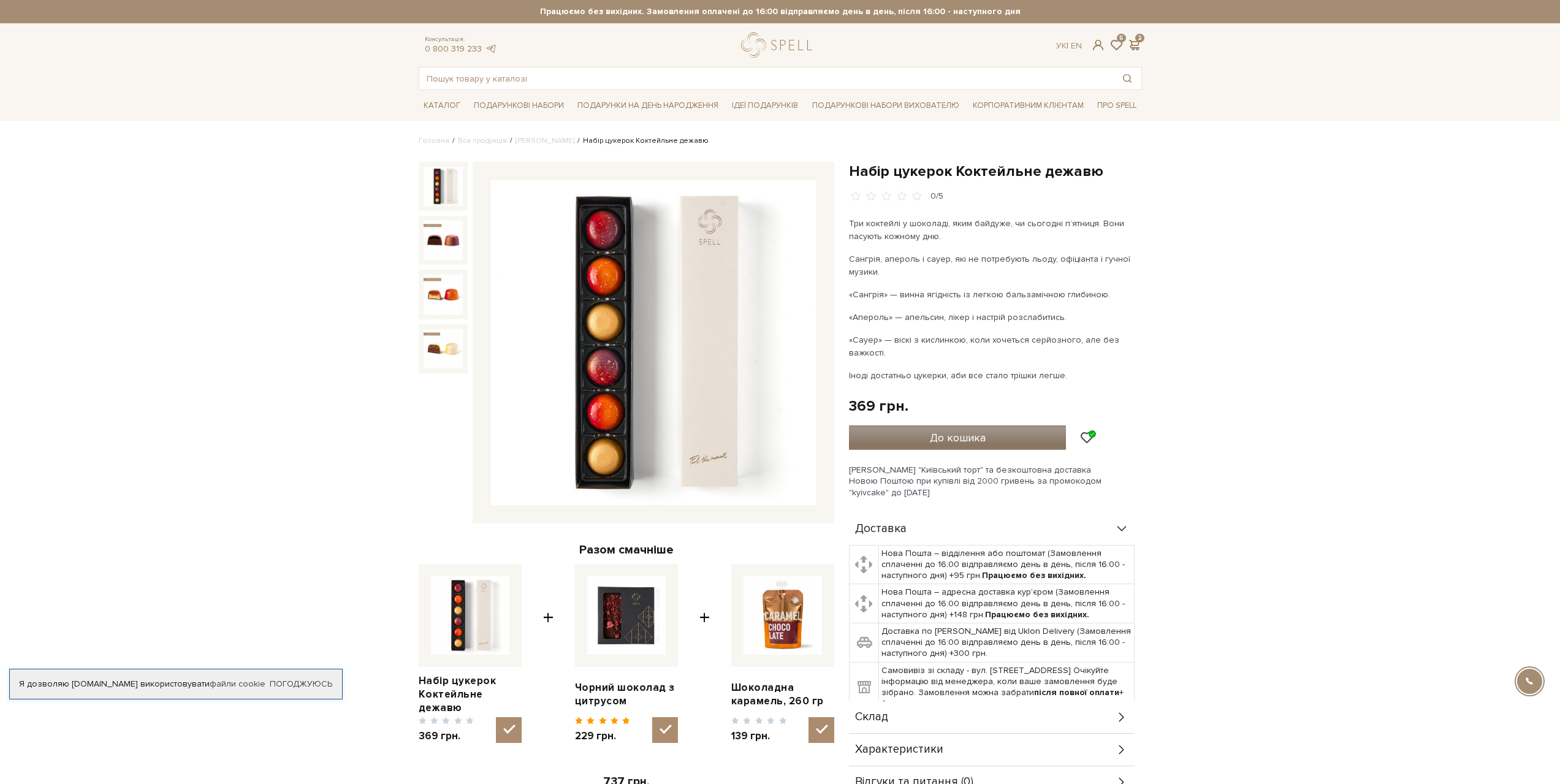
click at [1022, 435] on button "До кошика" at bounding box center [957, 437] width 218 height 24
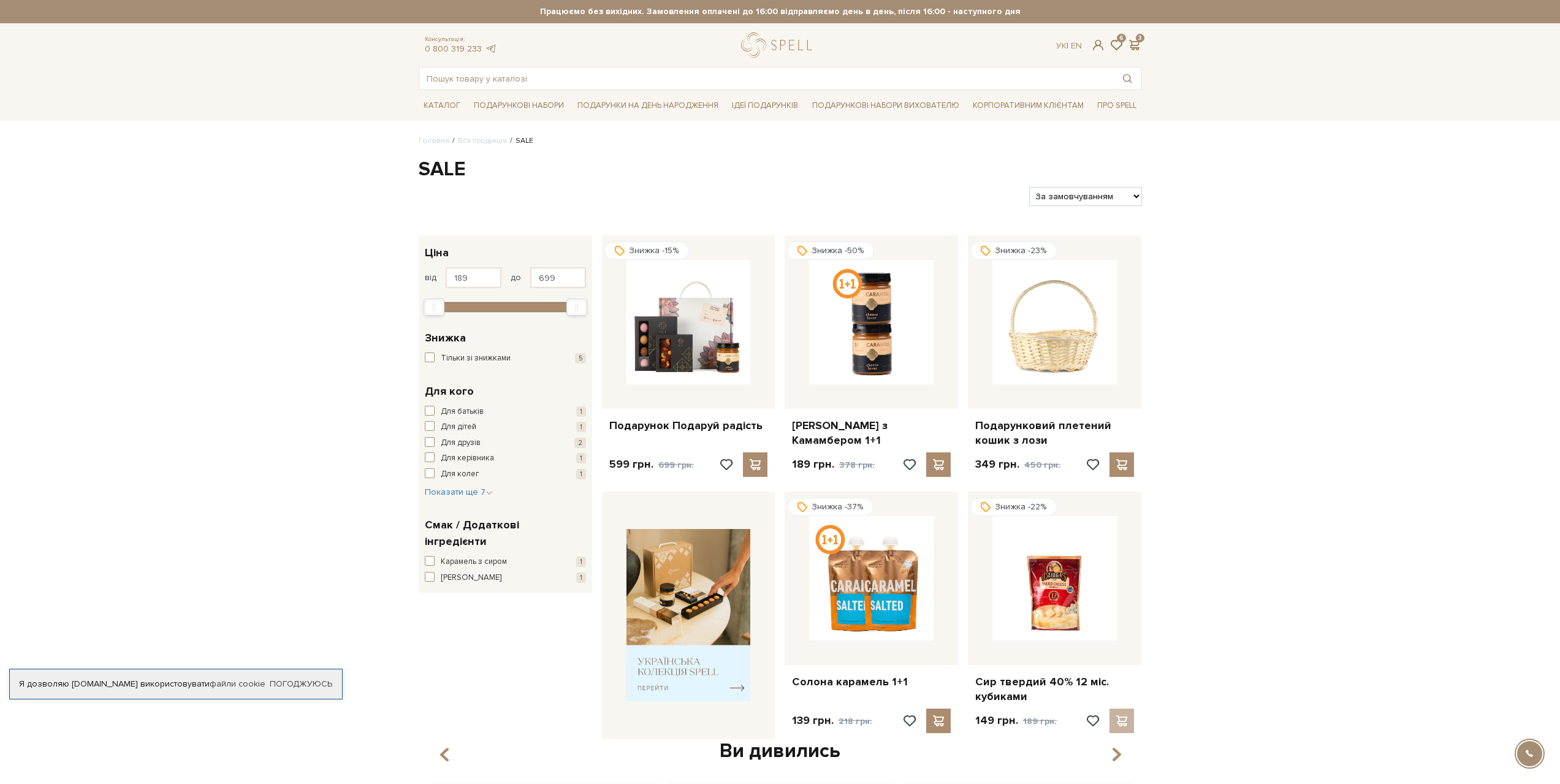
click at [1085, 191] on select "За замовчуванням За Ціною (зростання) За Ціною (зменшення) Новинки За популярні…" at bounding box center [1085, 196] width 112 height 19
select select "[URL][DOMAIN_NAME]"
click at [1029, 187] on select "За замовчуванням За Ціною (зростання) За Ціною (зменшення) Новинки За популярні…" at bounding box center [1085, 196] width 112 height 19
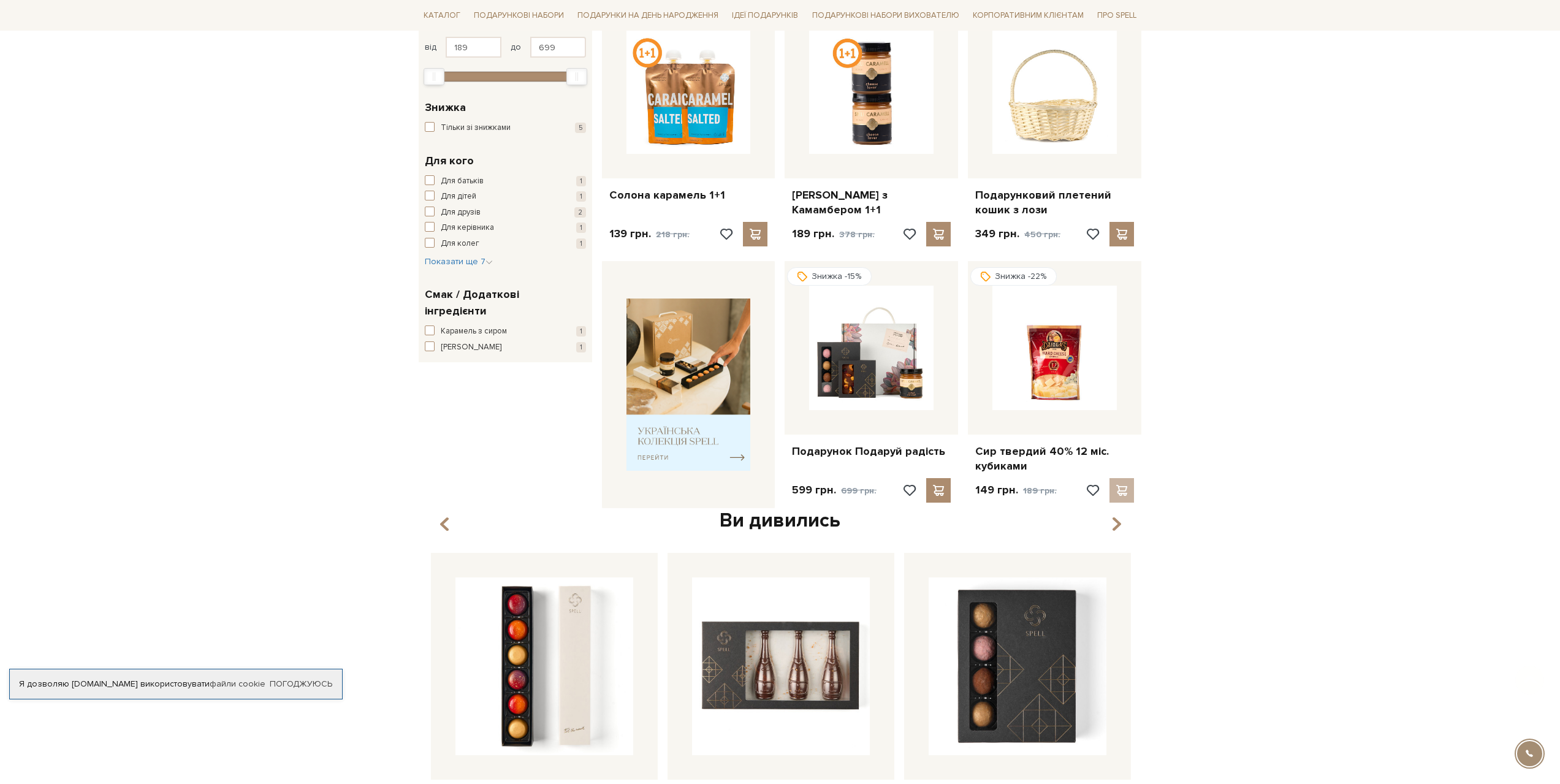
scroll to position [245, 0]
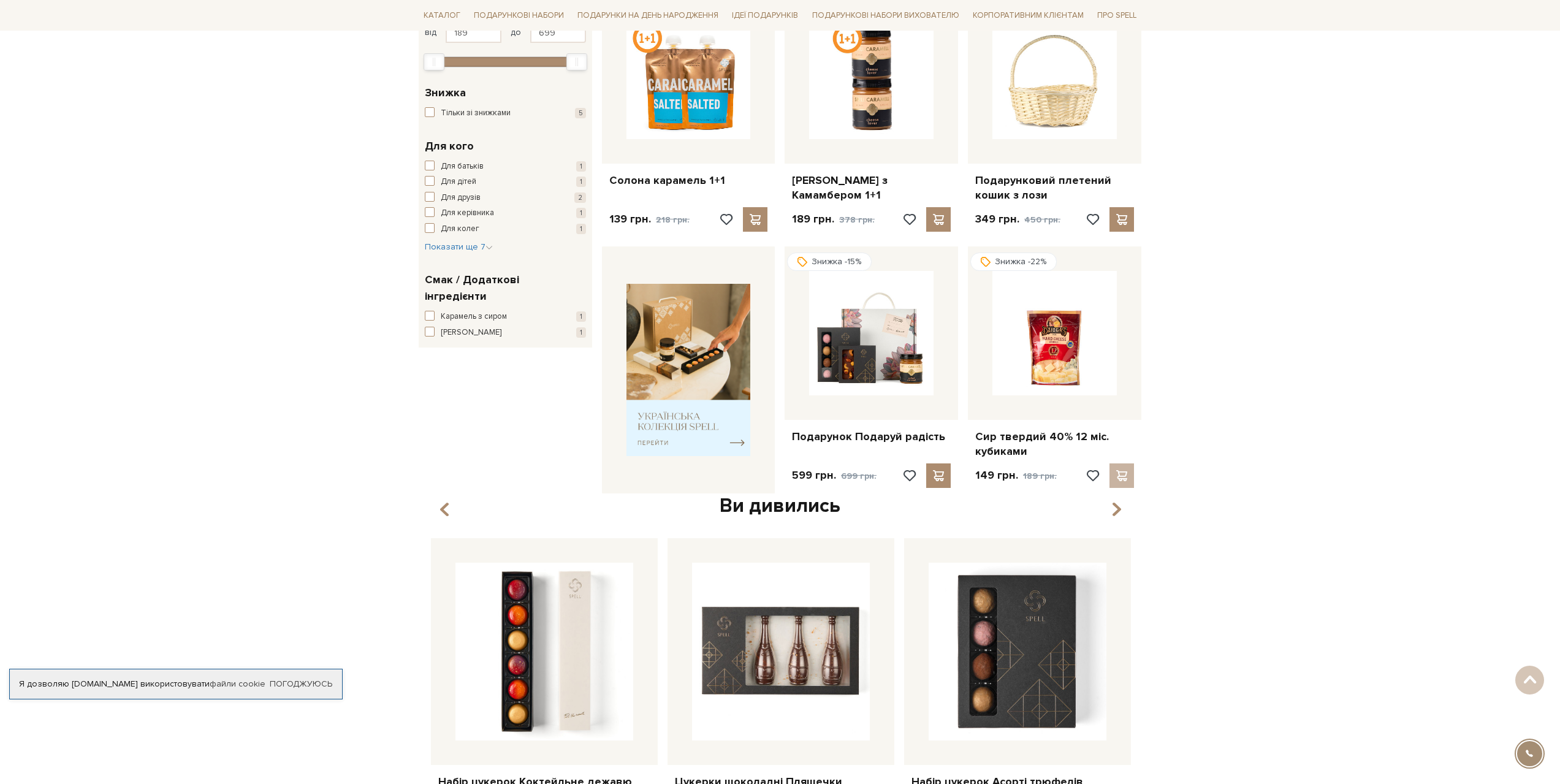
drag, startPoint x: 1118, startPoint y: 513, endPoint x: 1235, endPoint y: 496, distance: 118.2
click at [1235, 496] on div "Головна Вся продукція SALE SALE Фільтри За замовчуванням За Ціною (зростання) З…" at bounding box center [780, 394] width 1560 height 1007
click at [1132, 506] on div "Ви дивились" at bounding box center [780, 506] width 708 height 26
click at [1112, 510] on icon "button" at bounding box center [1115, 509] width 10 height 21
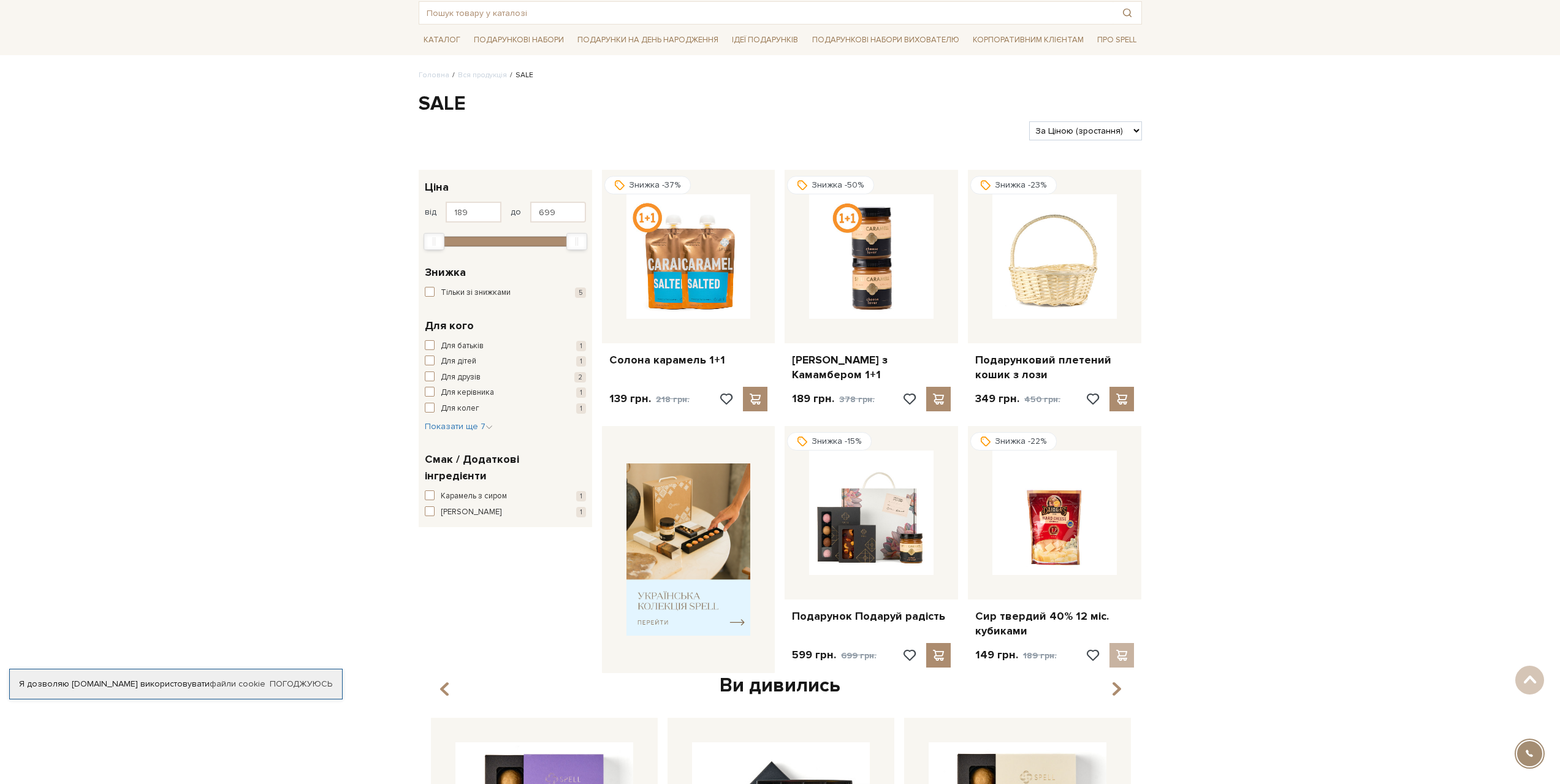
scroll to position [0, 0]
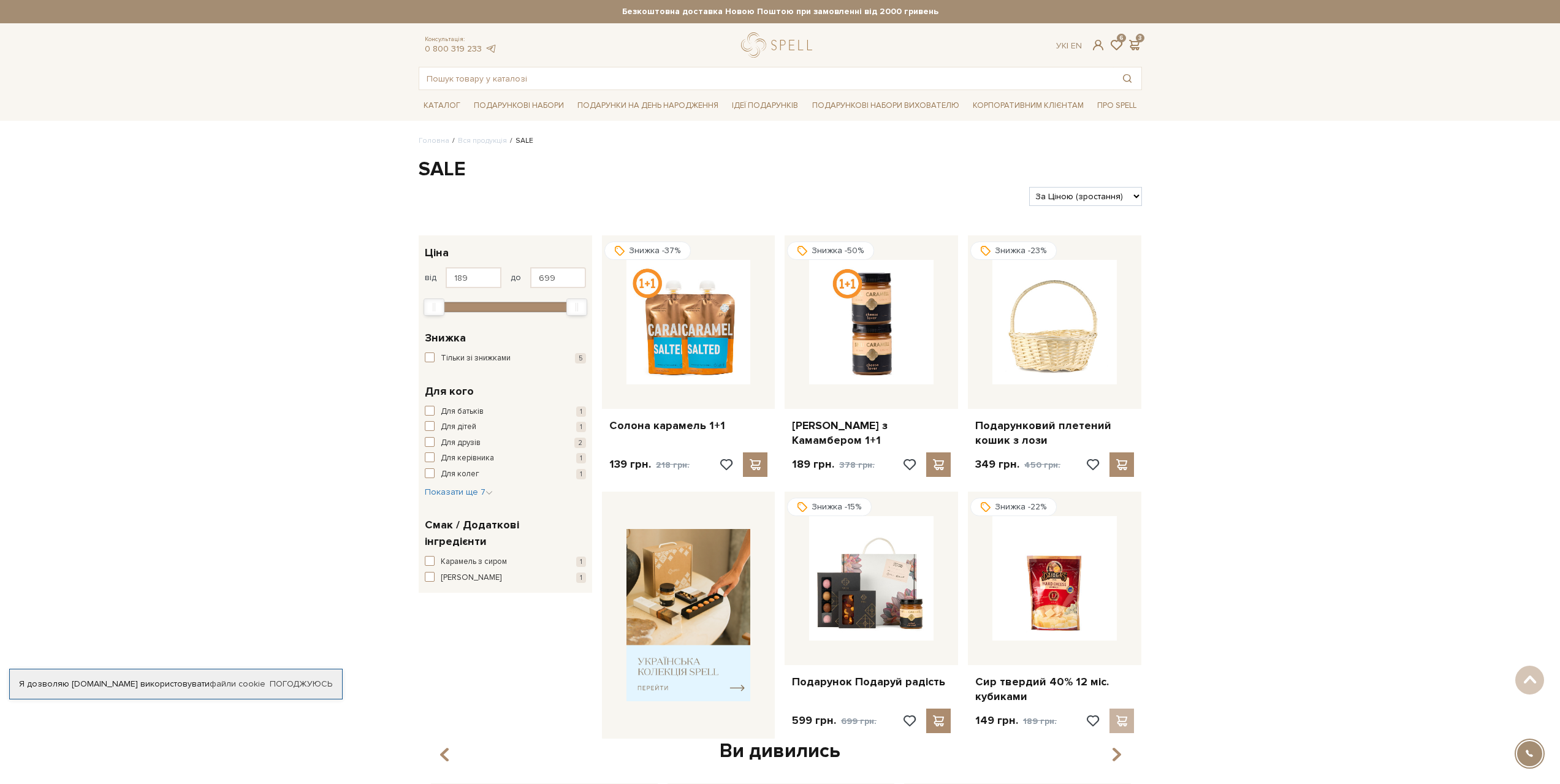
drag, startPoint x: 1381, startPoint y: 437, endPoint x: 1171, endPoint y: 223, distance: 299.8
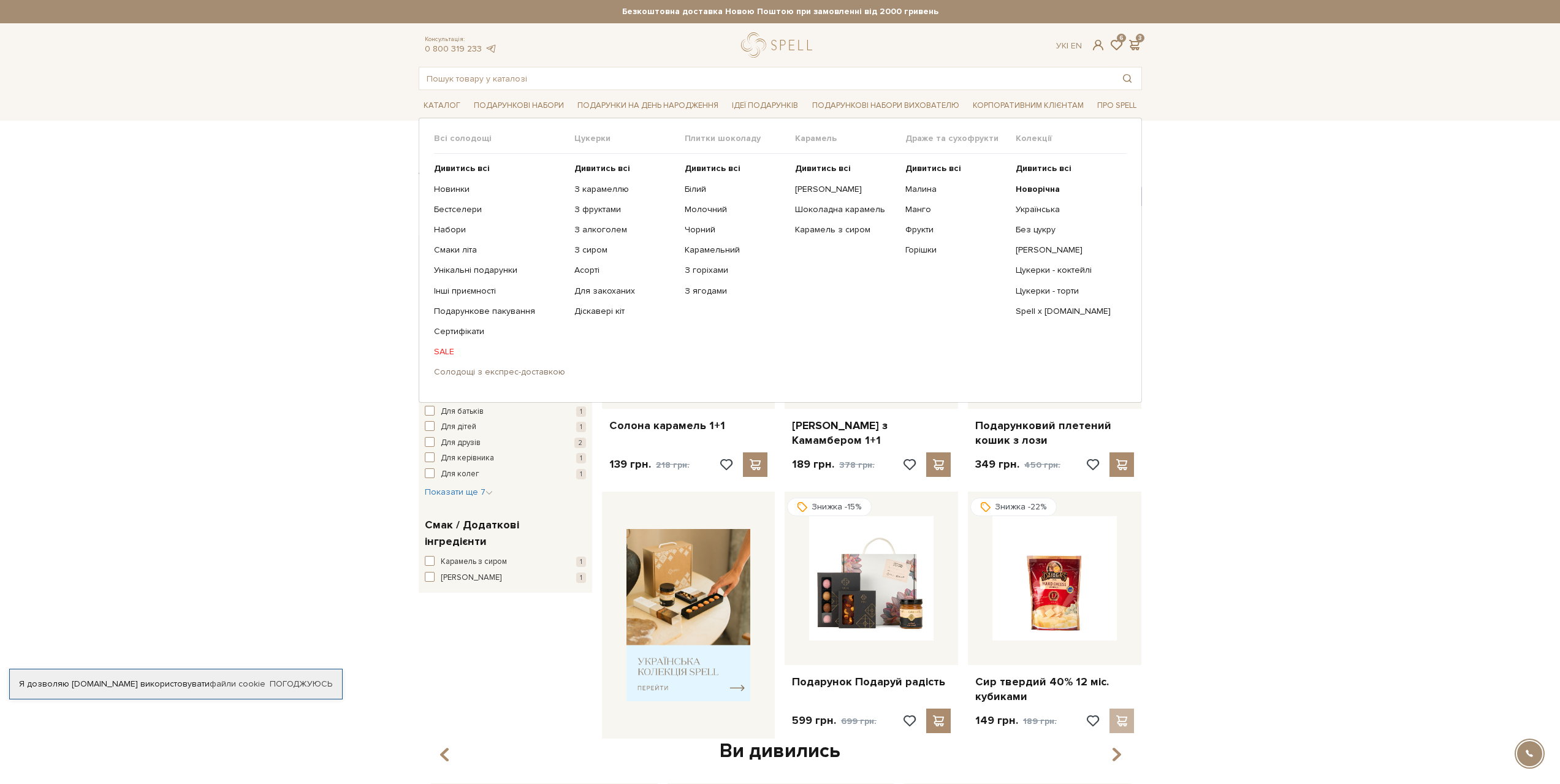
click at [462, 375] on link "Солодощі з експрес-доставкою" at bounding box center [499, 372] width 131 height 11
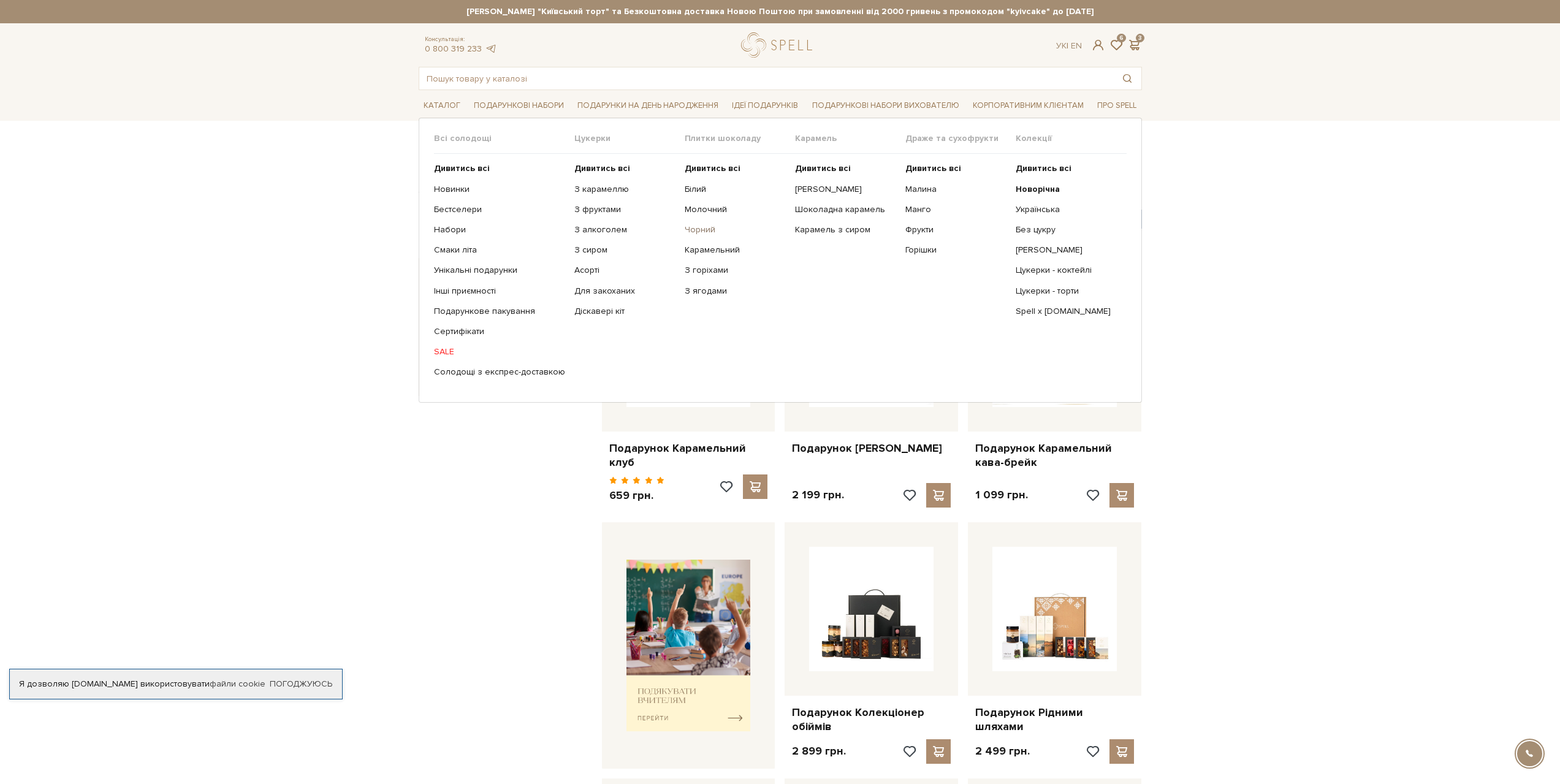
click at [685, 234] on link "Чорний" at bounding box center [736, 230] width 101 height 11
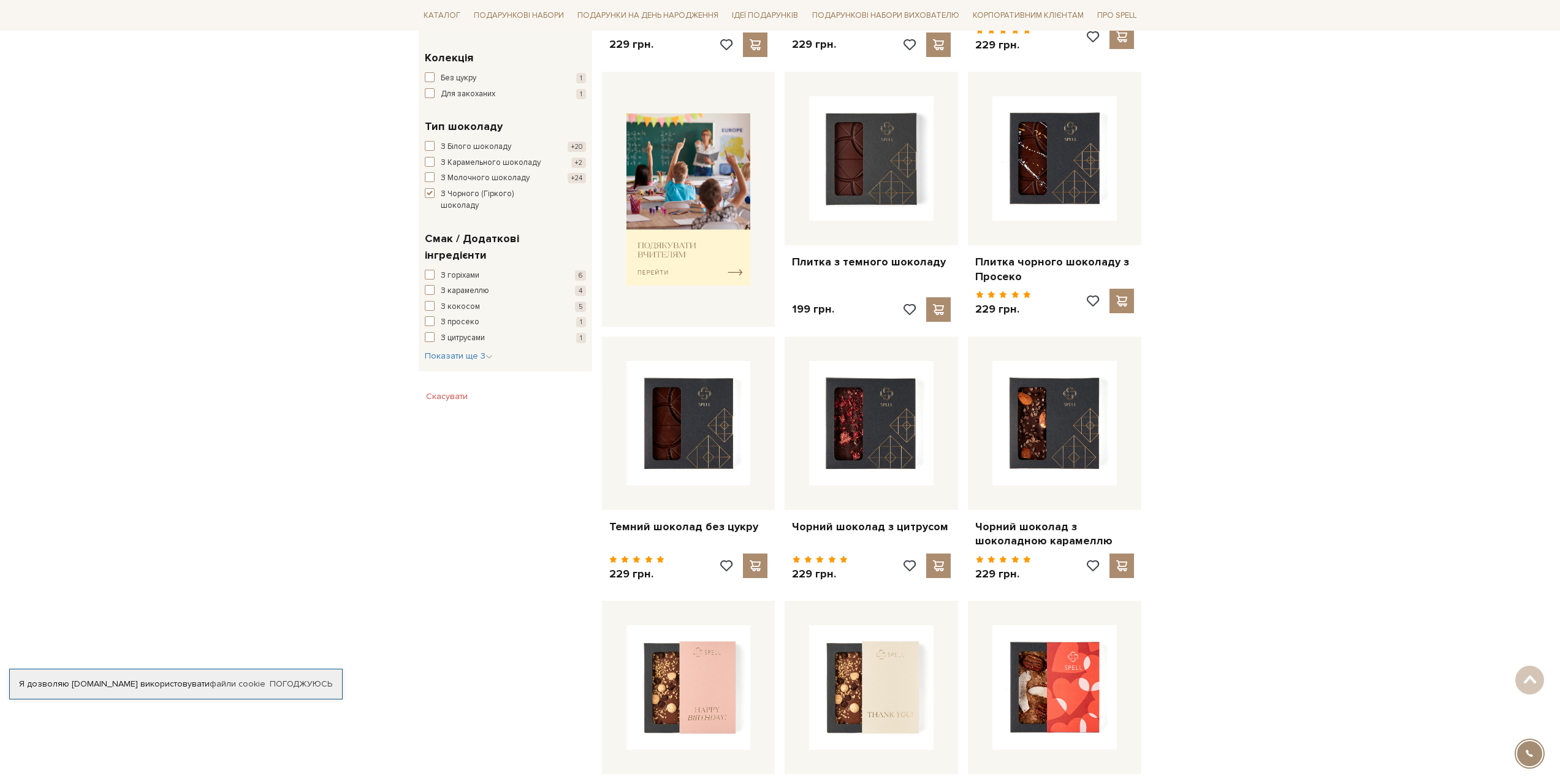
scroll to position [429, 0]
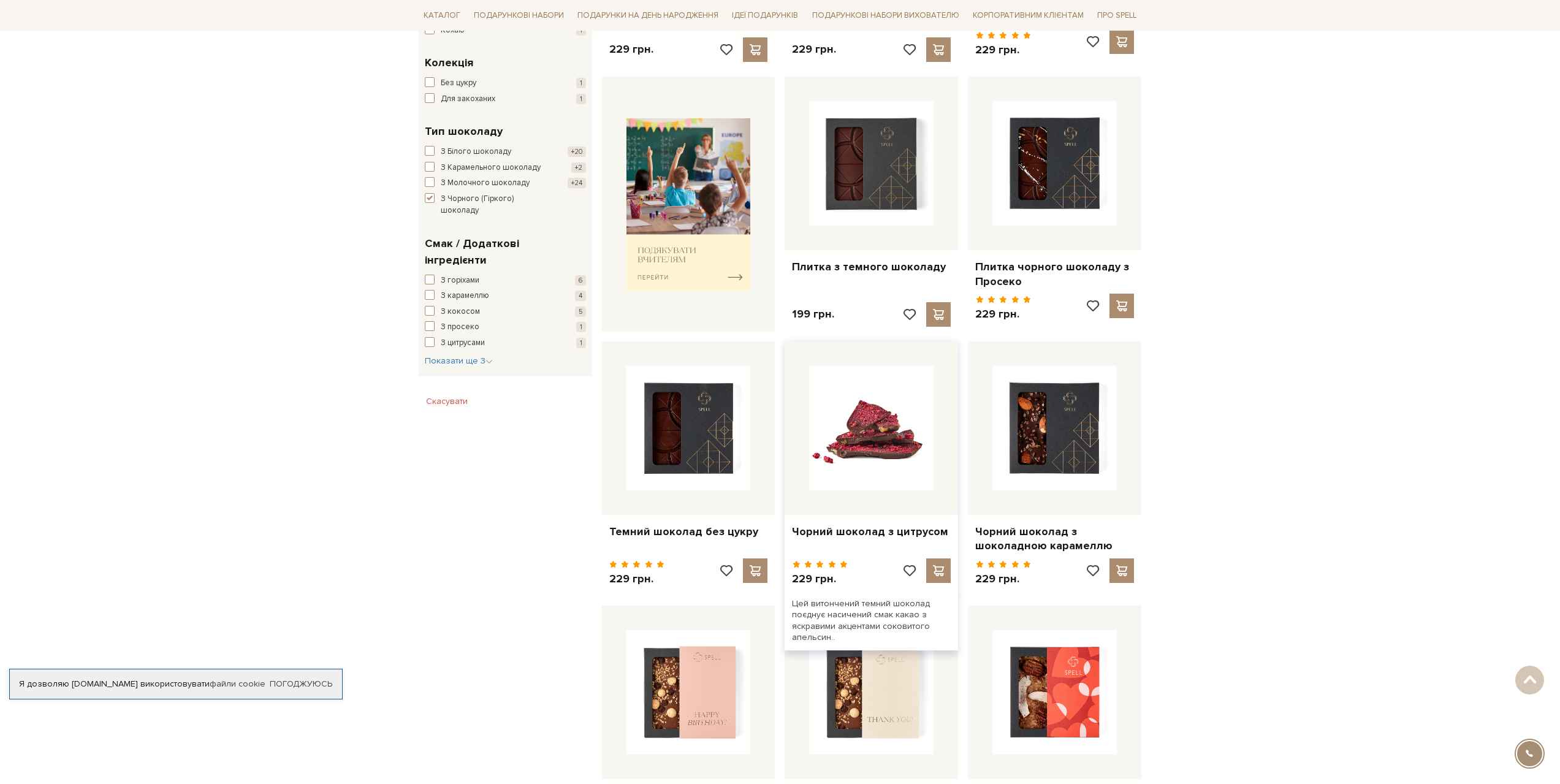
click at [867, 455] on img at bounding box center [871, 428] width 124 height 124
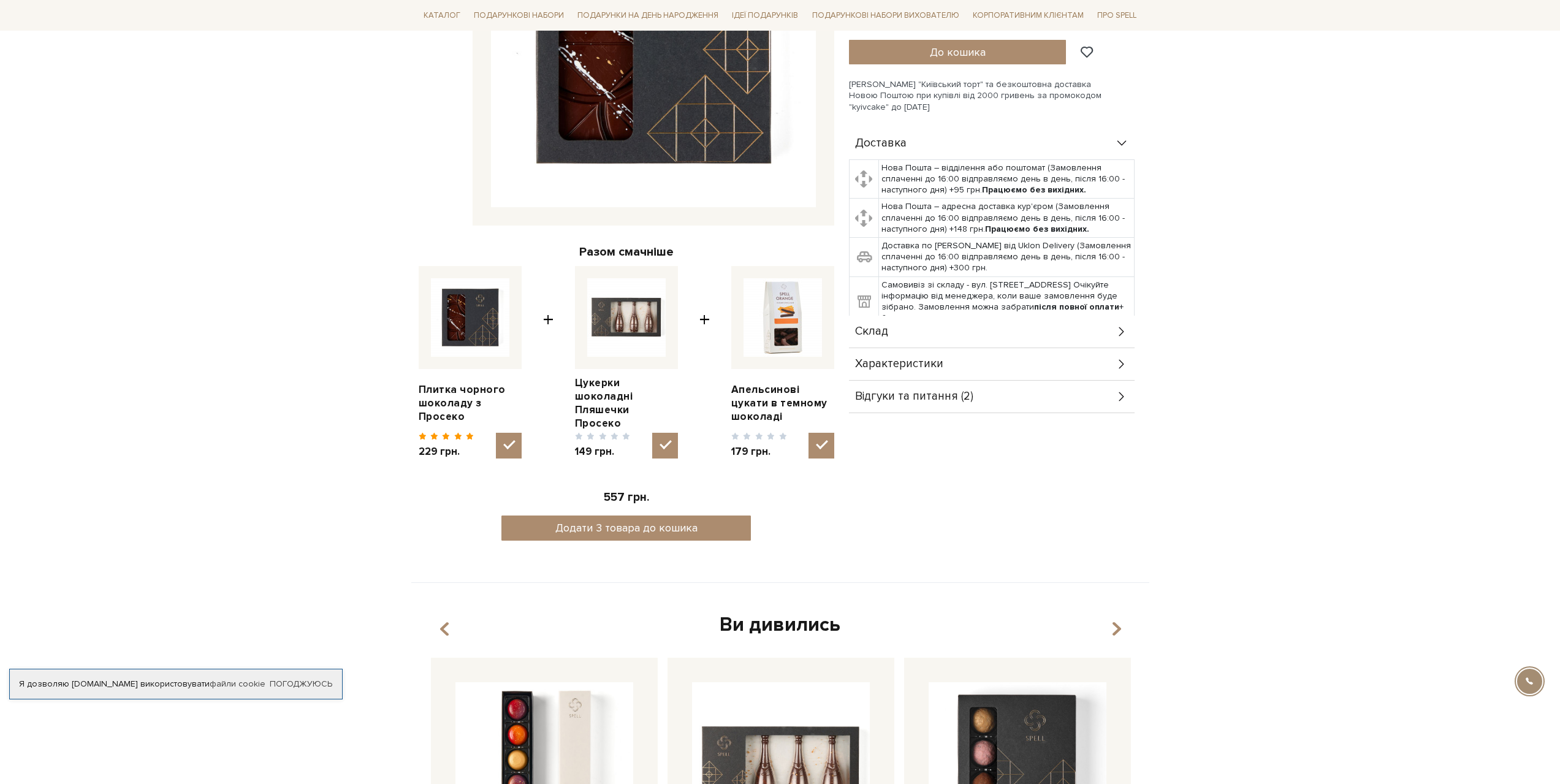
scroll to position [306, 0]
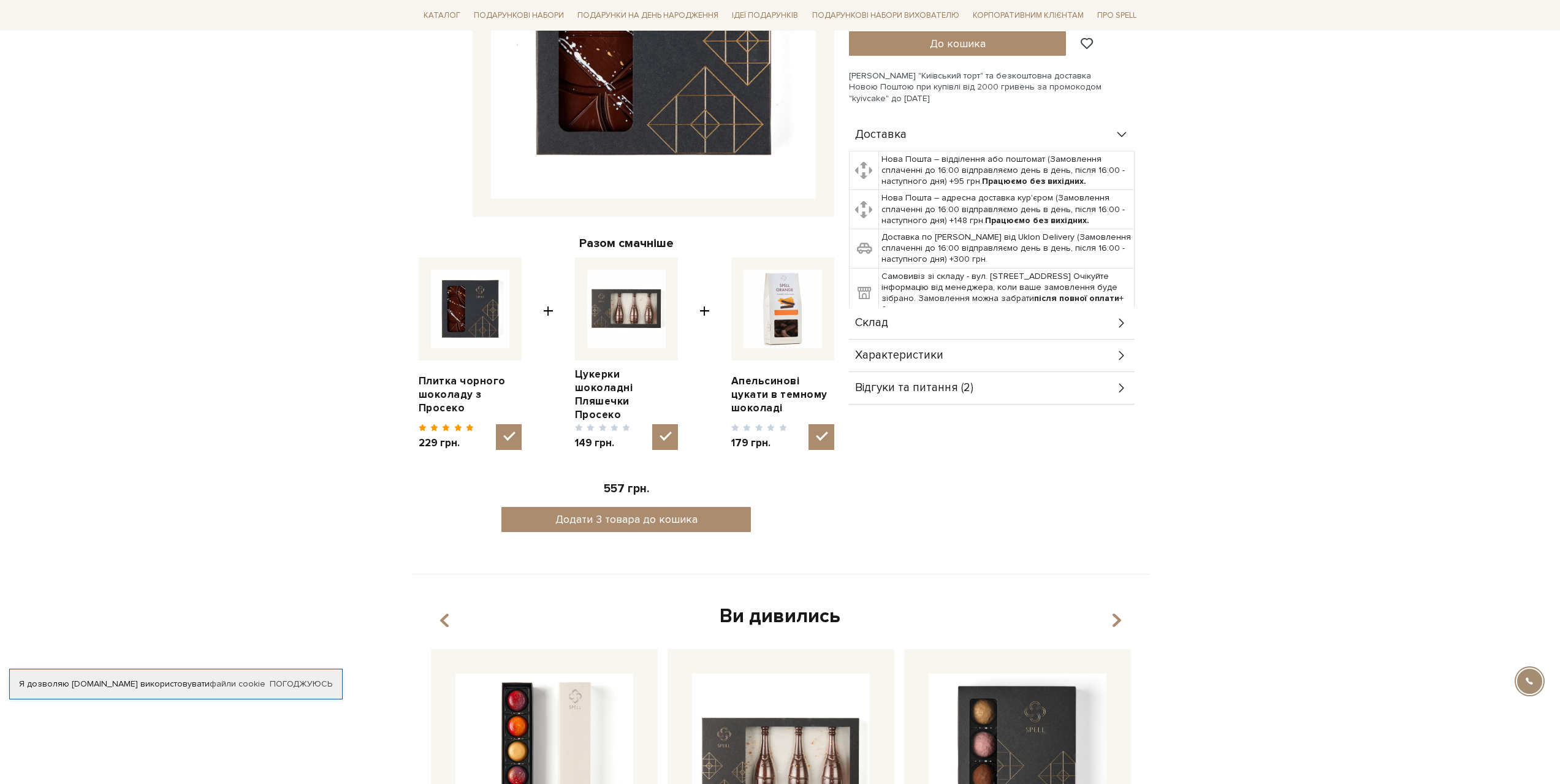
click at [927, 307] on div "Склад" at bounding box center [992, 323] width 286 height 32
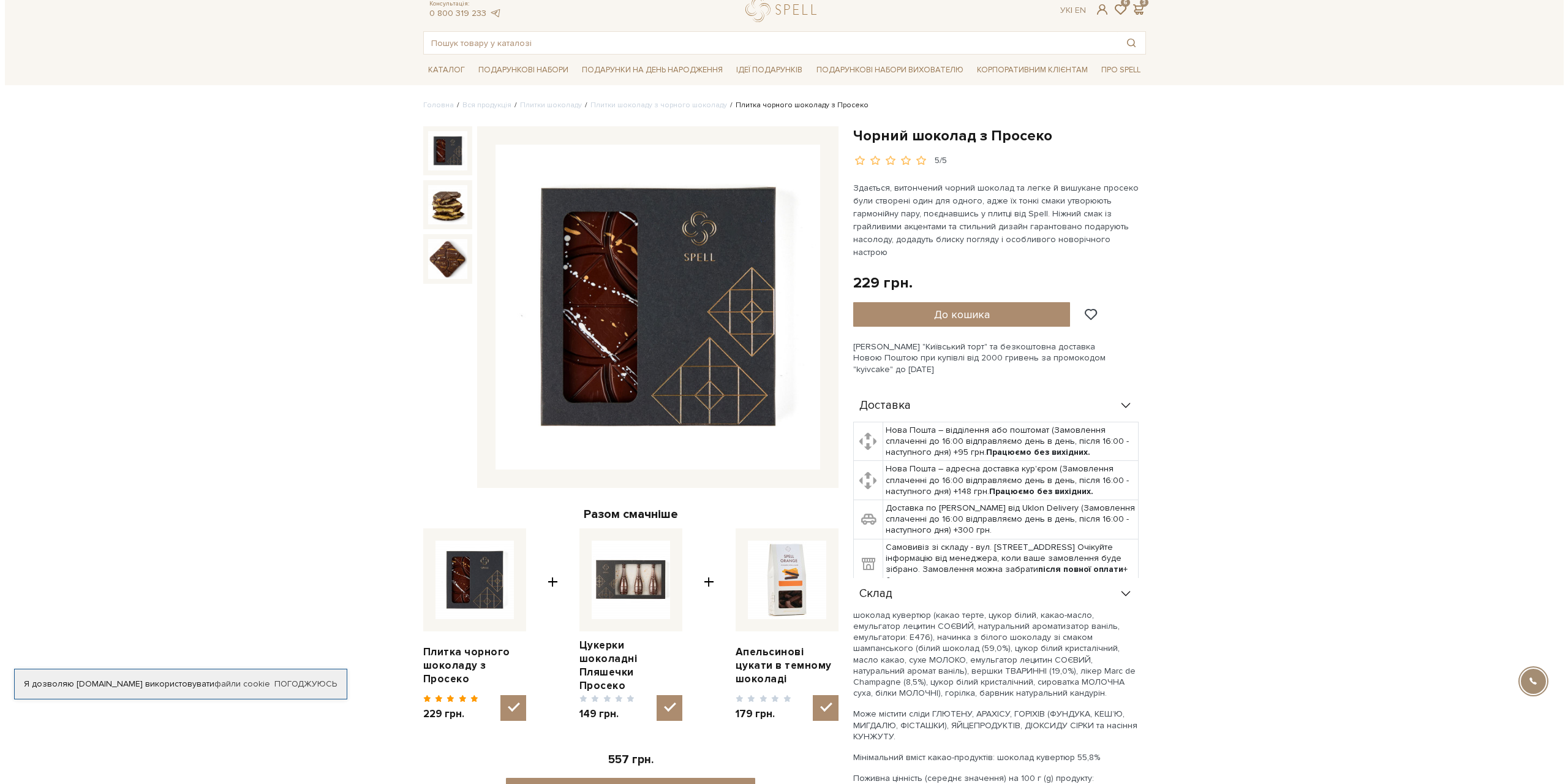
scroll to position [0, 0]
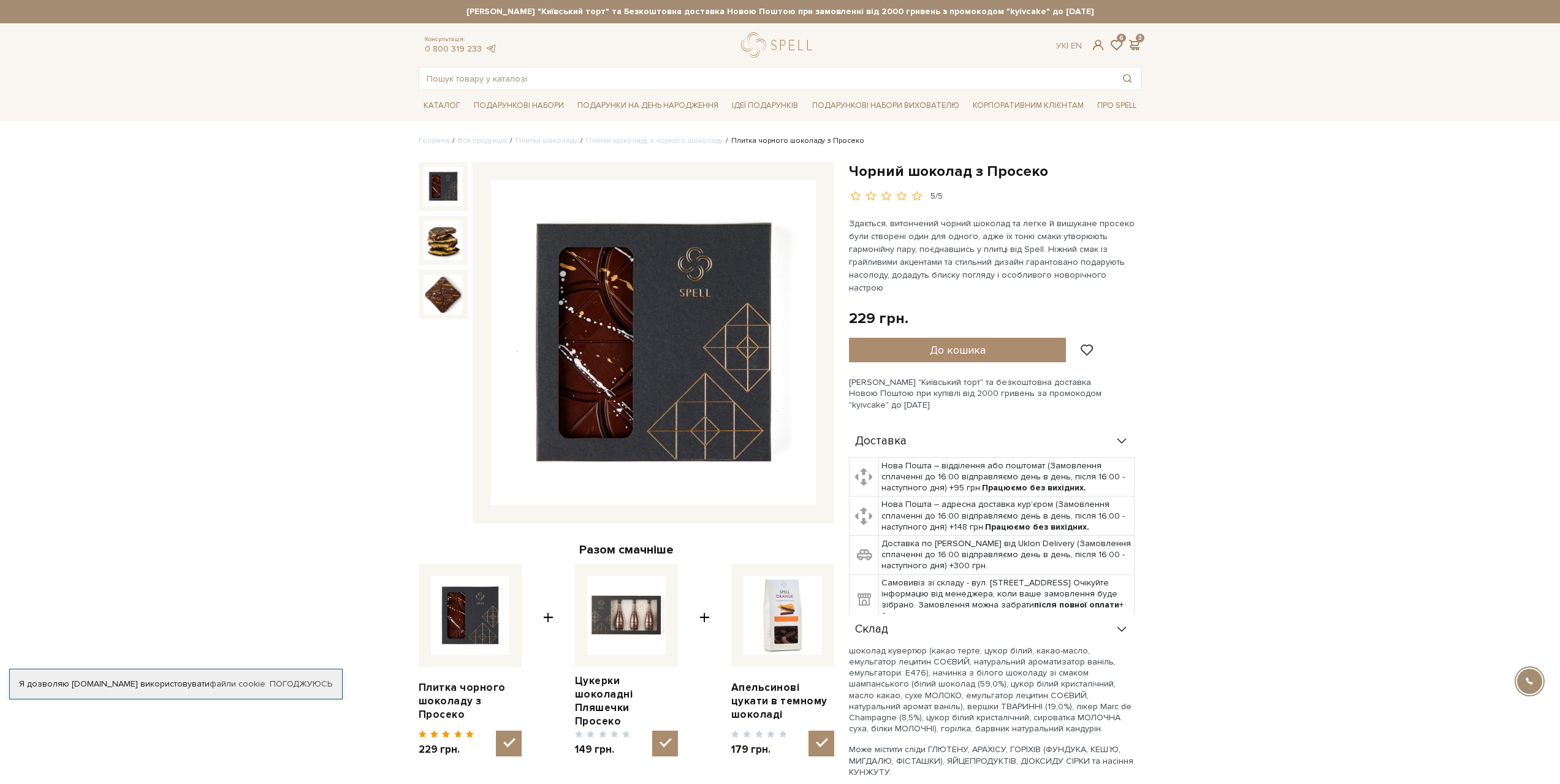
drag, startPoint x: 1193, startPoint y: 60, endPoint x: 1189, endPoint y: 49, distance: 11.7
click at [1086, 345] on span at bounding box center [1086, 350] width 15 height 11
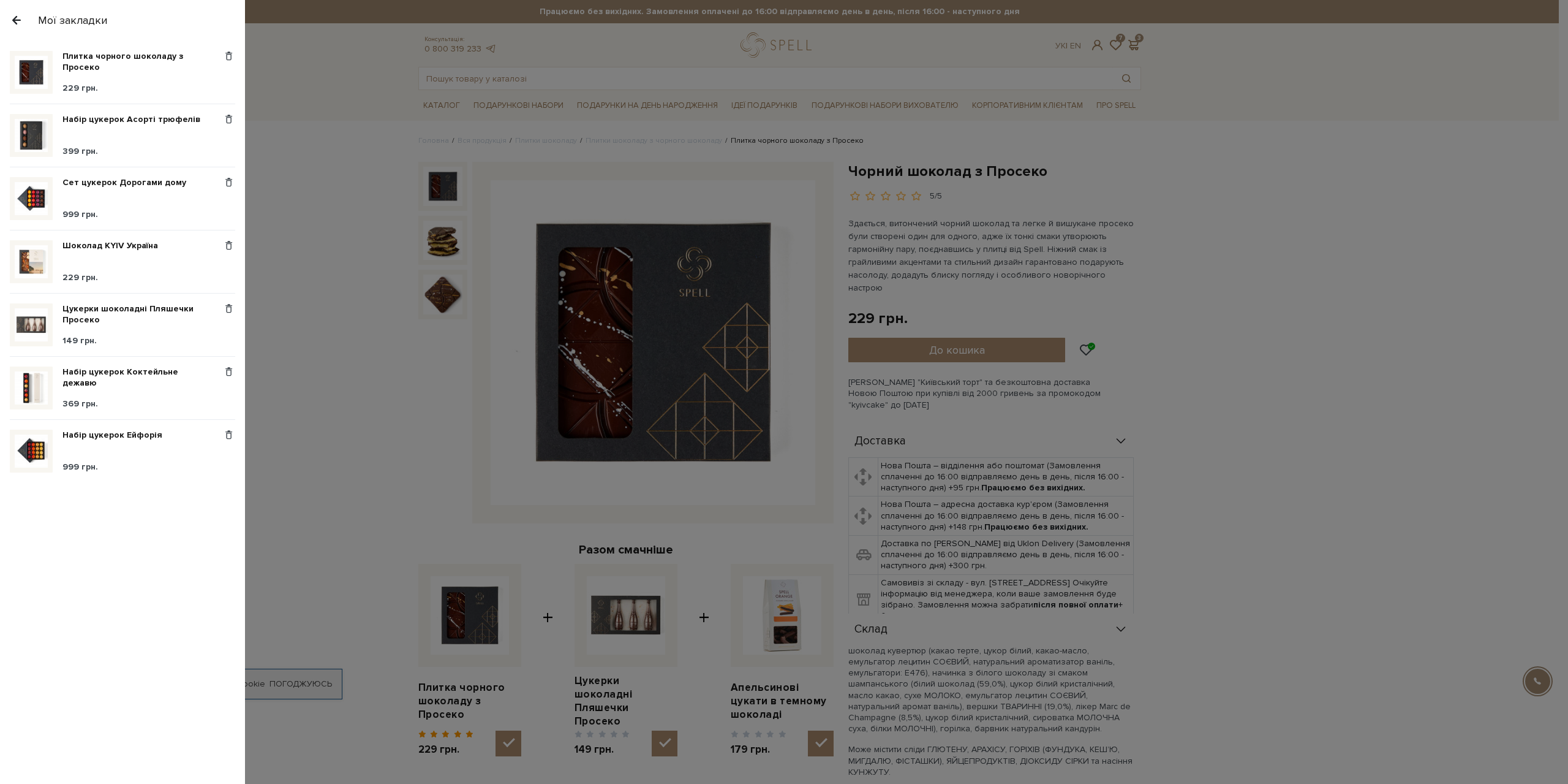
click at [1032, 337] on div at bounding box center [784, 392] width 1568 height 784
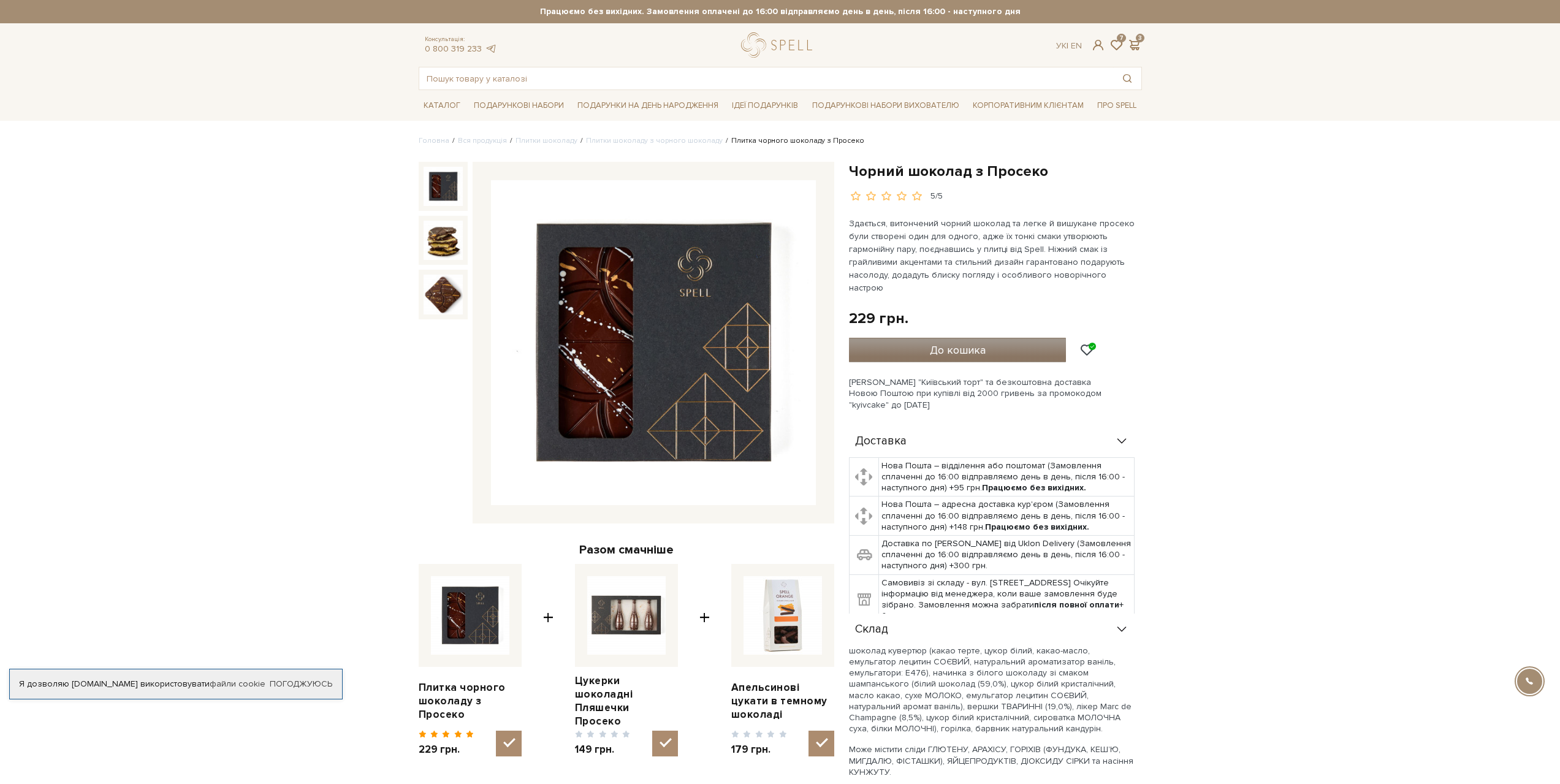
click at [1009, 337] on button "До кошика" at bounding box center [957, 349] width 218 height 24
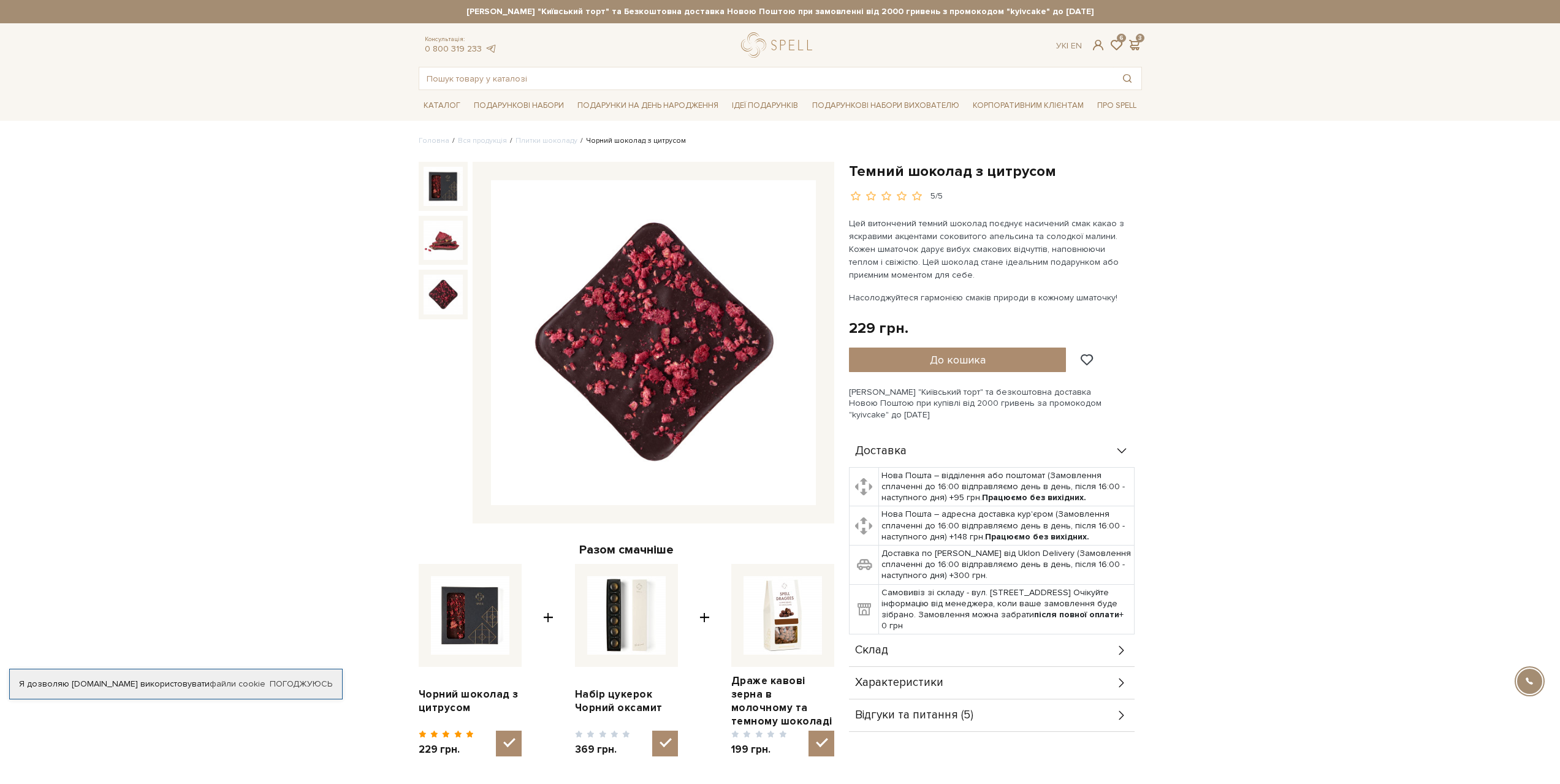
click at [1124, 50] on div "Ук | En | 6 3" at bounding box center [1098, 46] width 85 height 11
click at [1134, 44] on span at bounding box center [1135, 45] width 15 height 13
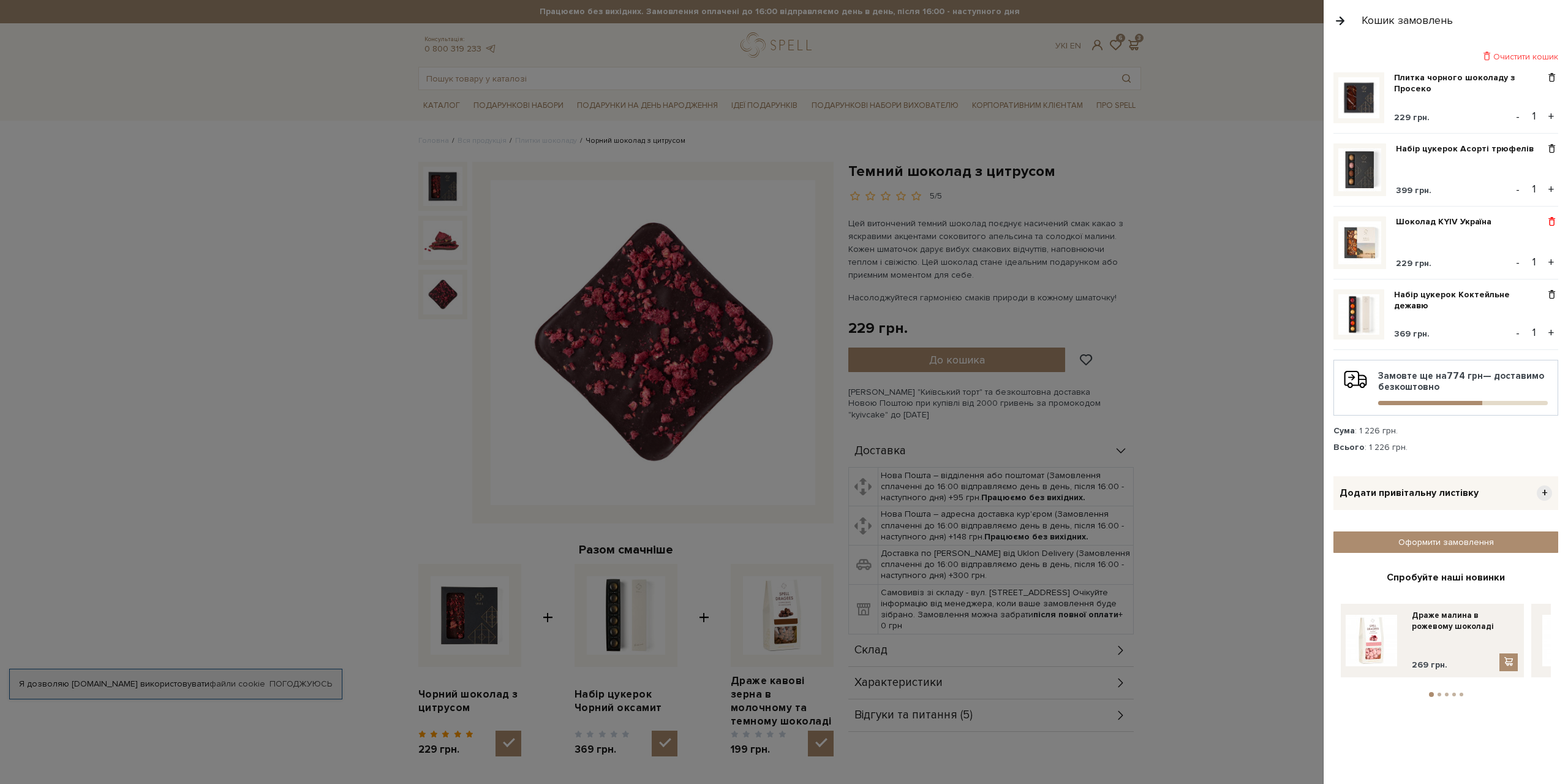
click at [1549, 221] on span at bounding box center [1552, 222] width 13 height 11
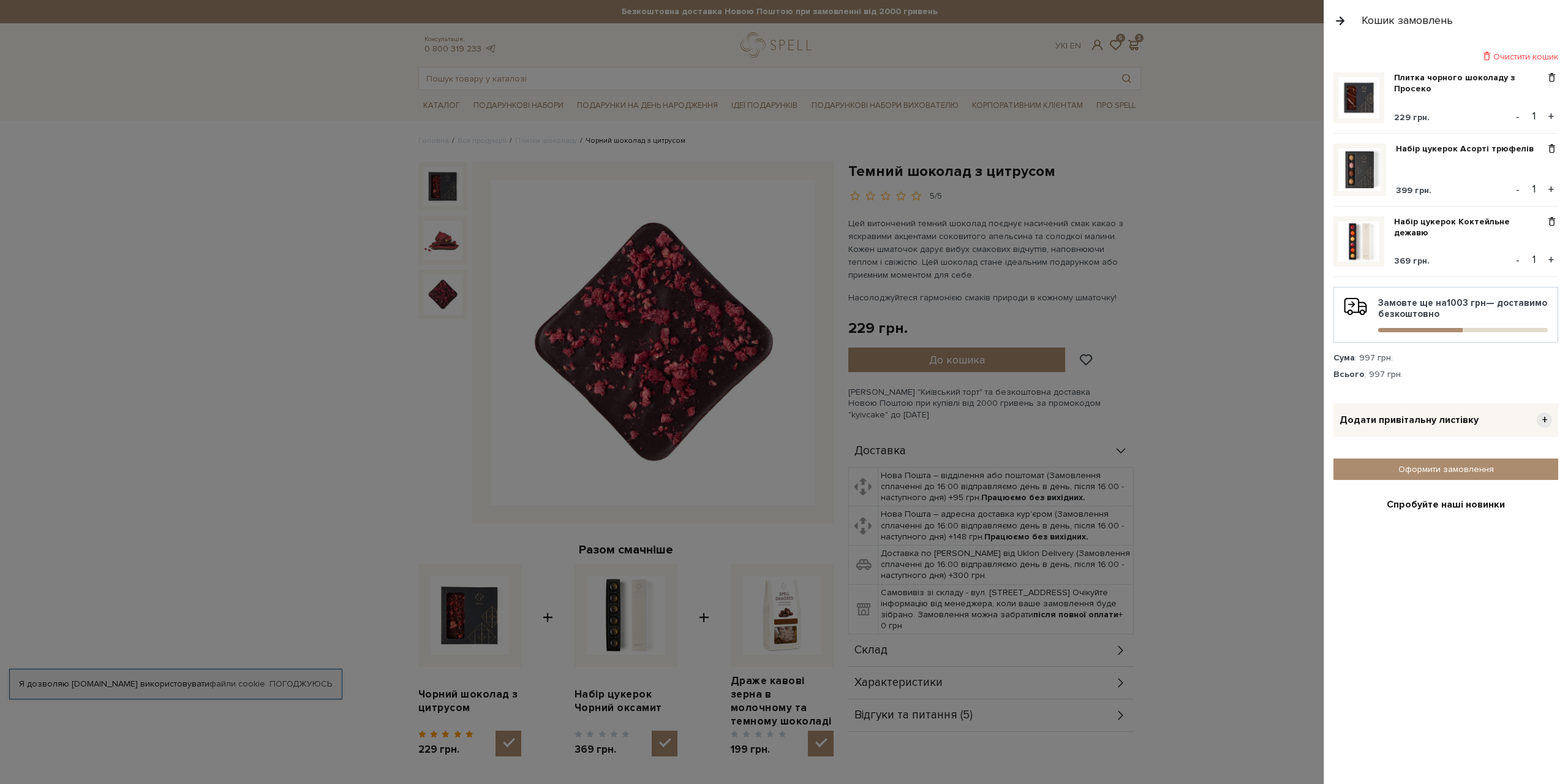
click at [1549, 221] on span at bounding box center [1552, 222] width 13 height 11
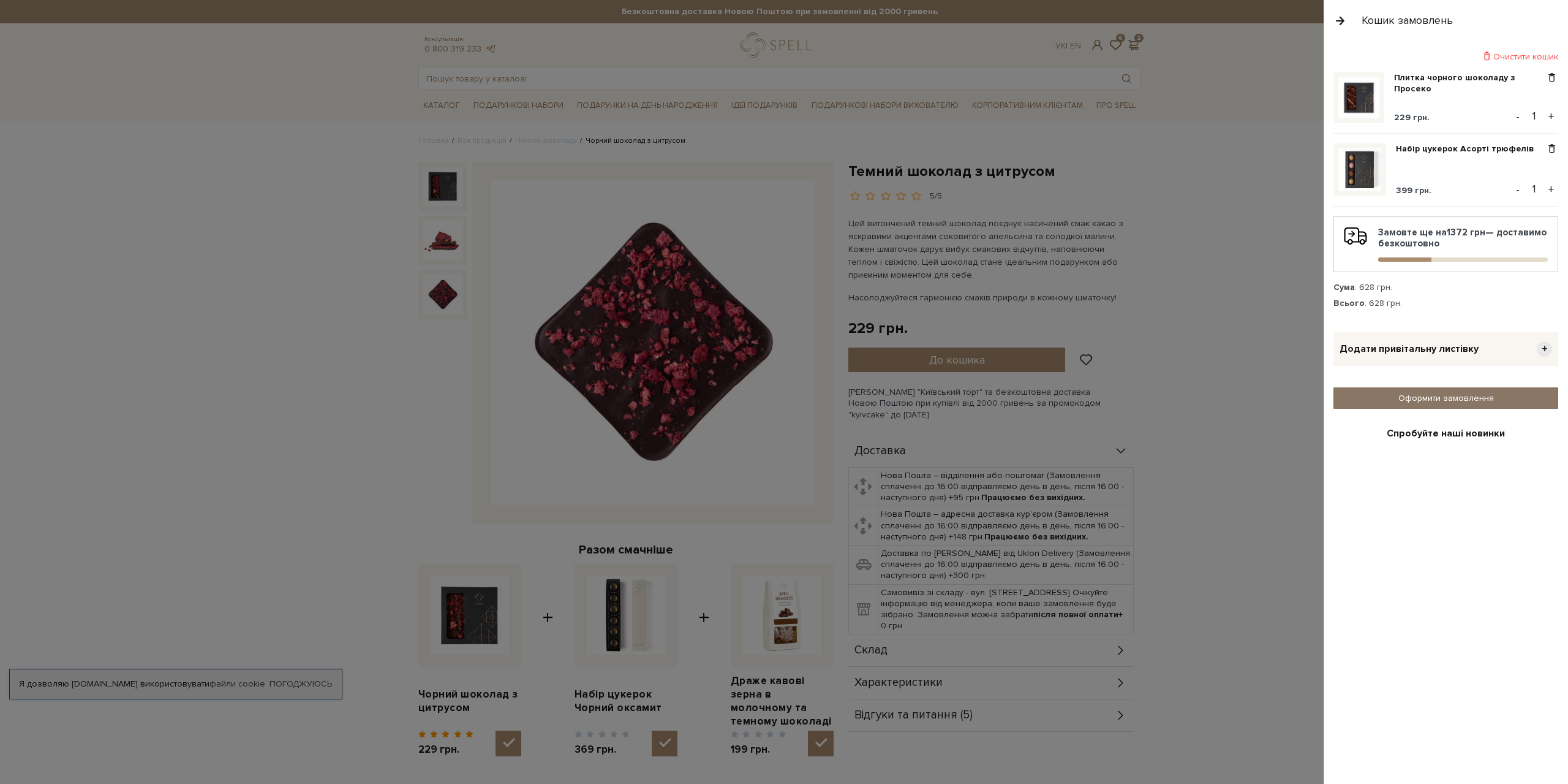
click at [1422, 389] on link "Оформити замовлення" at bounding box center [1446, 397] width 225 height 21
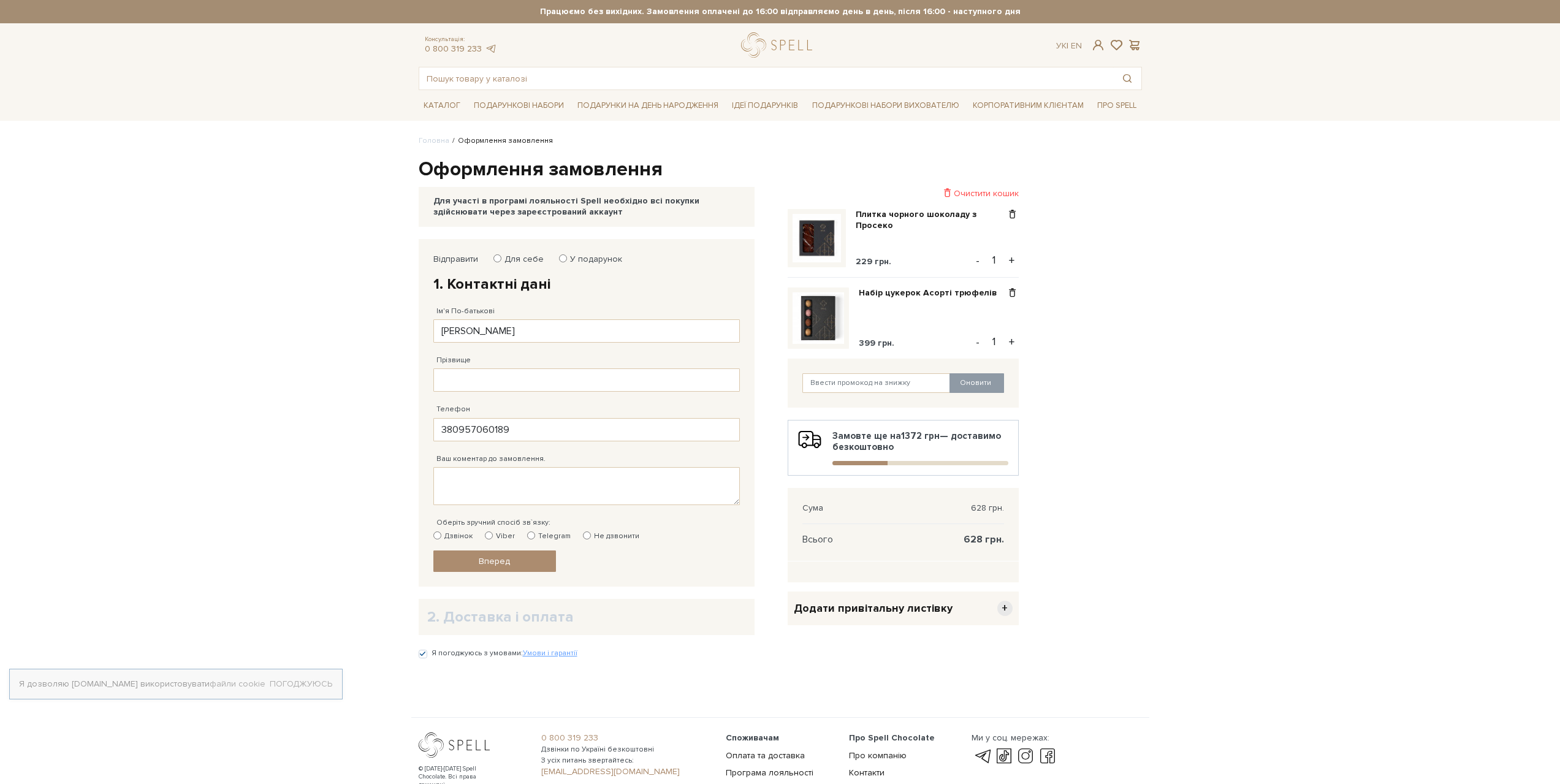
type input "[PHONE_NUMBER]"
